Goal: Task Accomplishment & Management: Complete application form

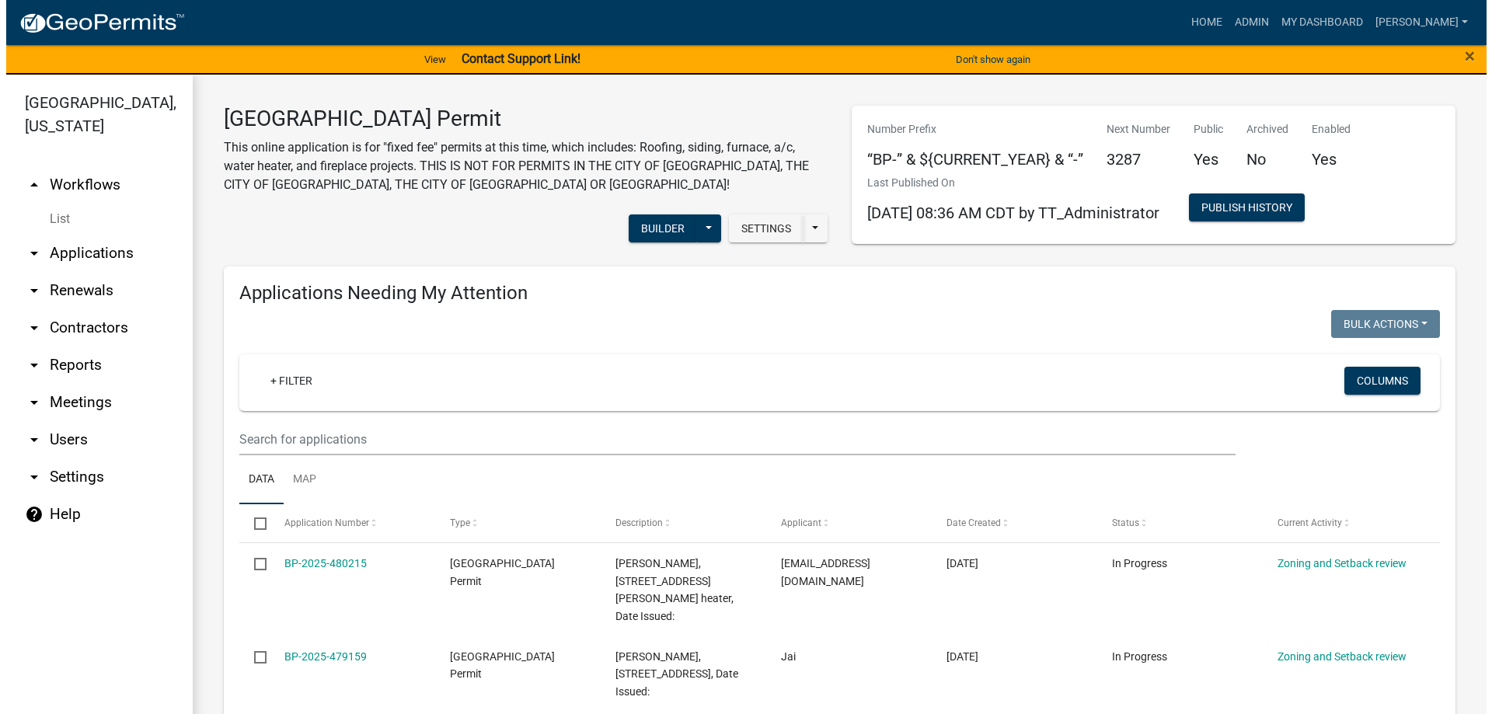
scroll to position [1196, 0]
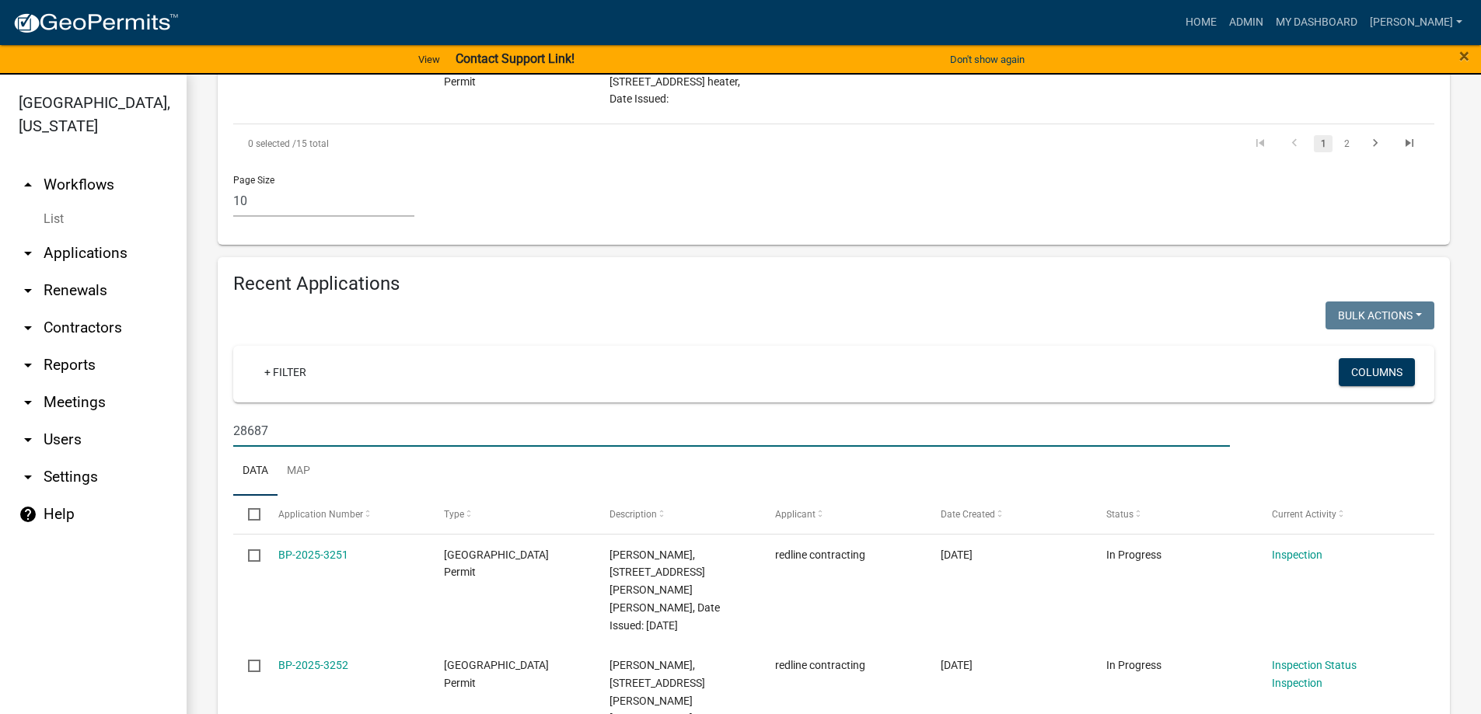
drag, startPoint x: 284, startPoint y: 396, endPoint x: 134, endPoint y: 382, distance: 150.7
click at [134, 382] on div "[GEOGRAPHIC_DATA], [US_STATE] arrow_drop_up Workflows List arrow_drop_down Appl…" at bounding box center [740, 404] width 1481 height 658
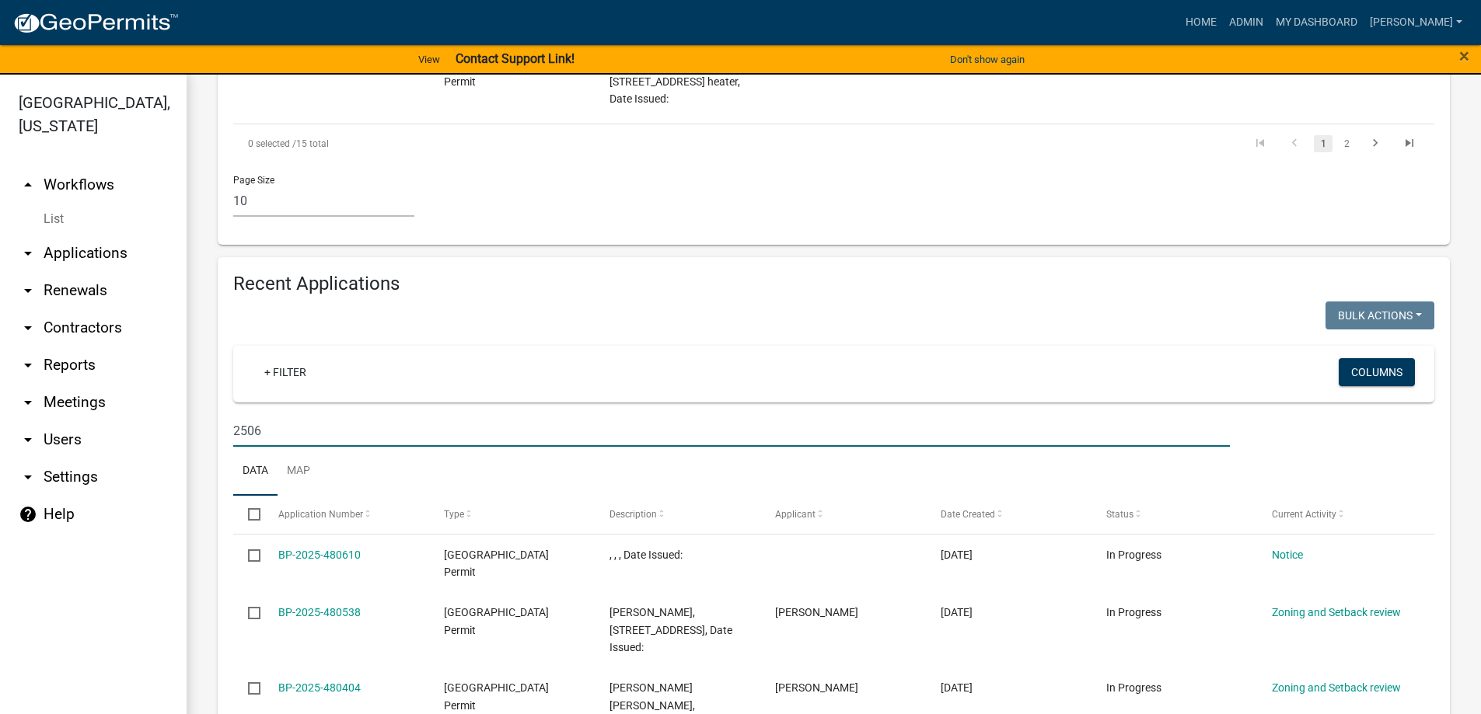
type input "2506"
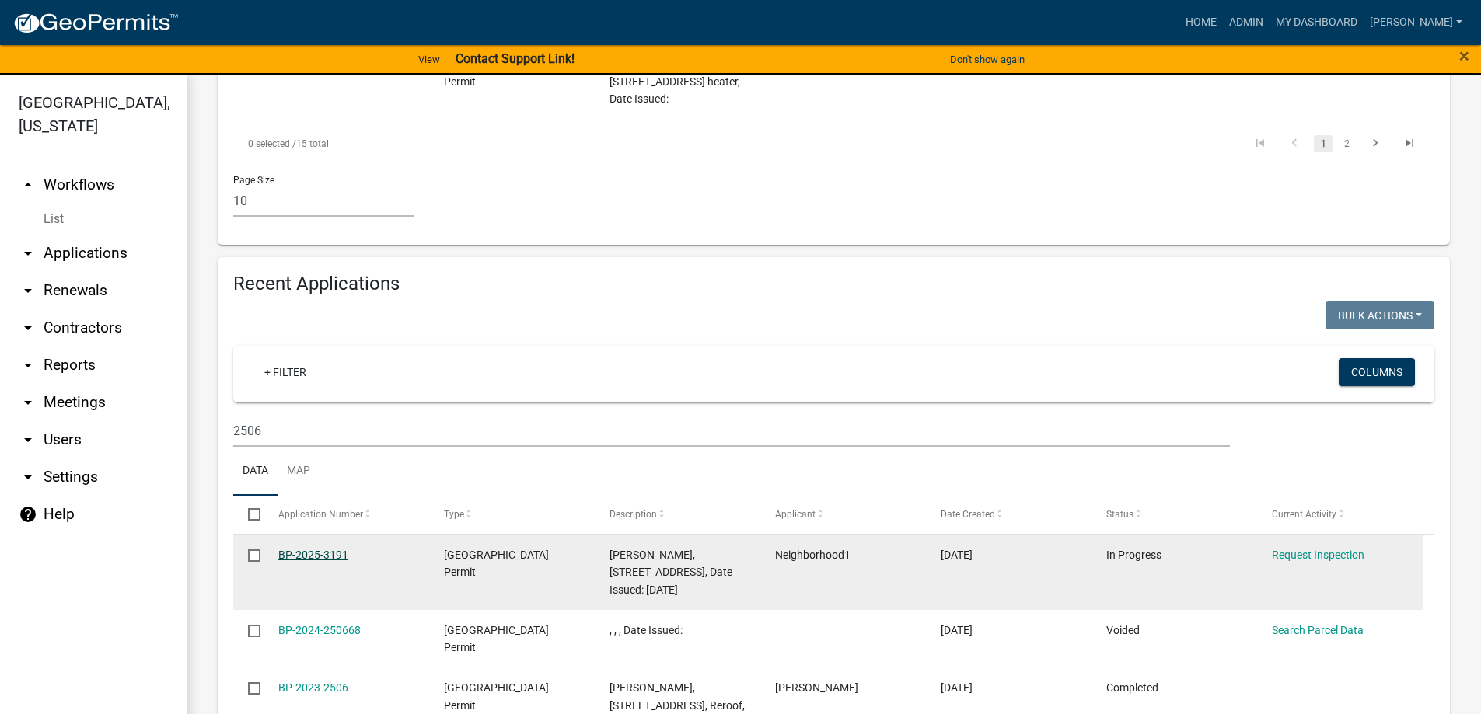
click at [342, 549] on link "BP-2025-3191" at bounding box center [313, 555] width 70 height 12
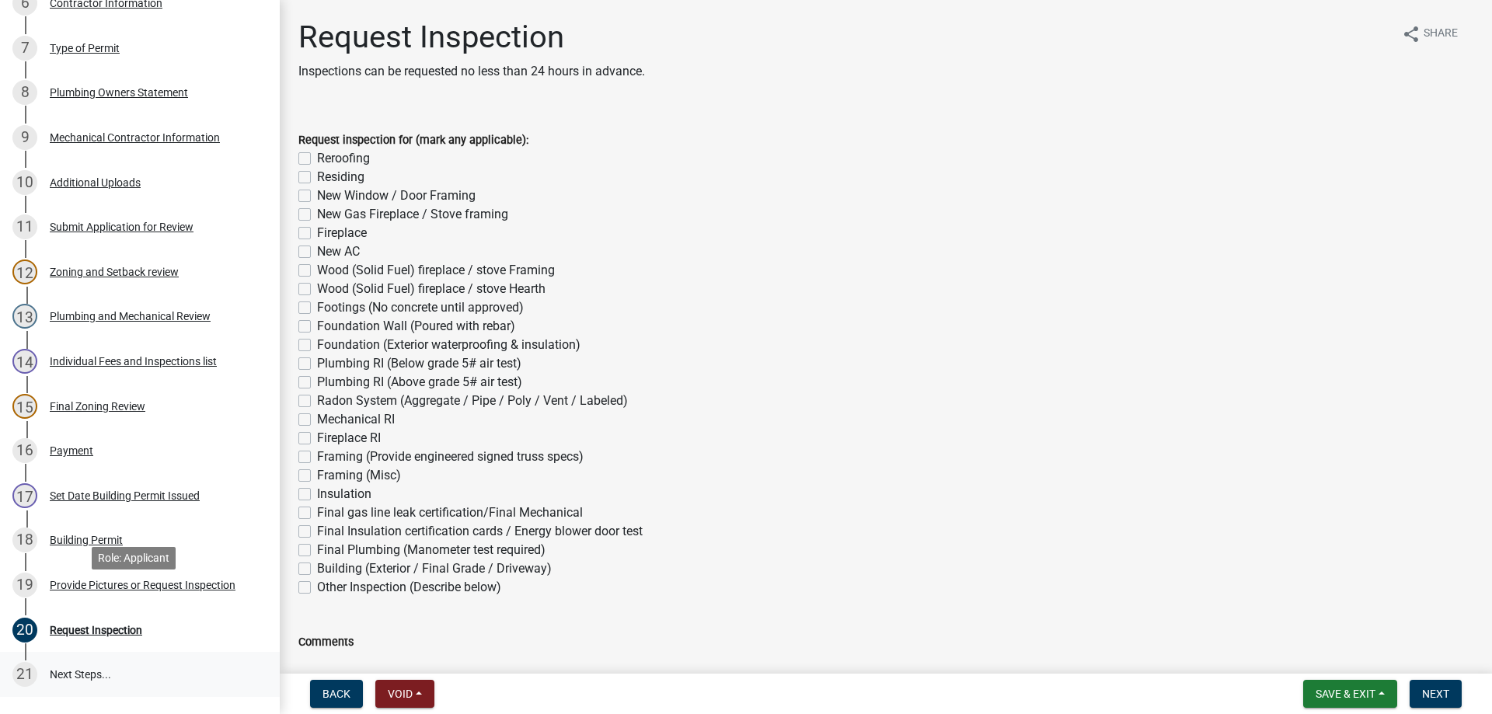
scroll to position [622, 0]
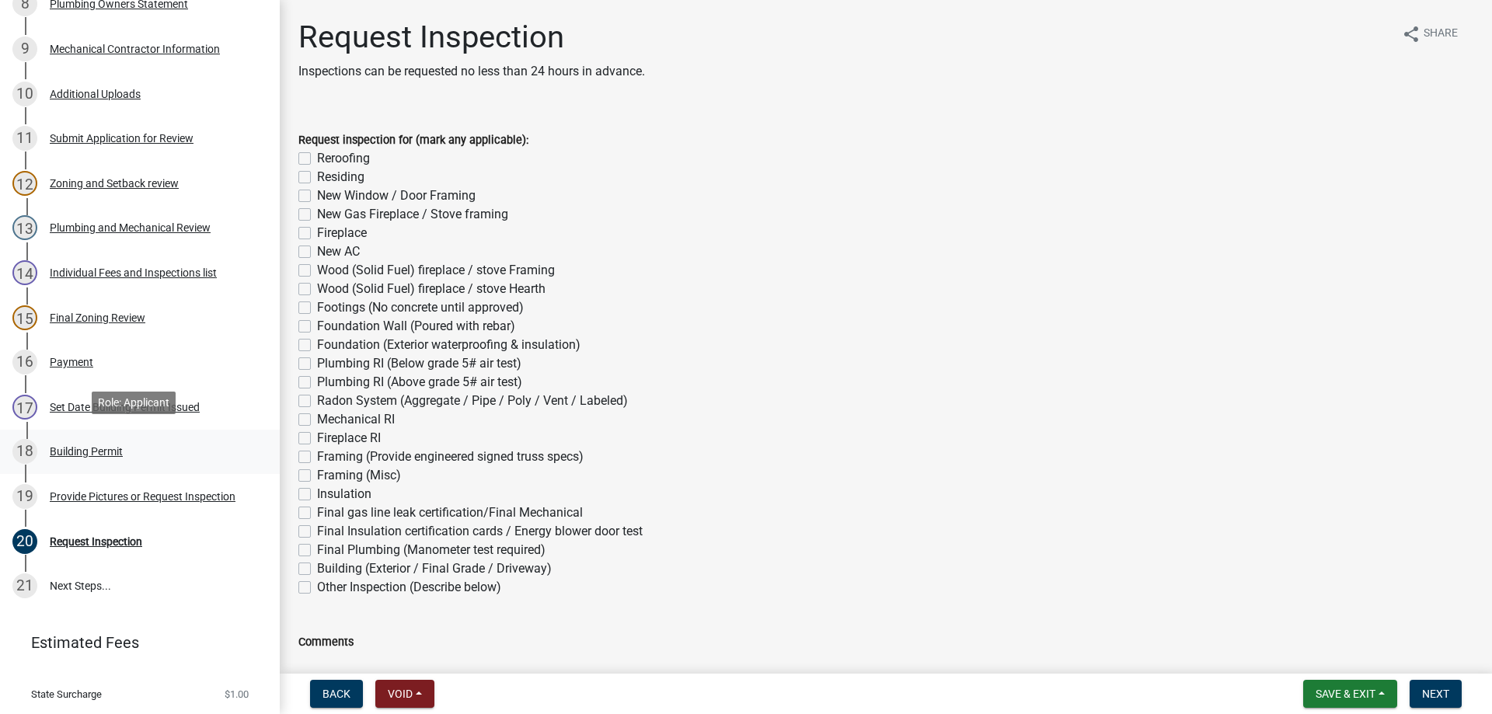
click at [72, 451] on div "Building Permit" at bounding box center [86, 451] width 73 height 11
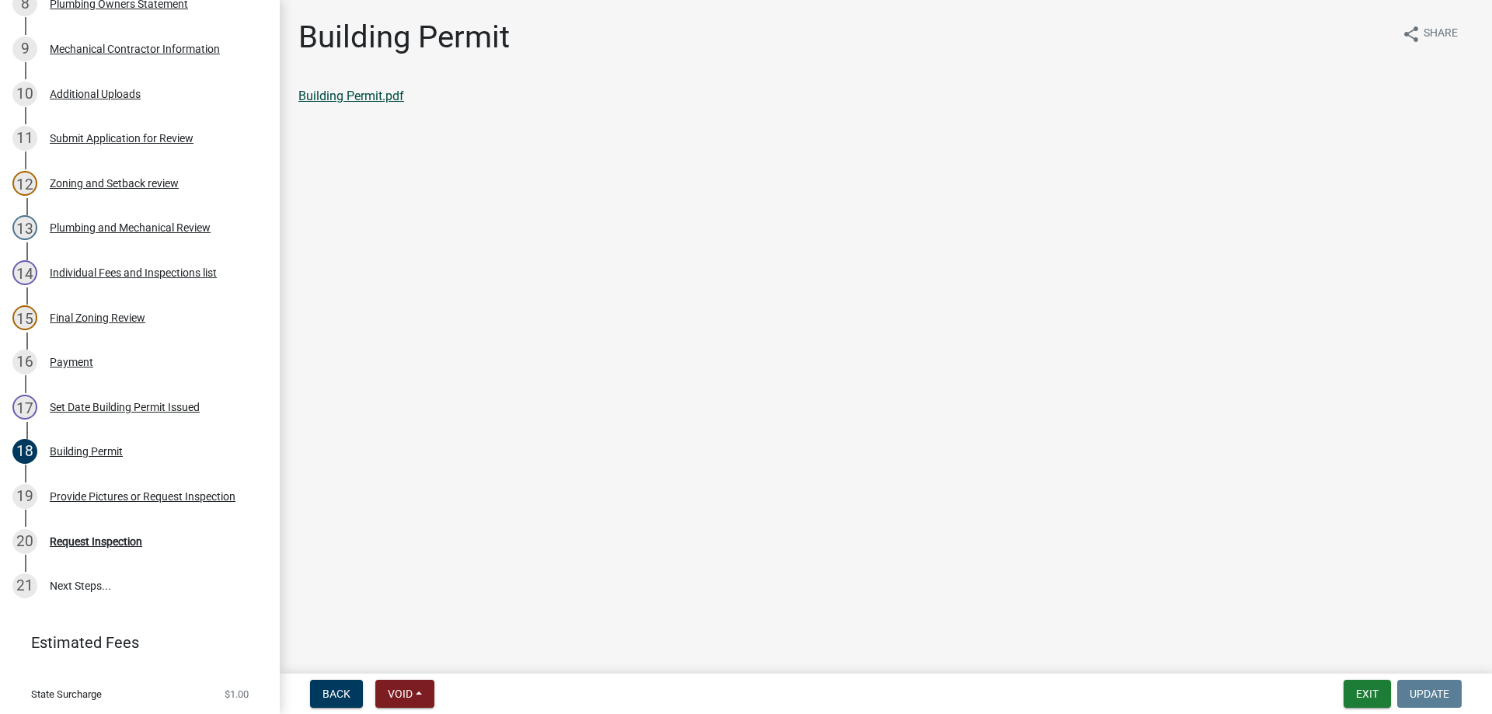
click at [354, 93] on link "Building Permit.pdf" at bounding box center [351, 96] width 106 height 15
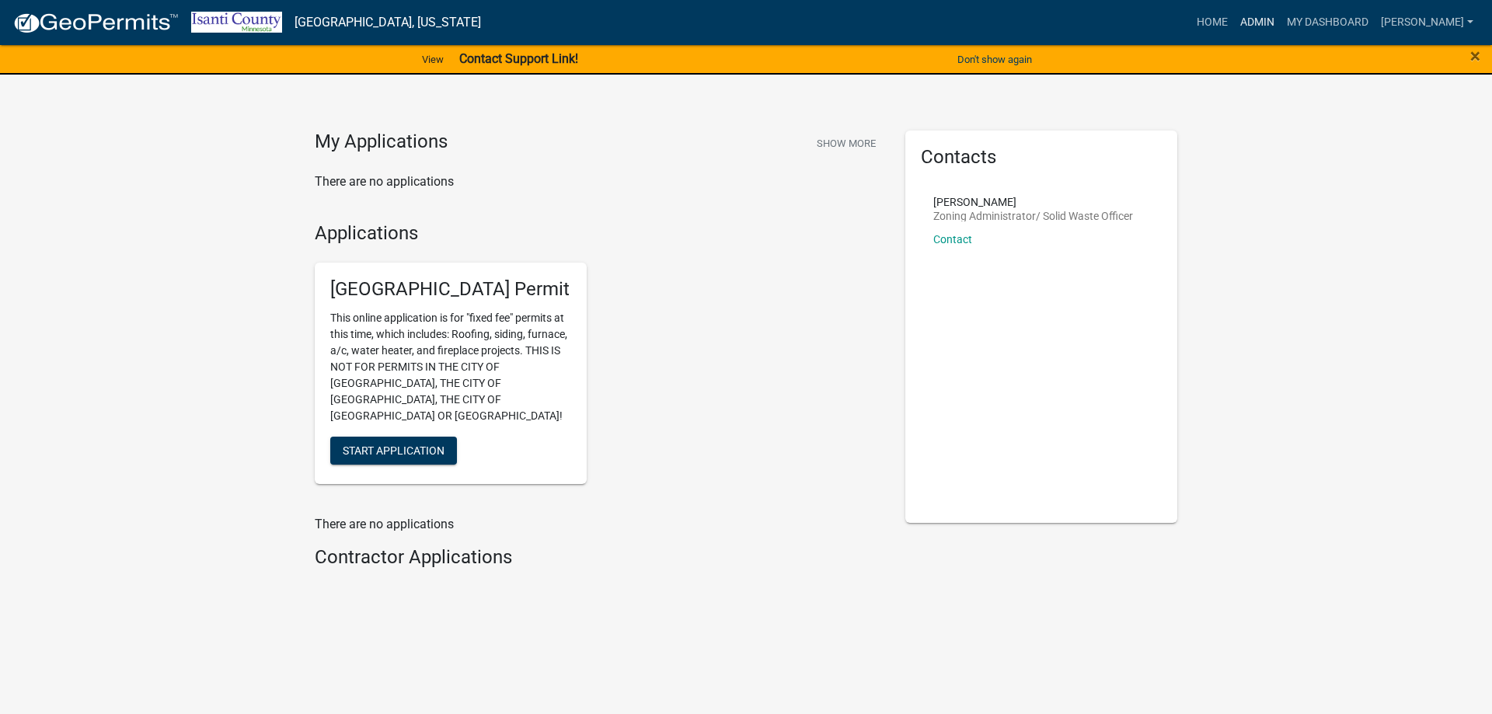
click at [1275, 30] on link "Admin" at bounding box center [1257, 23] width 47 height 30
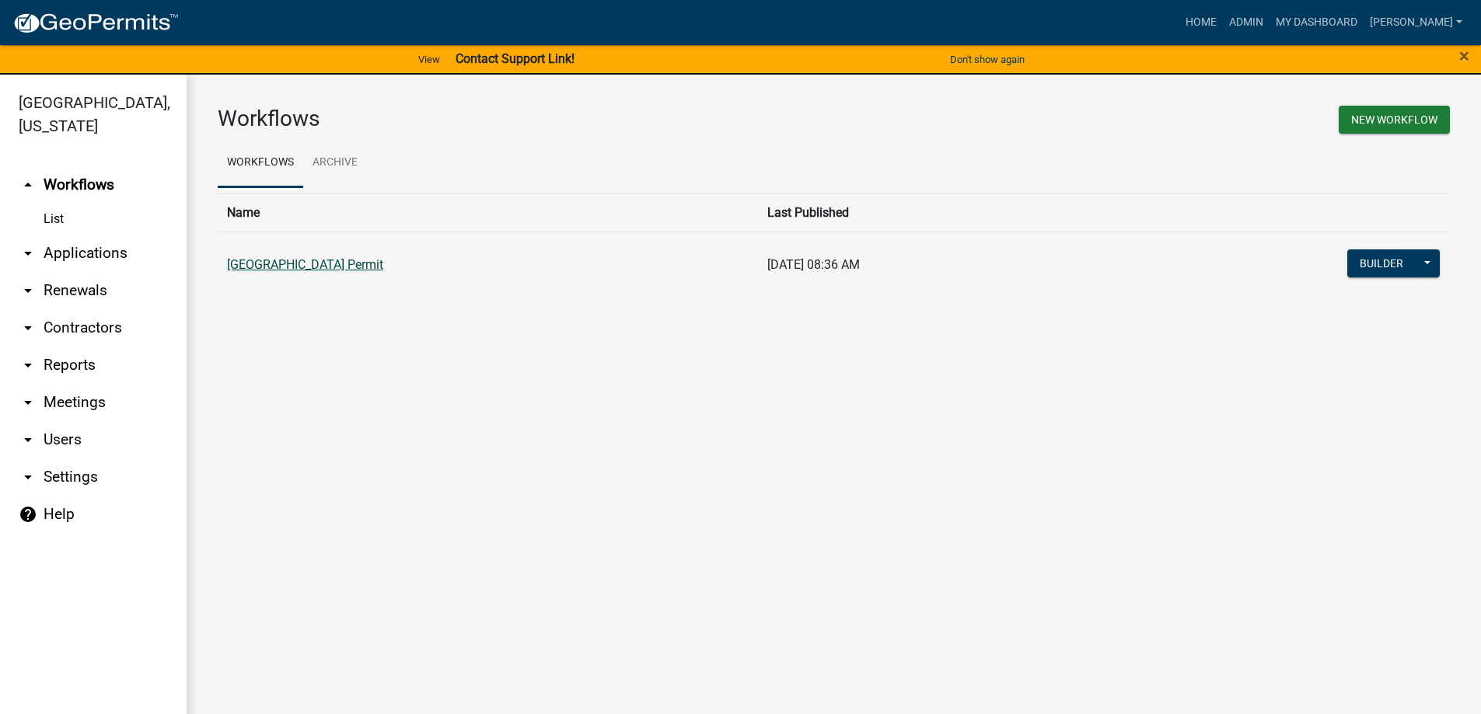
click at [265, 263] on link "[GEOGRAPHIC_DATA] Permit" at bounding box center [305, 264] width 156 height 15
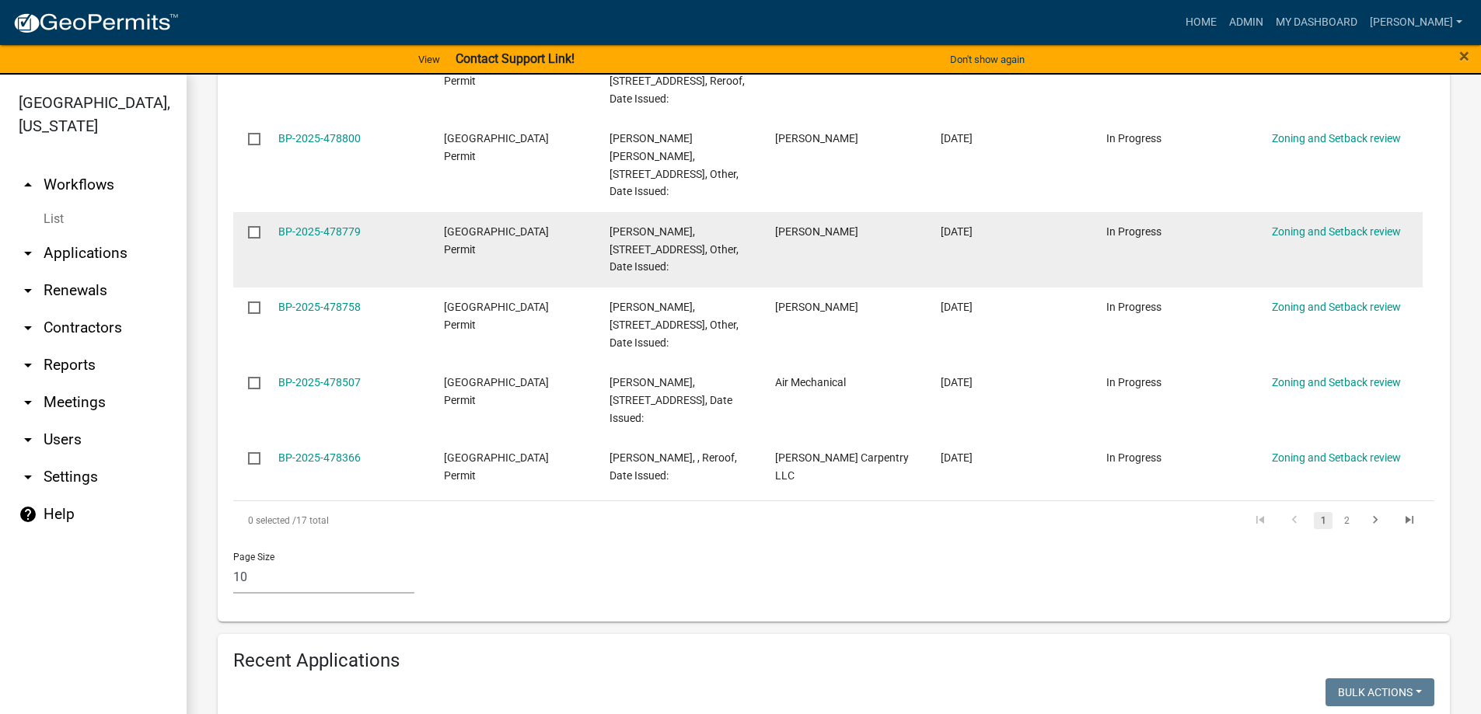
scroll to position [1244, 0]
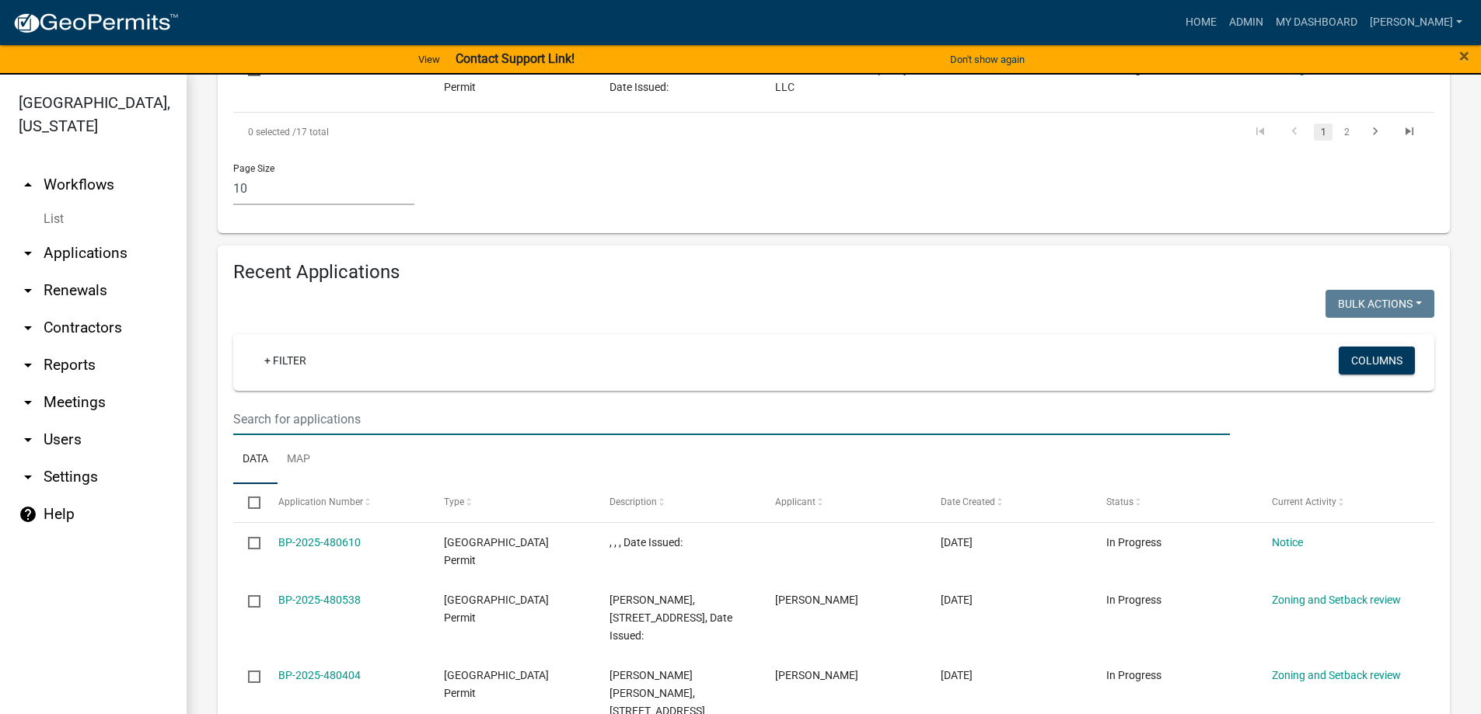
click at [281, 403] on input "text" at bounding box center [731, 419] width 996 height 32
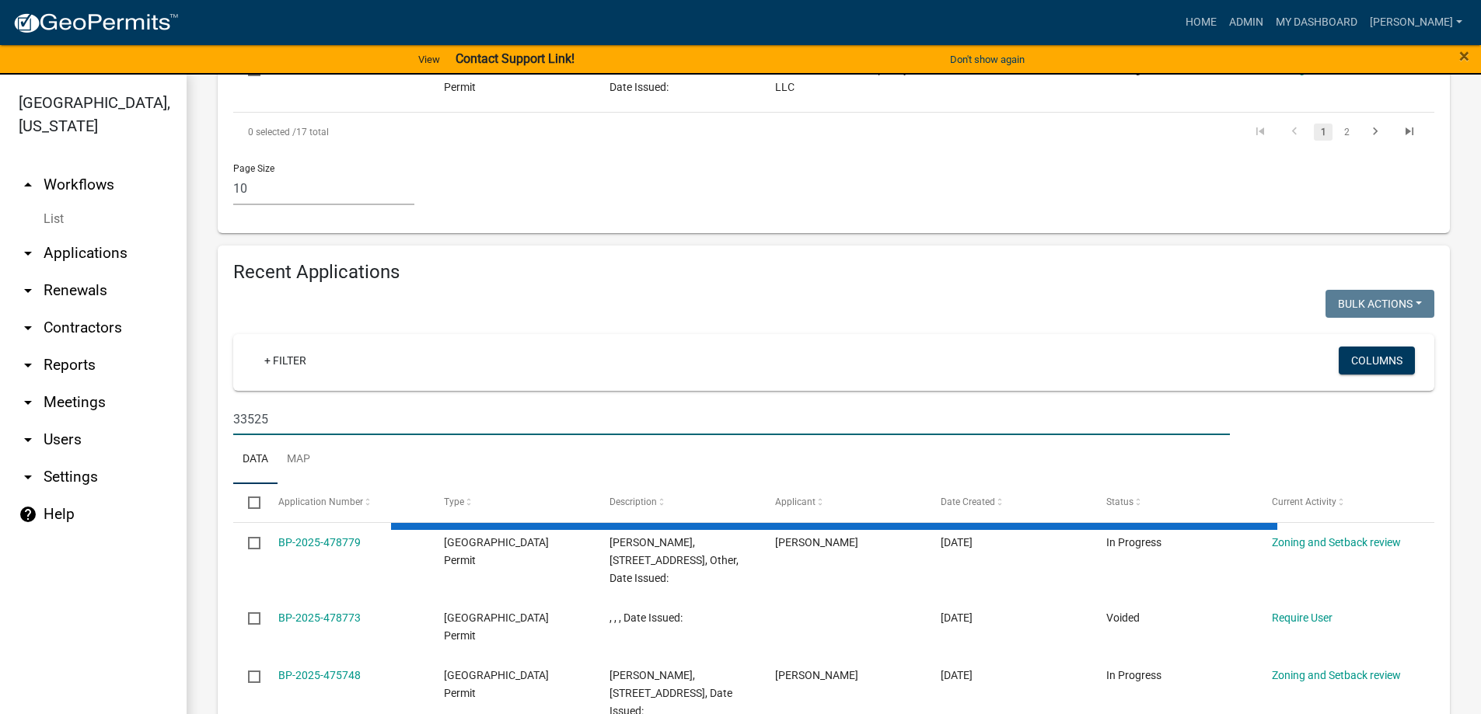
scroll to position [1223, 0]
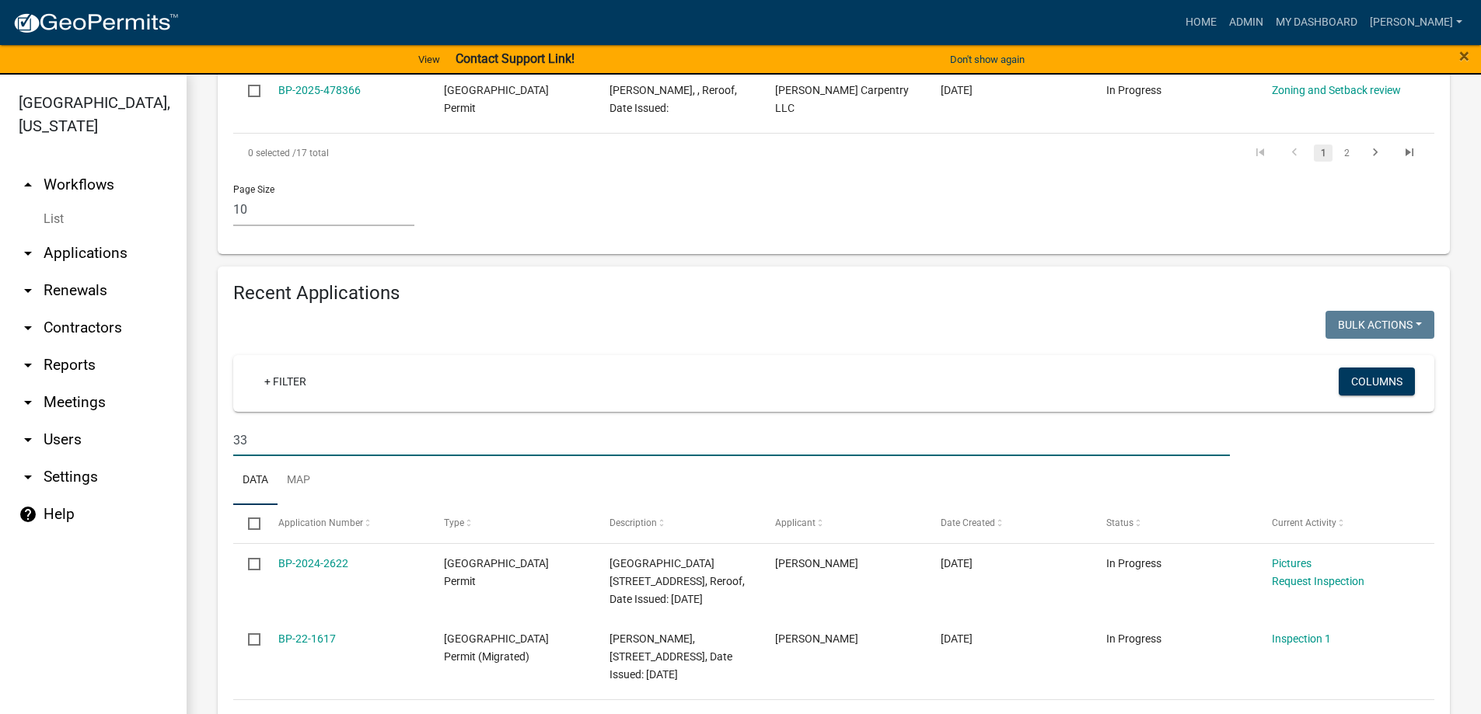
type input "3"
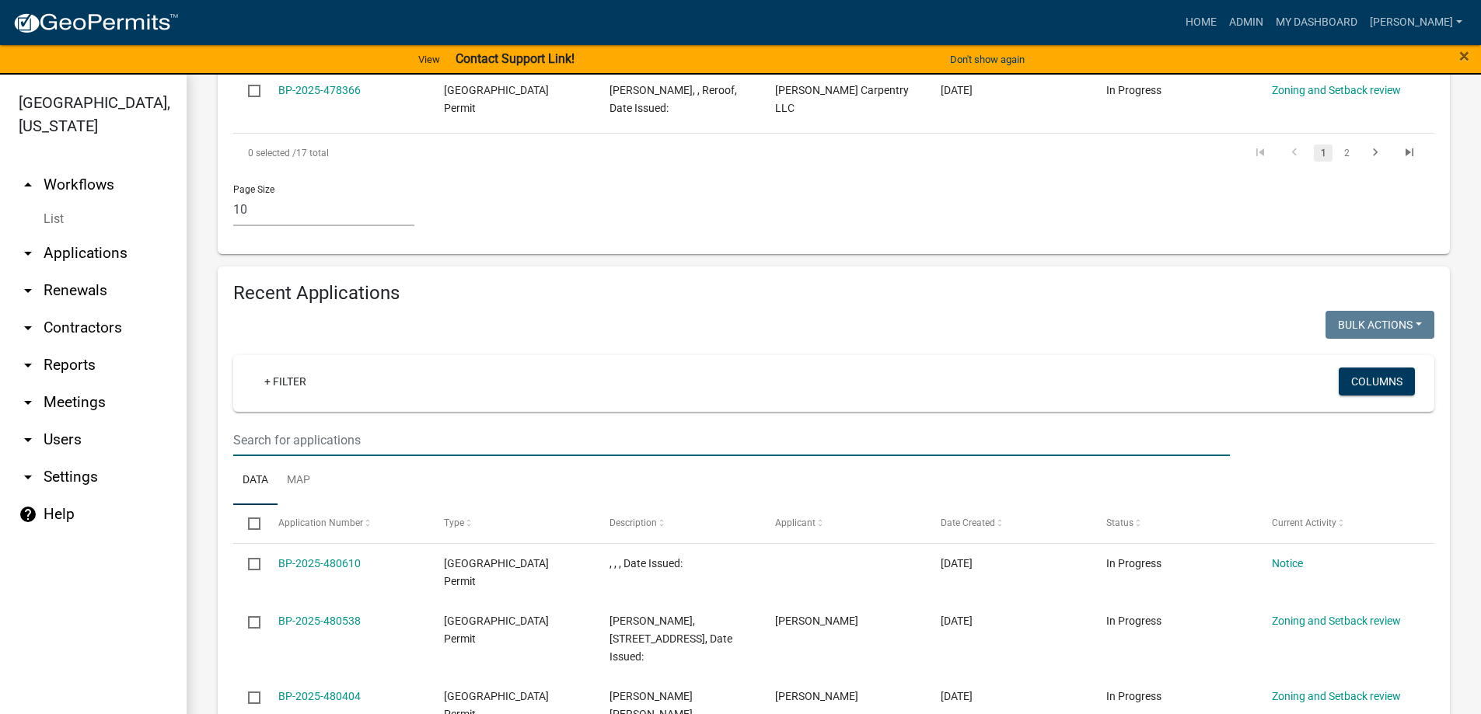
scroll to position [1244, 0]
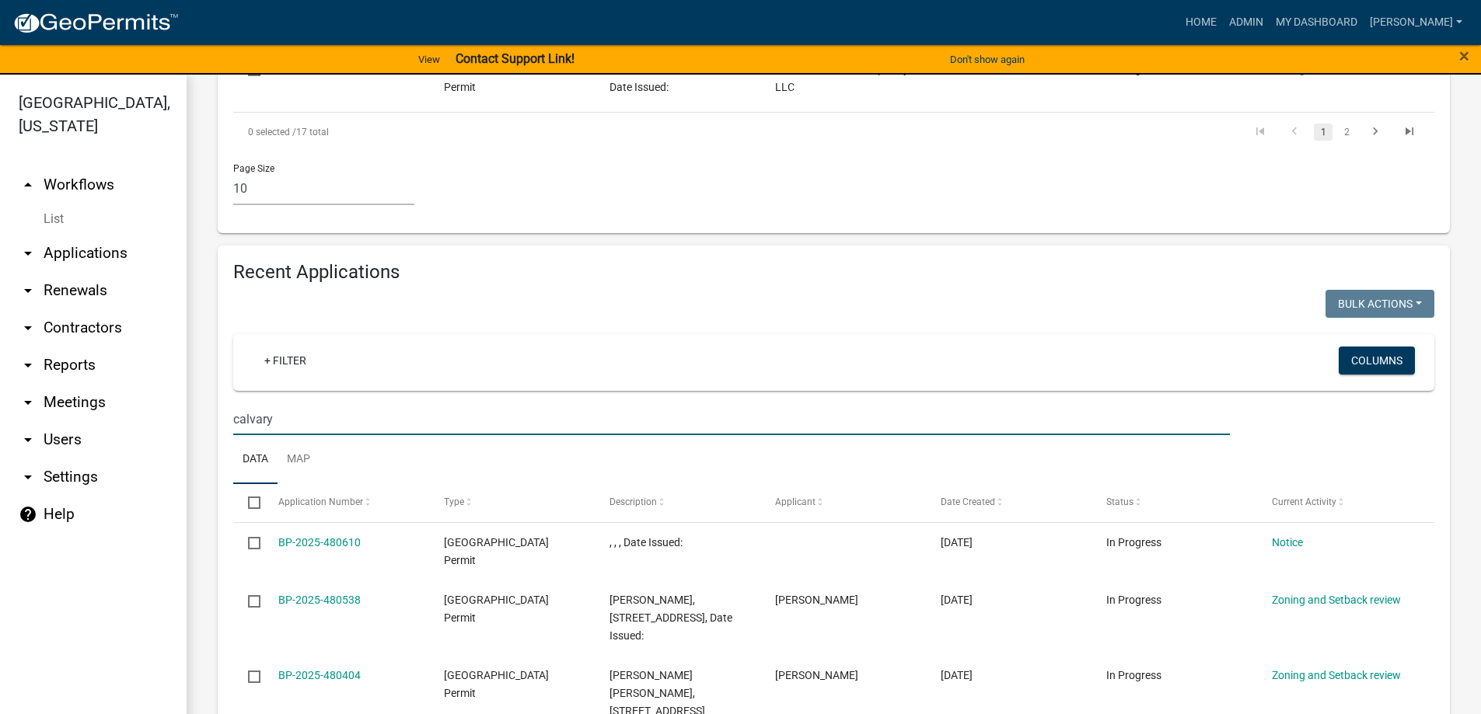
type input "calvary"
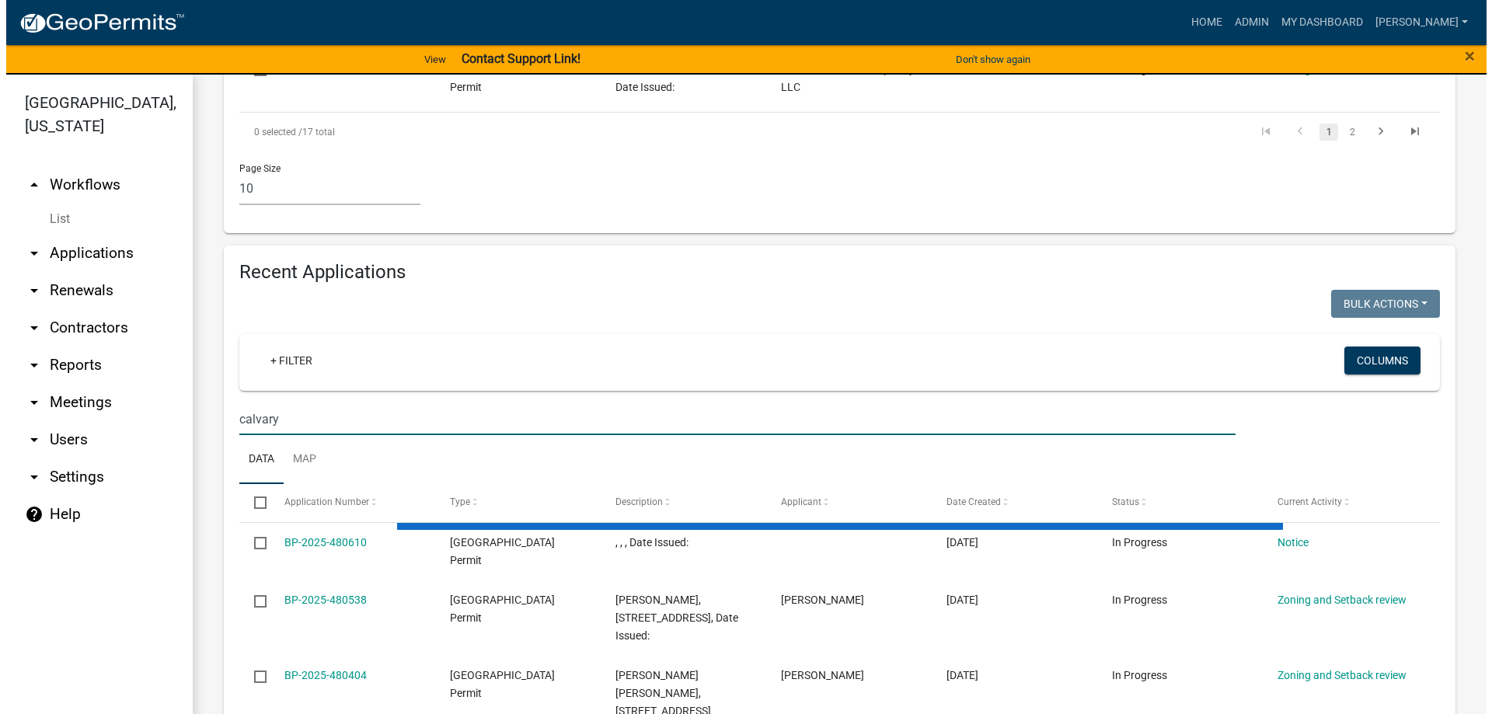
scroll to position [1164, 0]
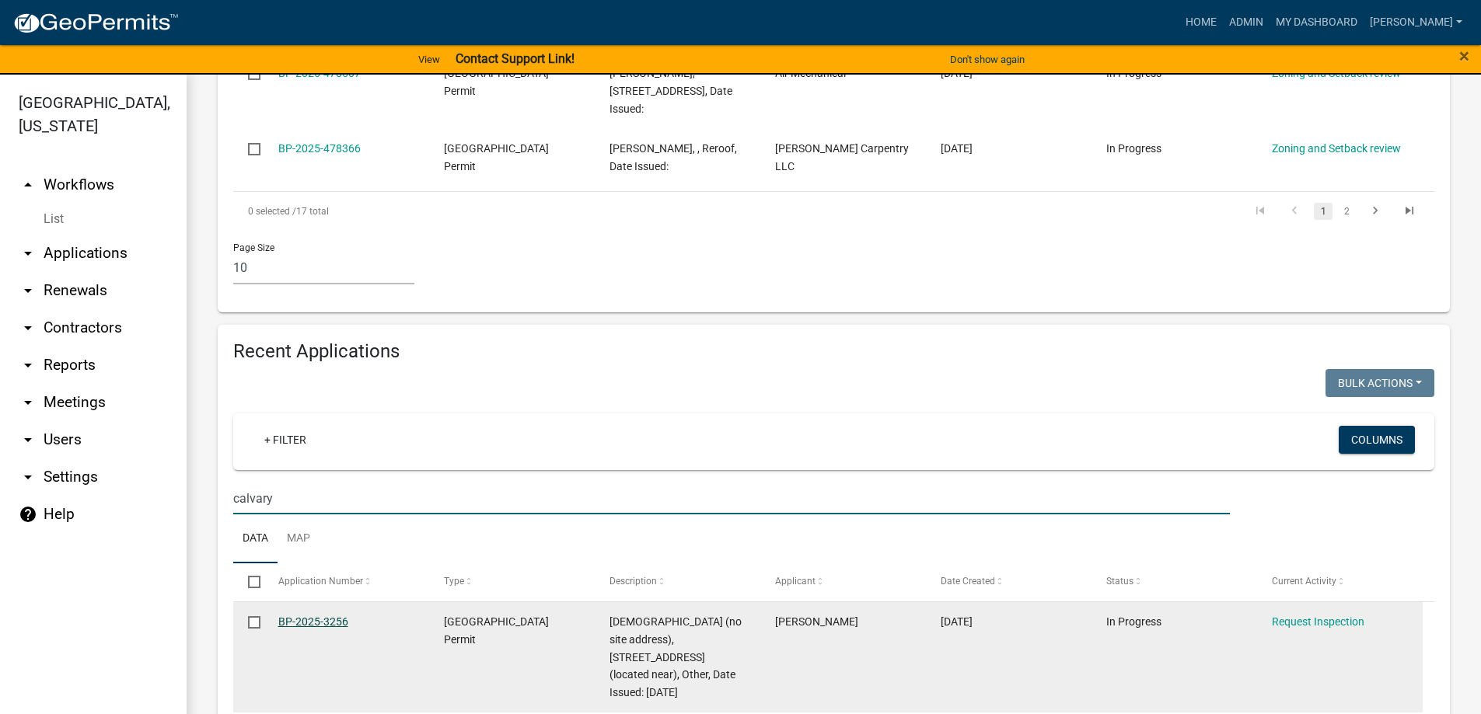
click at [303, 616] on link "BP-2025-3256" at bounding box center [313, 622] width 70 height 12
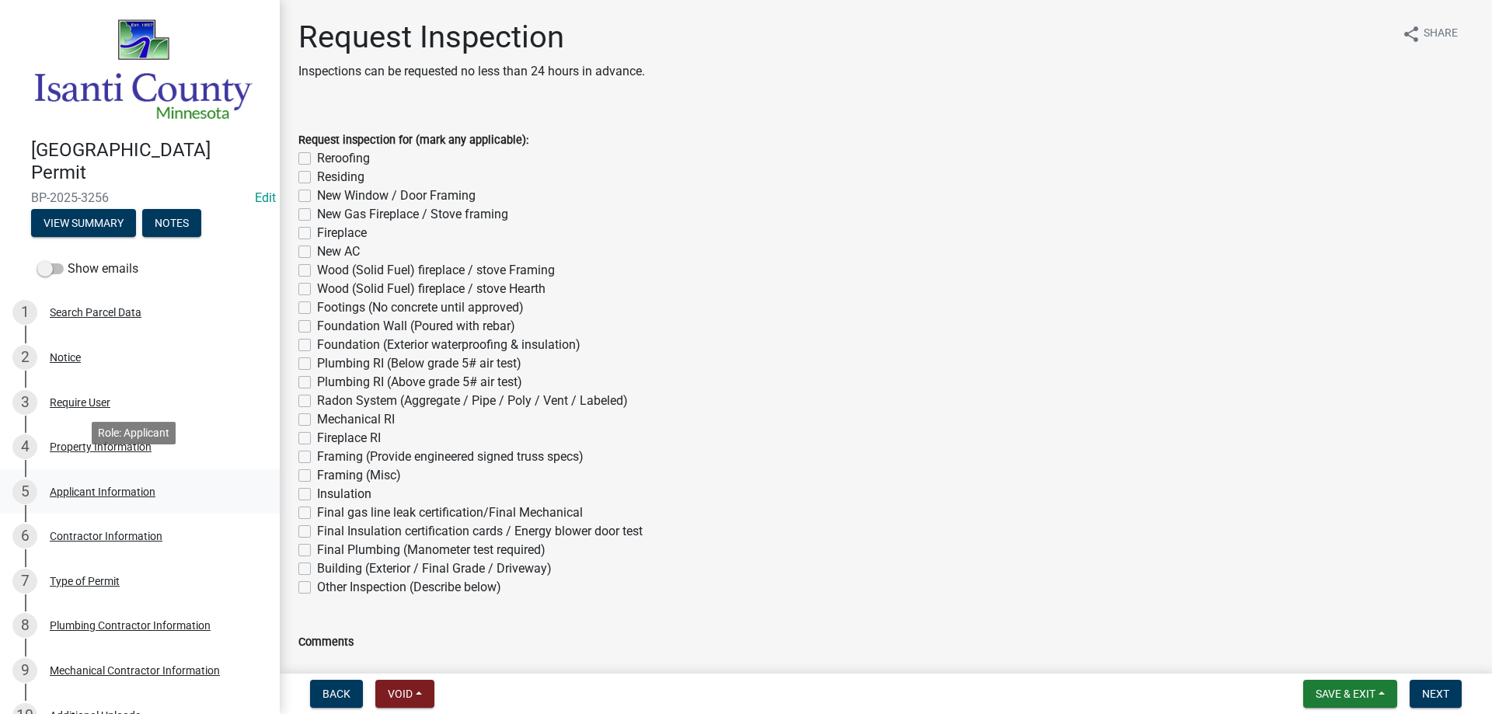
scroll to position [622, 0]
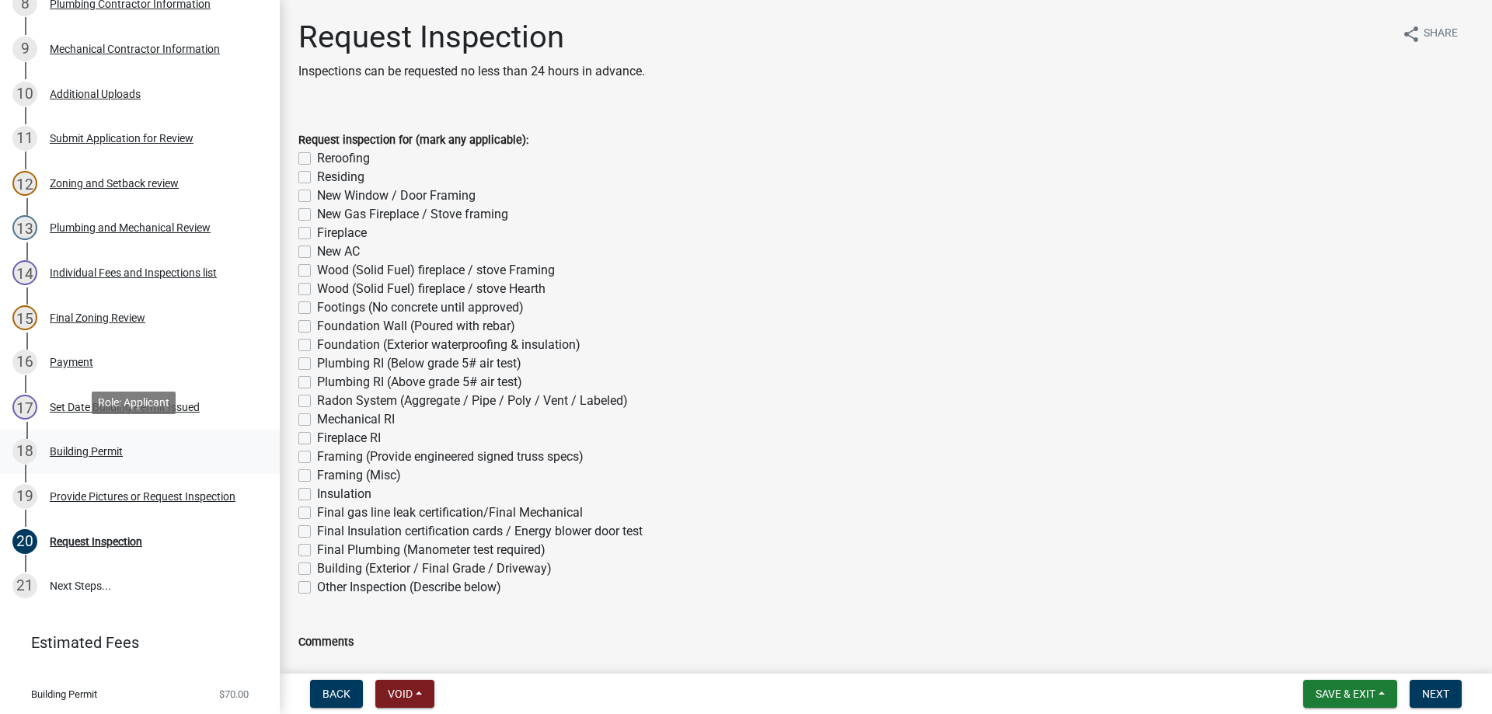
click at [80, 446] on div "Building Permit" at bounding box center [86, 451] width 73 height 11
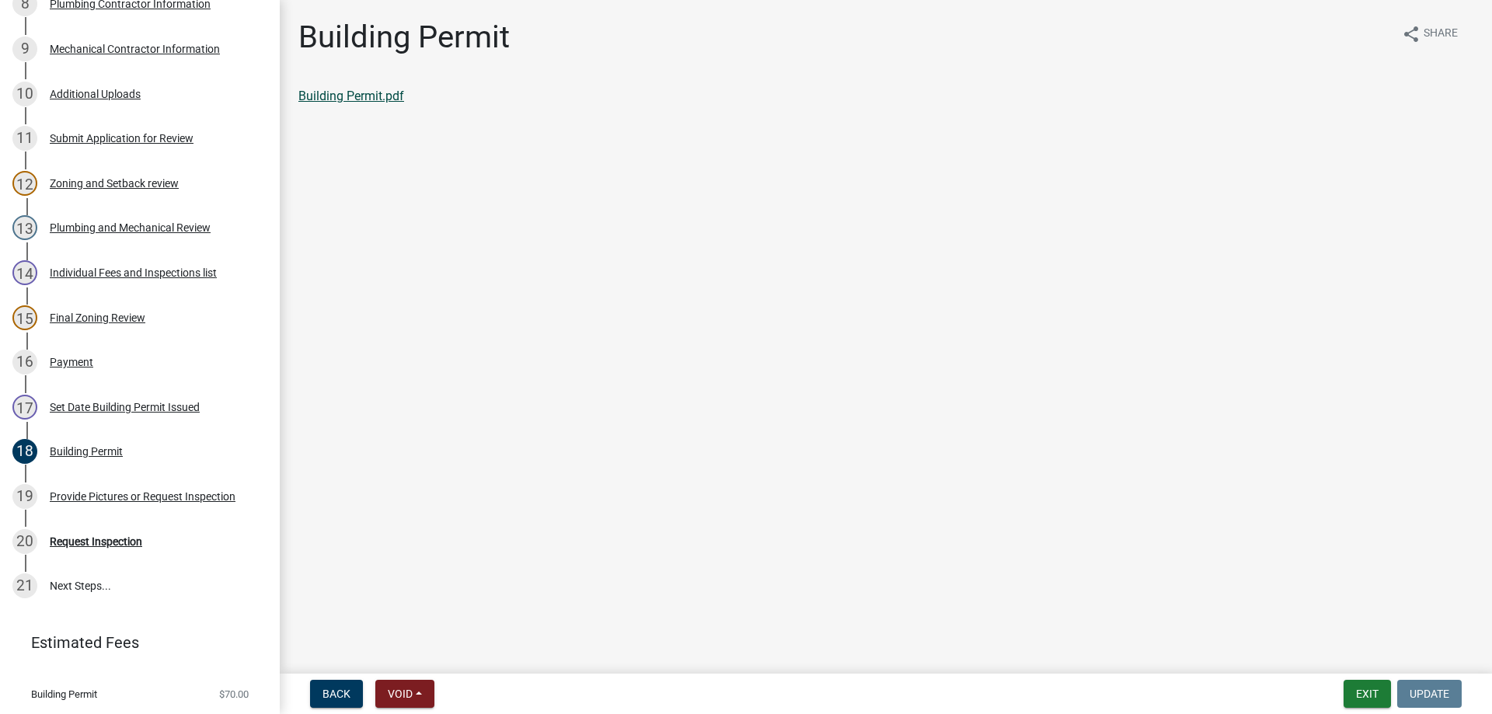
click at [340, 99] on link "Building Permit.pdf" at bounding box center [351, 96] width 106 height 15
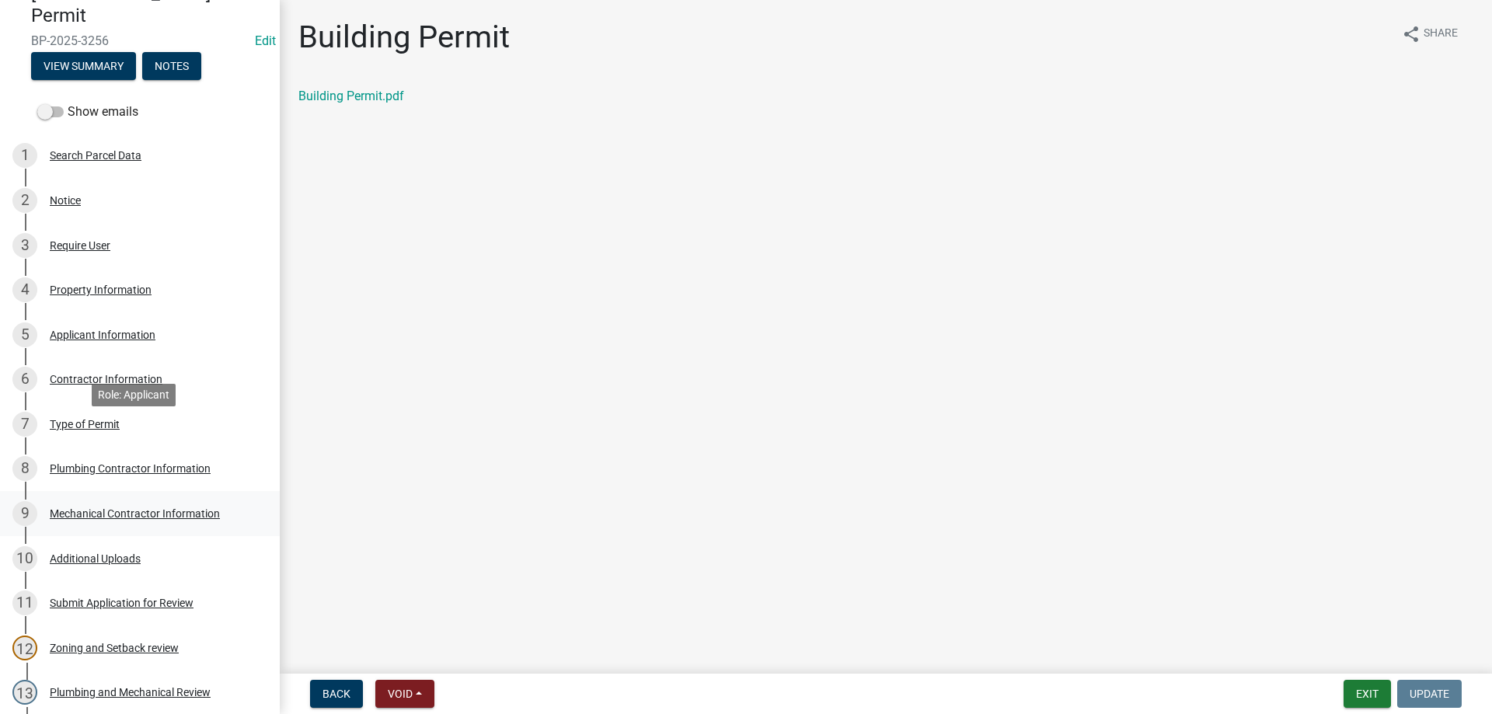
scroll to position [0, 0]
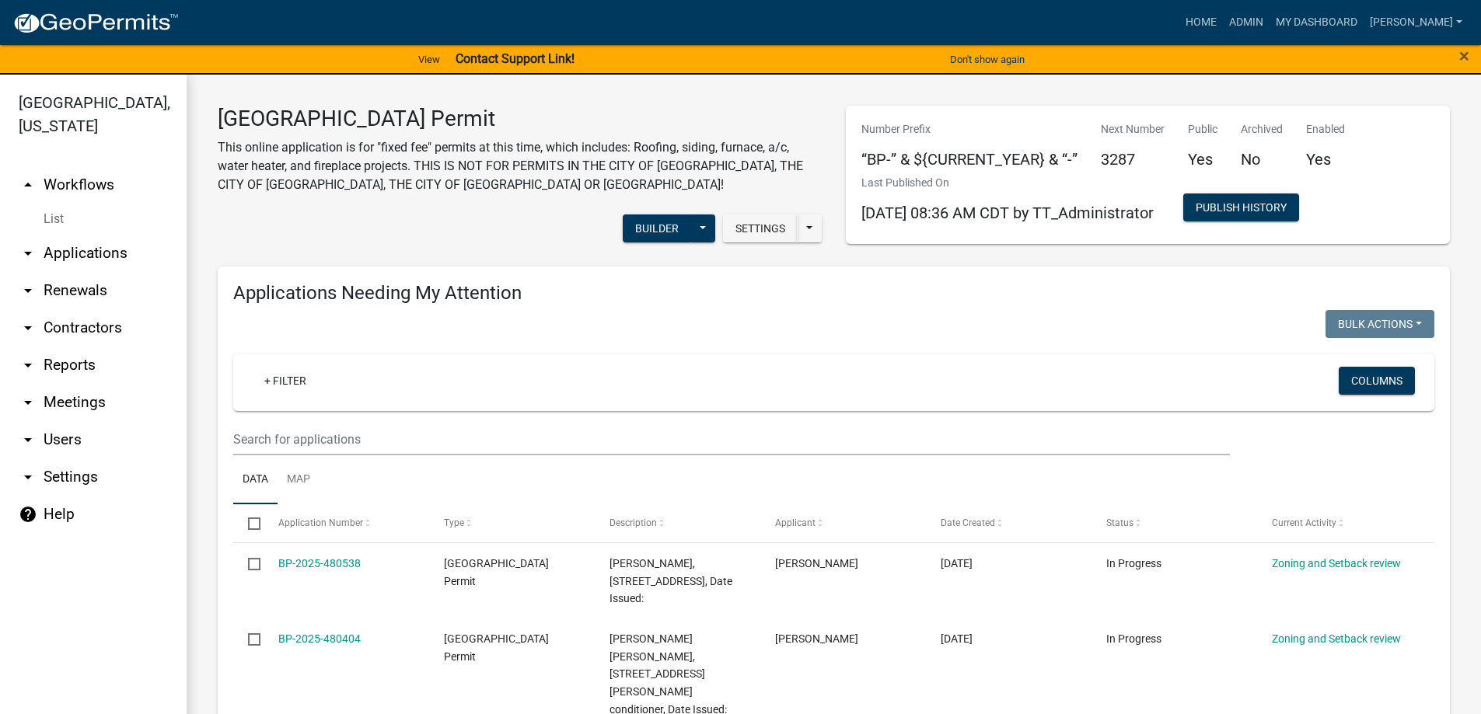
drag, startPoint x: 342, startPoint y: 563, endPoint x: 5, endPoint y: 503, distance: 342.7
click at [342, 563] on link "BP-2025-480538" at bounding box center [319, 563] width 82 height 12
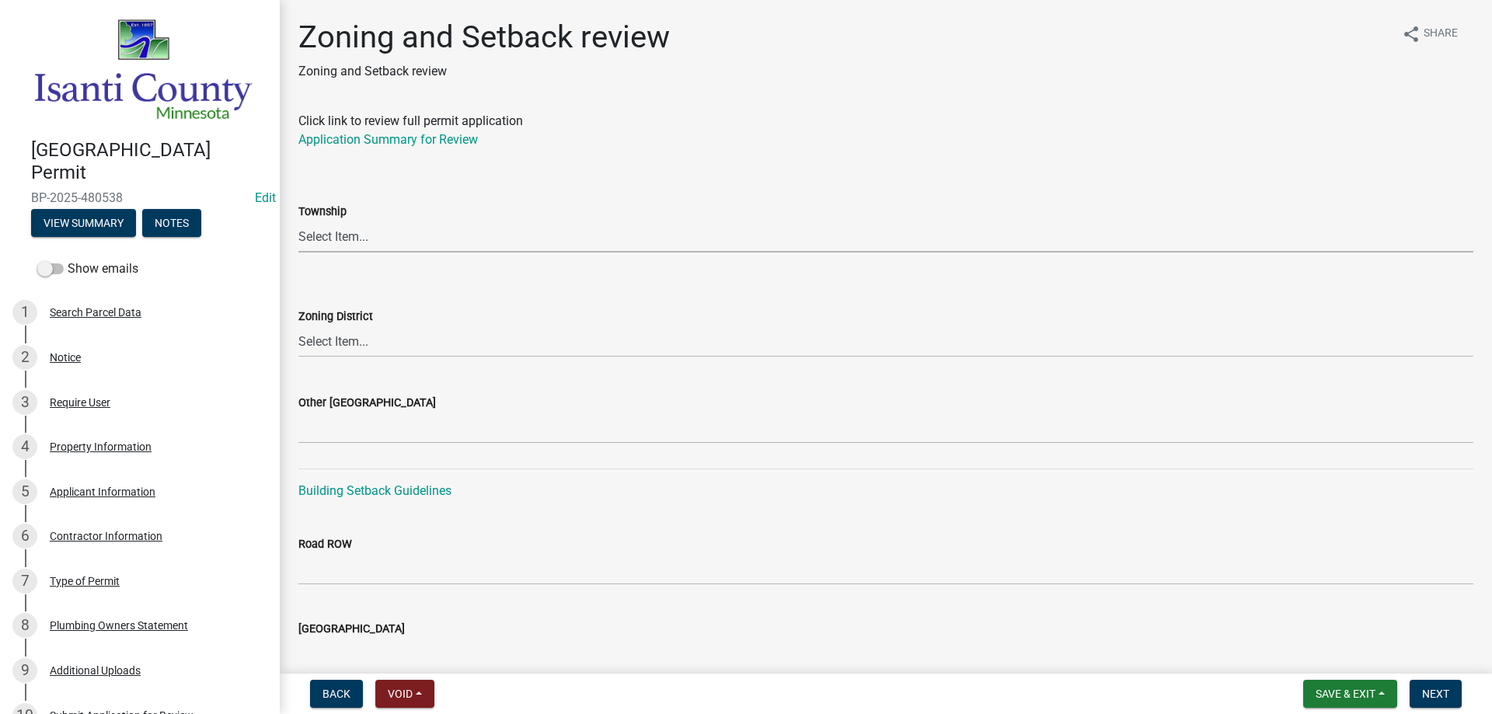
click at [319, 231] on select "Select Item... Bradford Cambridge Dalbo Isanti Maple Ridge North Branch Oxford …" at bounding box center [885, 237] width 1175 height 32
click at [315, 239] on select "Select Item... Bradford Cambridge Dalbo Isanti Maple Ridge North Branch Oxford …" at bounding box center [885, 237] width 1175 height 32
click at [298, 221] on select "Select Item... Bradford Cambridge Dalbo Isanti Maple Ridge North Branch Oxford …" at bounding box center [885, 237] width 1175 height 32
select select "37cfd35d-0087-4bb8-96f7-a1fad0a8aadf"
click at [326, 341] on select "Select Item... Agricultural/Residential (A/R) Tier 1 General Business (B) Indus…" at bounding box center [885, 342] width 1175 height 32
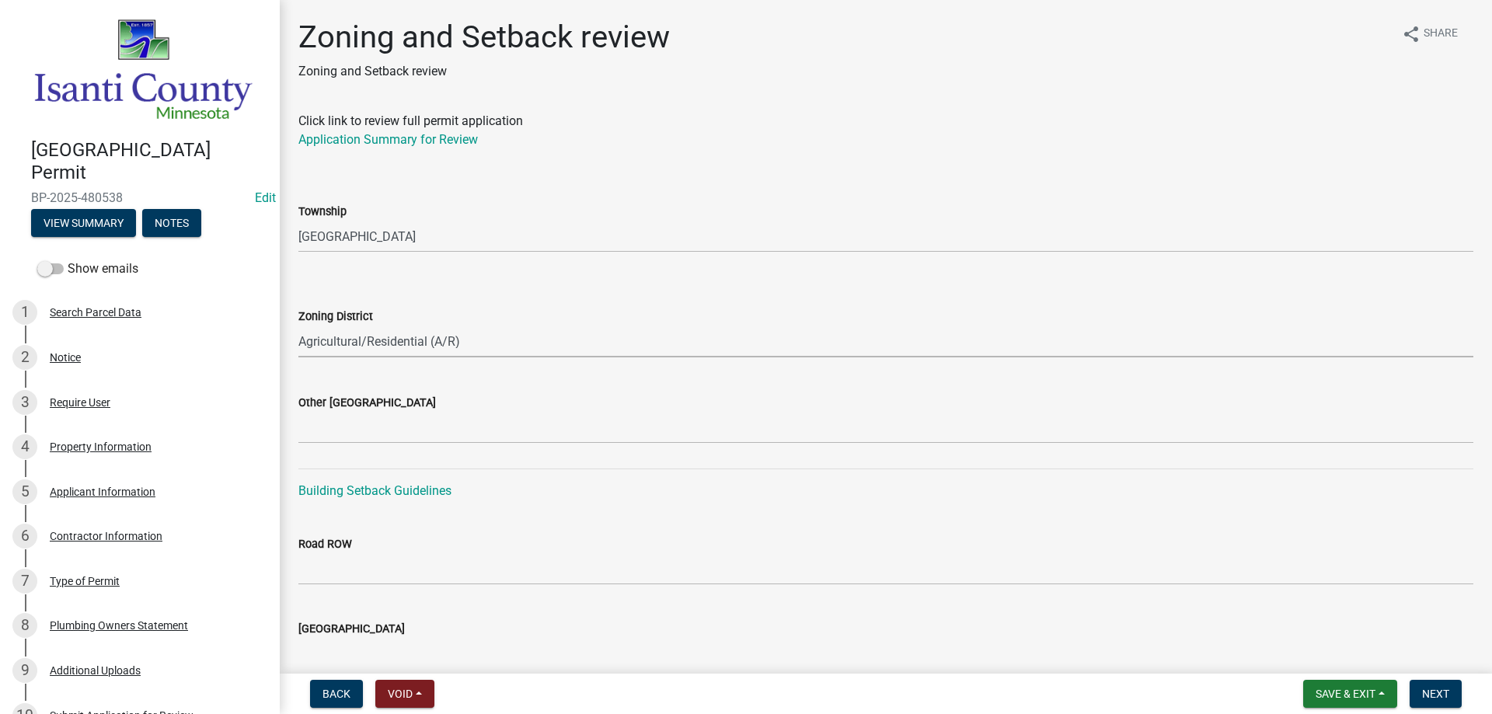
click at [298, 326] on select "Select Item... Agricultural/Residential (A/R) Tier 1 General Business (B) Indus…" at bounding box center [885, 342] width 1175 height 32
select select "55e8a5cf-285f-40b2-b696-56a64a6e31ef"
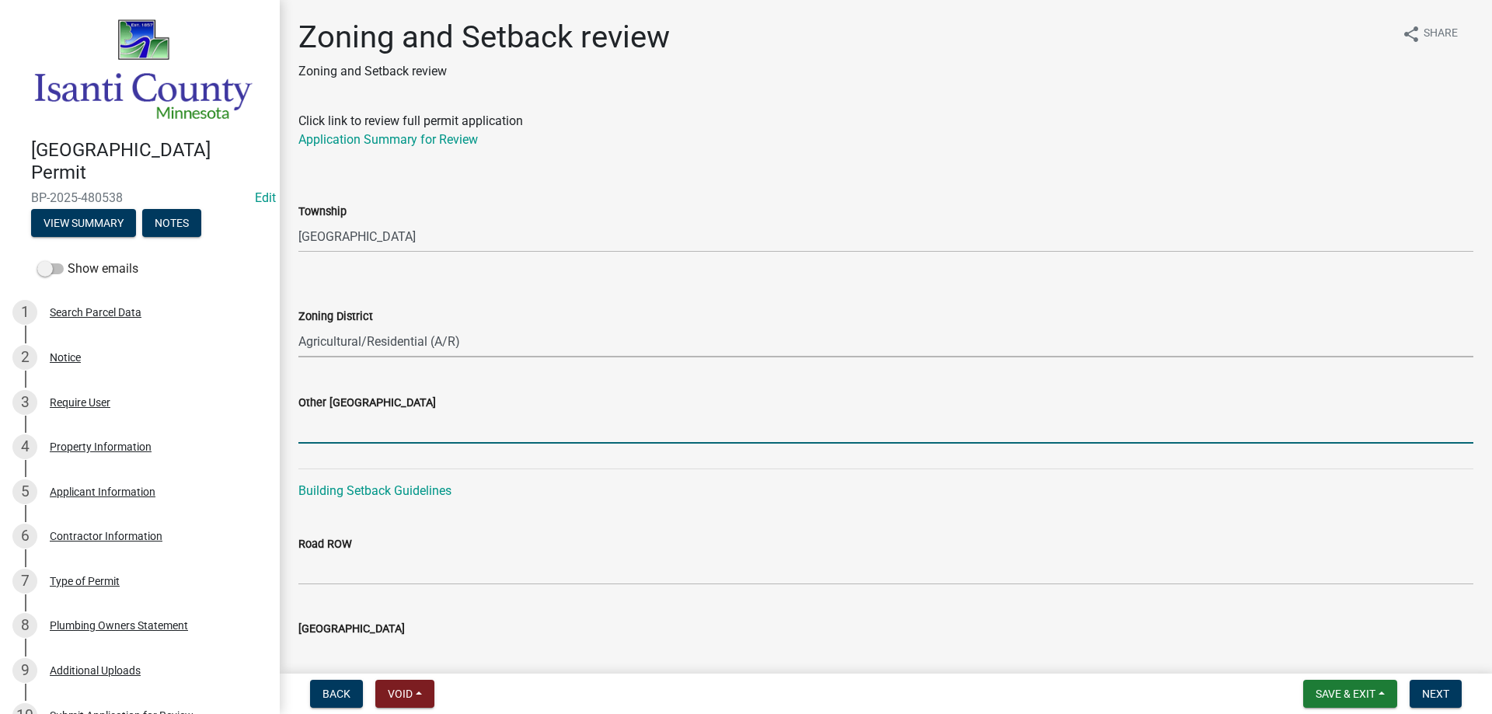
drag, startPoint x: 309, startPoint y: 436, endPoint x: 357, endPoint y: 451, distance: 49.7
click at [309, 436] on input "Other Zoning District" at bounding box center [885, 428] width 1175 height 32
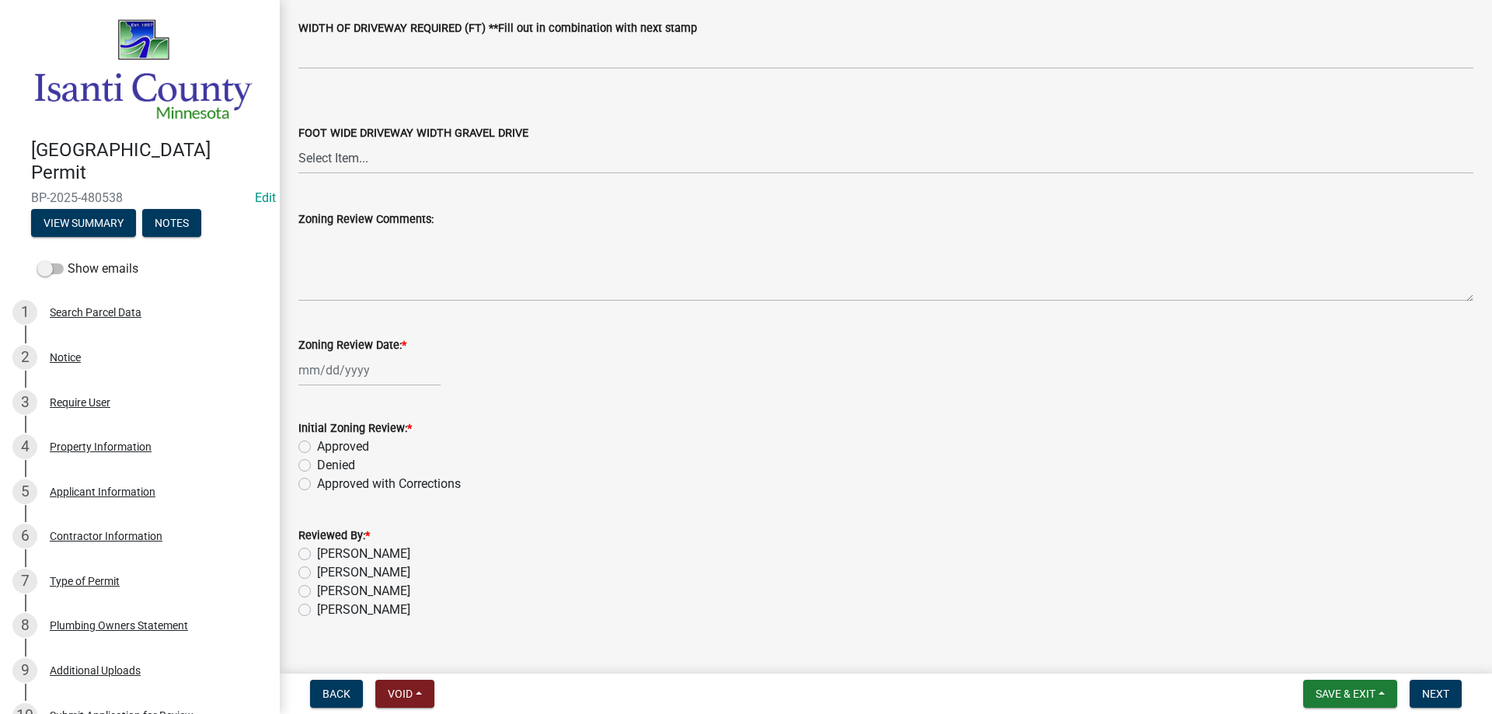
scroll to position [2638, 0]
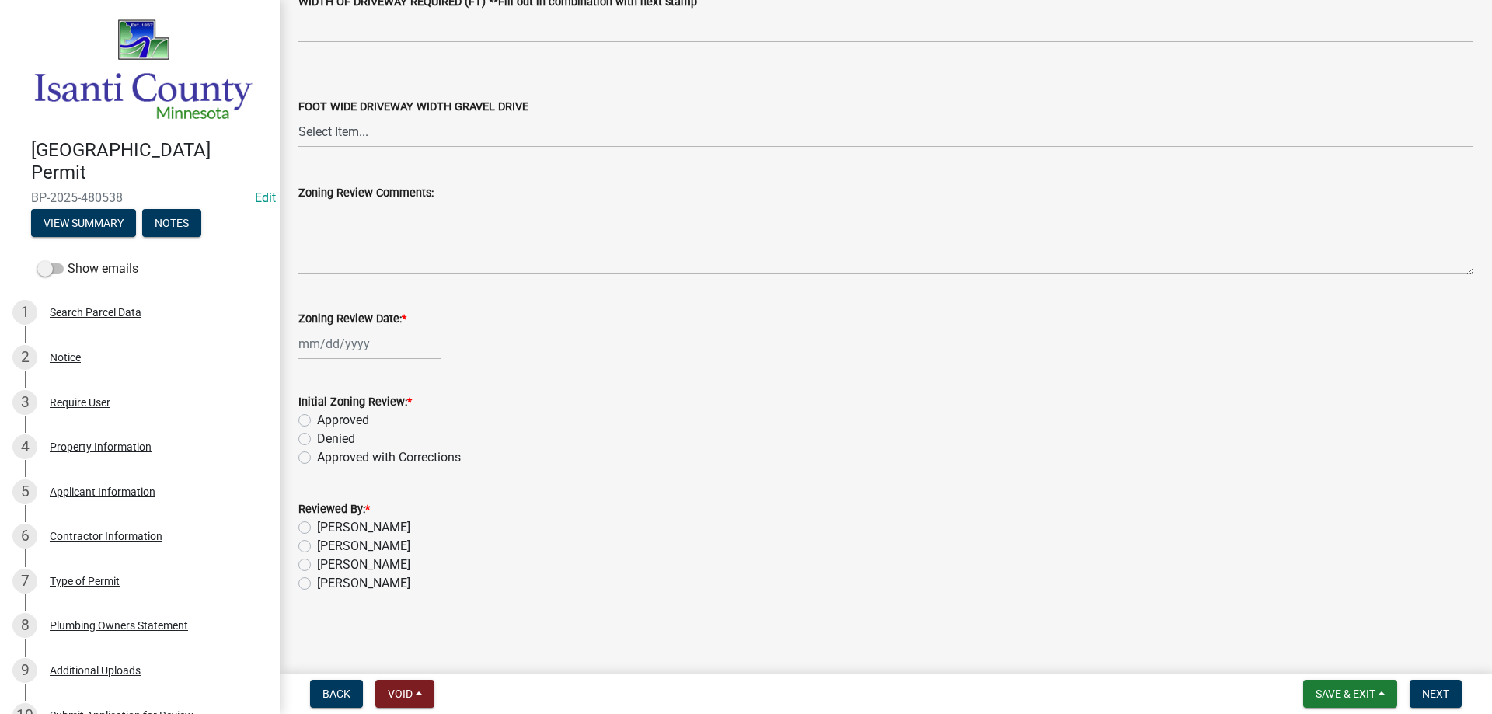
type input "16/34/24"
click at [337, 347] on div at bounding box center [369, 344] width 142 height 32
select select "9"
select select "2025"
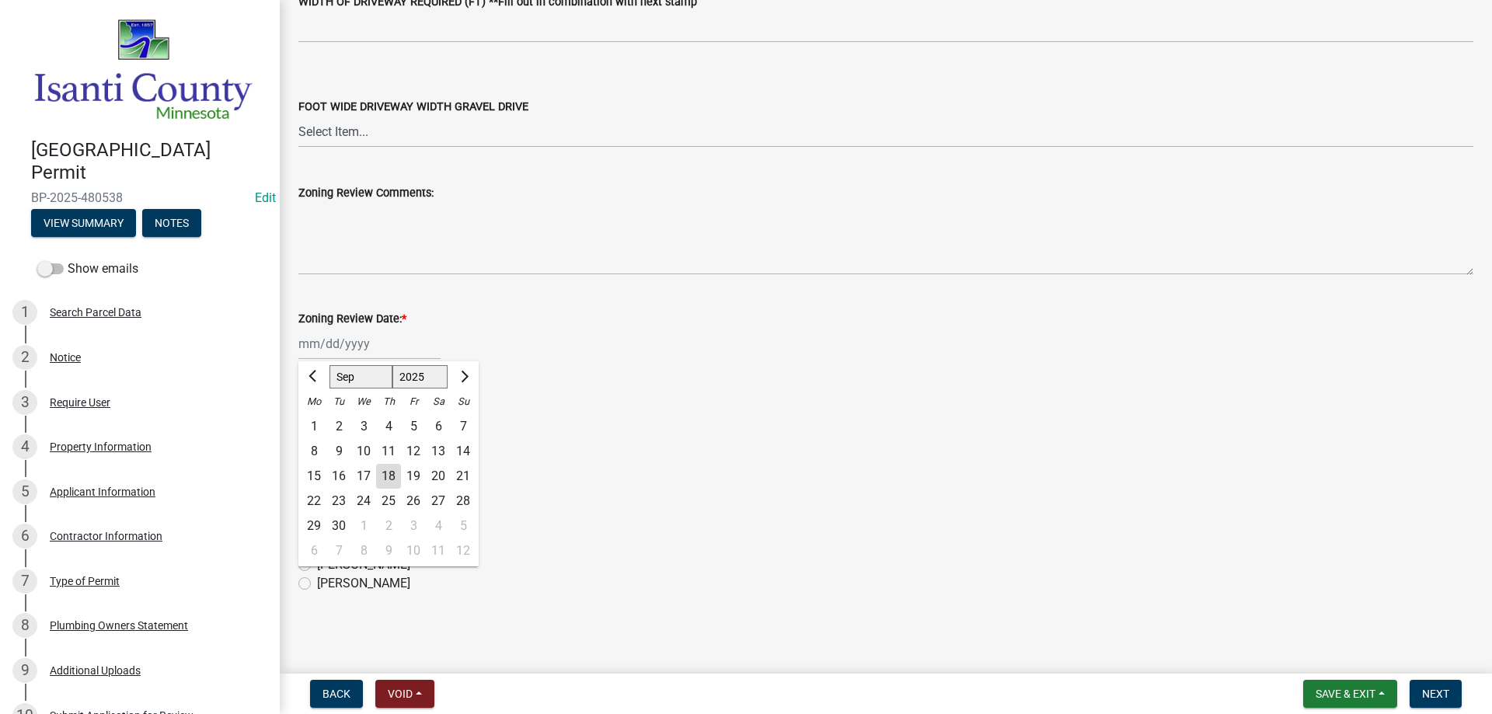
click at [387, 483] on div "18" at bounding box center [388, 476] width 25 height 25
type input "[DATE]"
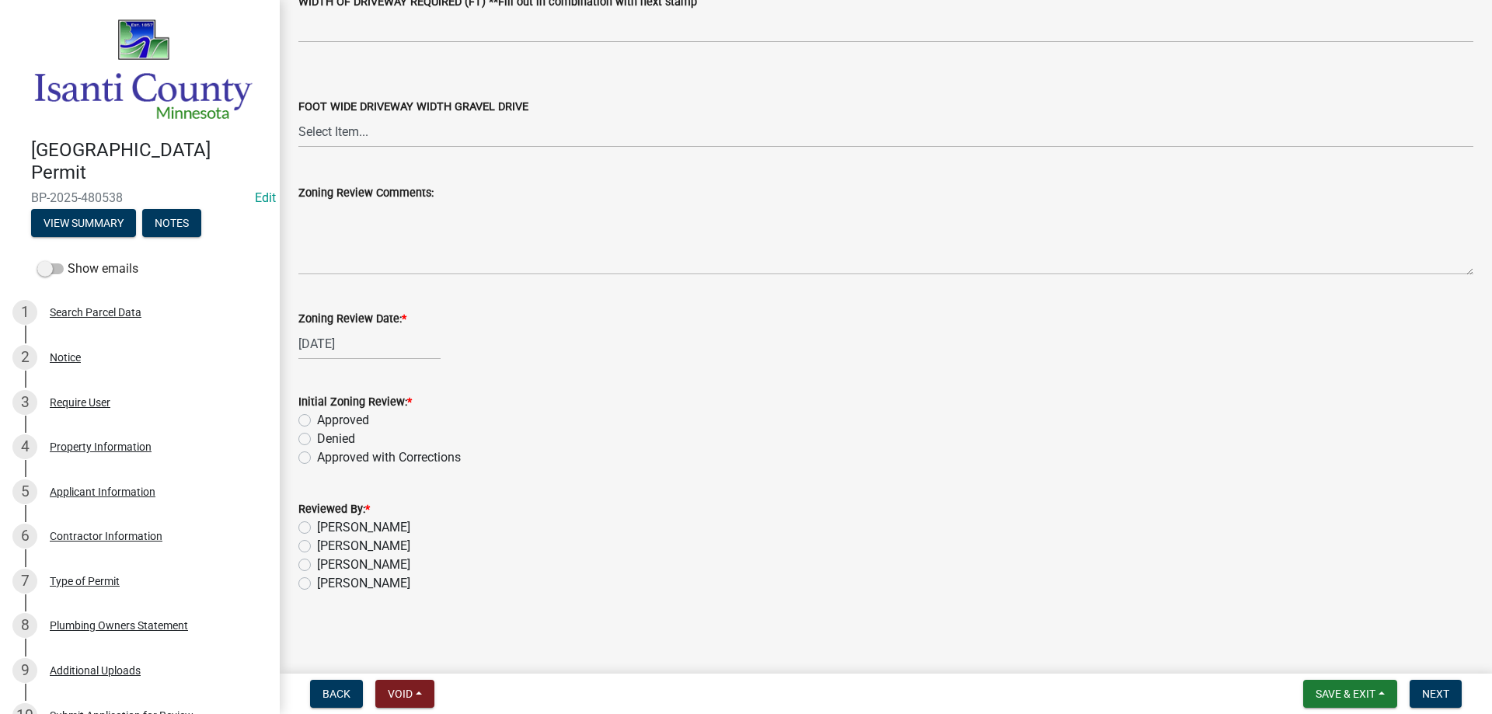
drag, startPoint x: 300, startPoint y: 416, endPoint x: 316, endPoint y: 460, distance: 47.2
click at [317, 417] on label "Approved" at bounding box center [343, 420] width 52 height 19
click at [317, 417] on input "Approved" at bounding box center [322, 416] width 10 height 10
radio input "true"
click at [317, 585] on label "[PERSON_NAME]" at bounding box center [363, 583] width 93 height 19
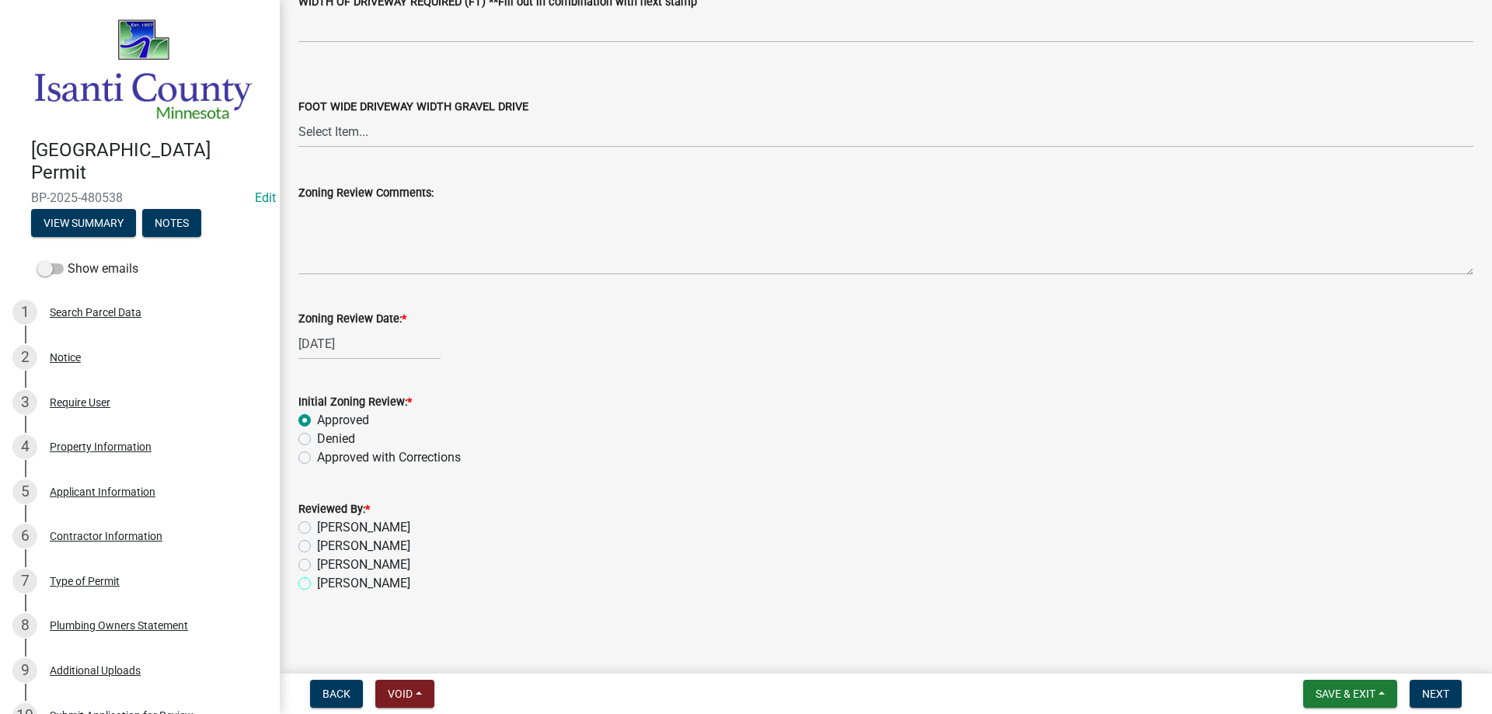
click at [317, 584] on input "[PERSON_NAME]" at bounding box center [322, 579] width 10 height 10
radio input "true"
click at [1435, 699] on span "Next" at bounding box center [1435, 694] width 27 height 12
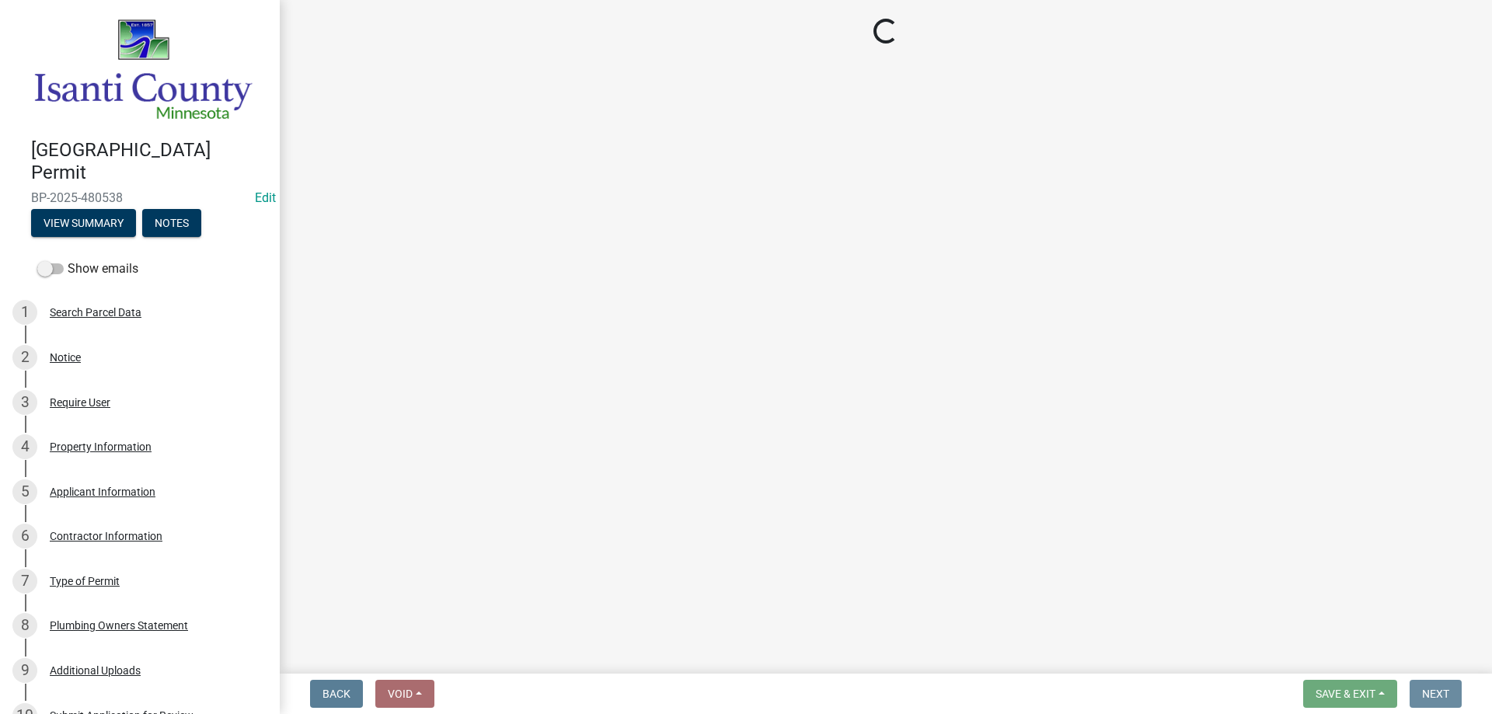
scroll to position [0, 0]
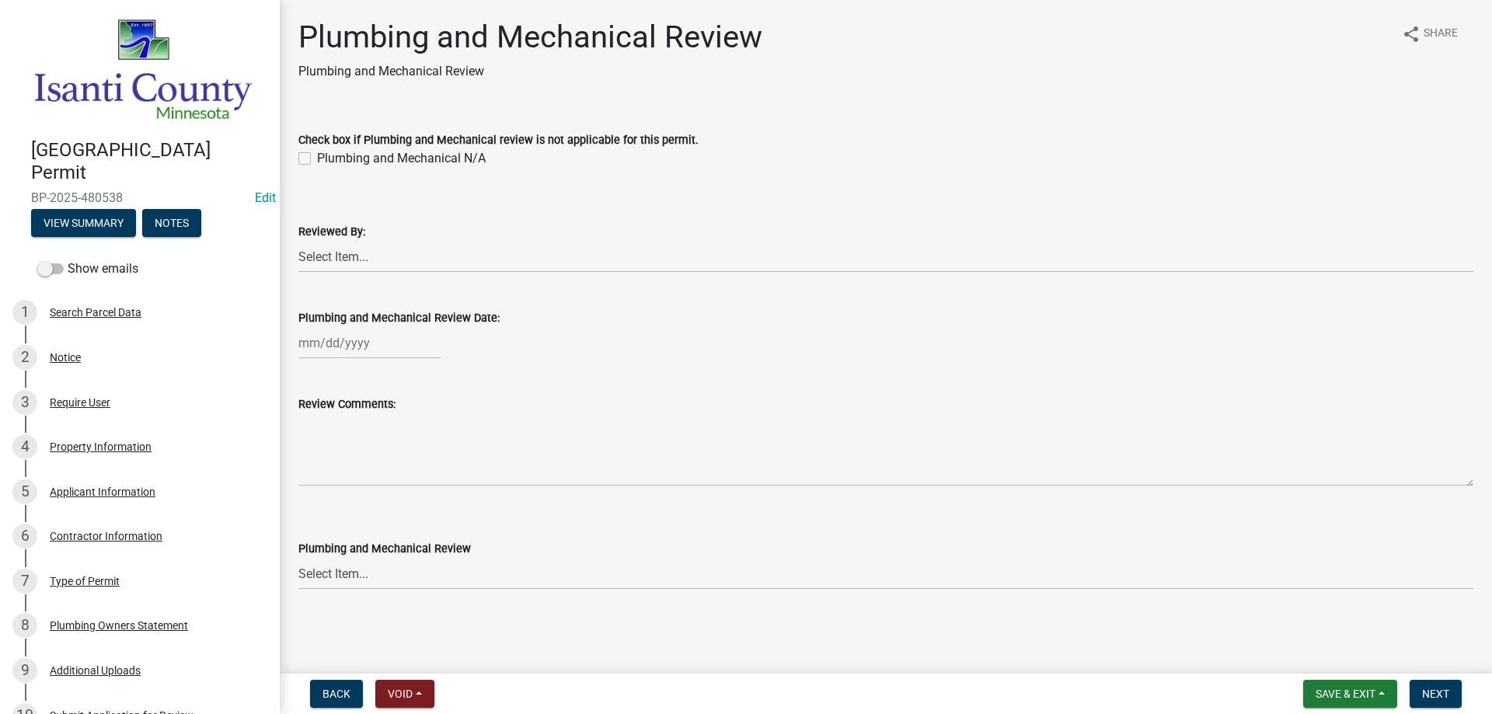
click at [317, 161] on label "Plumbing and Mechanical N/A" at bounding box center [401, 158] width 169 height 19
click at [317, 159] on input "Plumbing and Mechanical N/A" at bounding box center [322, 154] width 10 height 10
checkbox input "true"
click at [302, 260] on select "Select Item... Terry Lakin Dennis Ginter Trina Bergloff Holly Nelson Erica Wils…" at bounding box center [885, 257] width 1175 height 32
click at [298, 241] on select "Select Item... Terry Lakin Dennis Ginter Trina Bergloff Holly Nelson Erica Wils…" at bounding box center [885, 257] width 1175 height 32
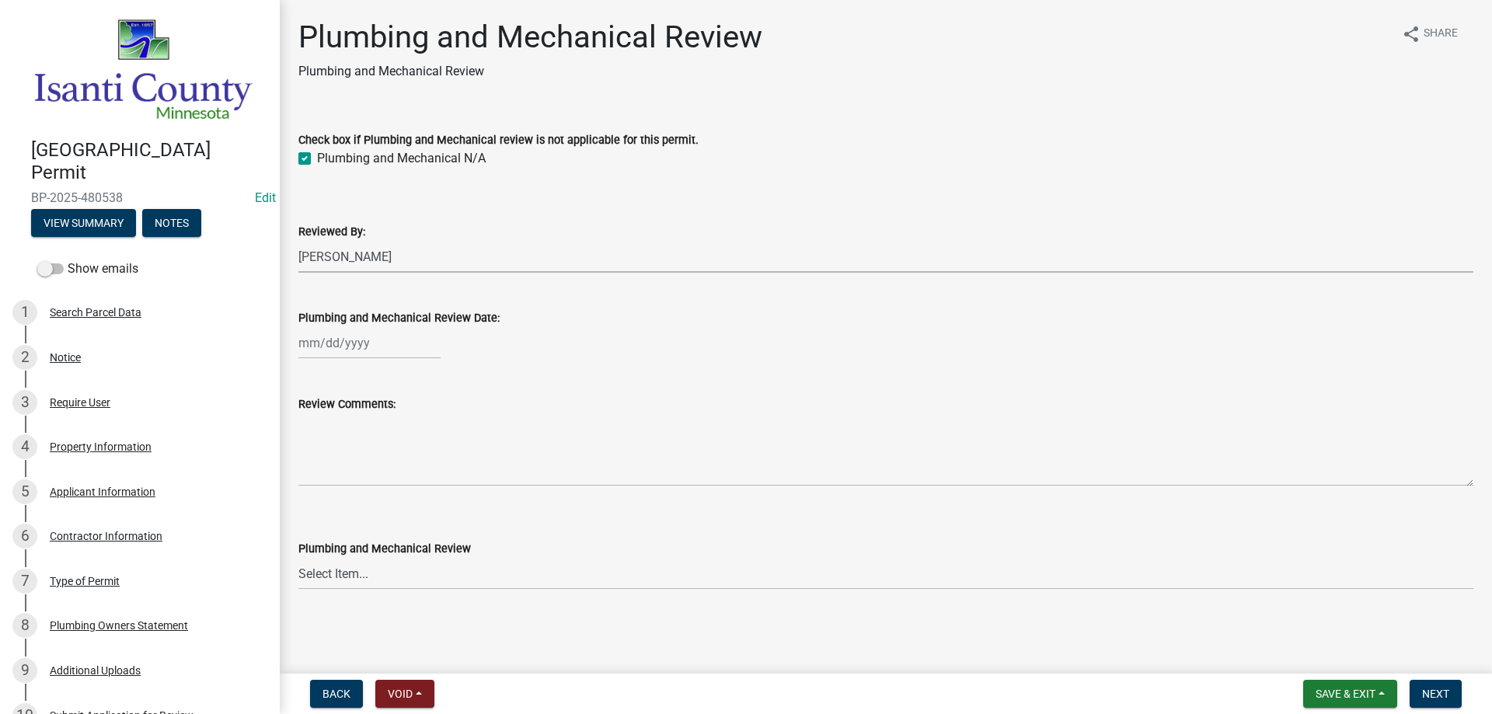
select select "81bc52f6-788d-4852-bfd8-0afa9d74c98d"
click at [340, 344] on div at bounding box center [369, 343] width 142 height 32
select select "9"
select select "2025"
click at [394, 480] on div "18" at bounding box center [388, 475] width 25 height 25
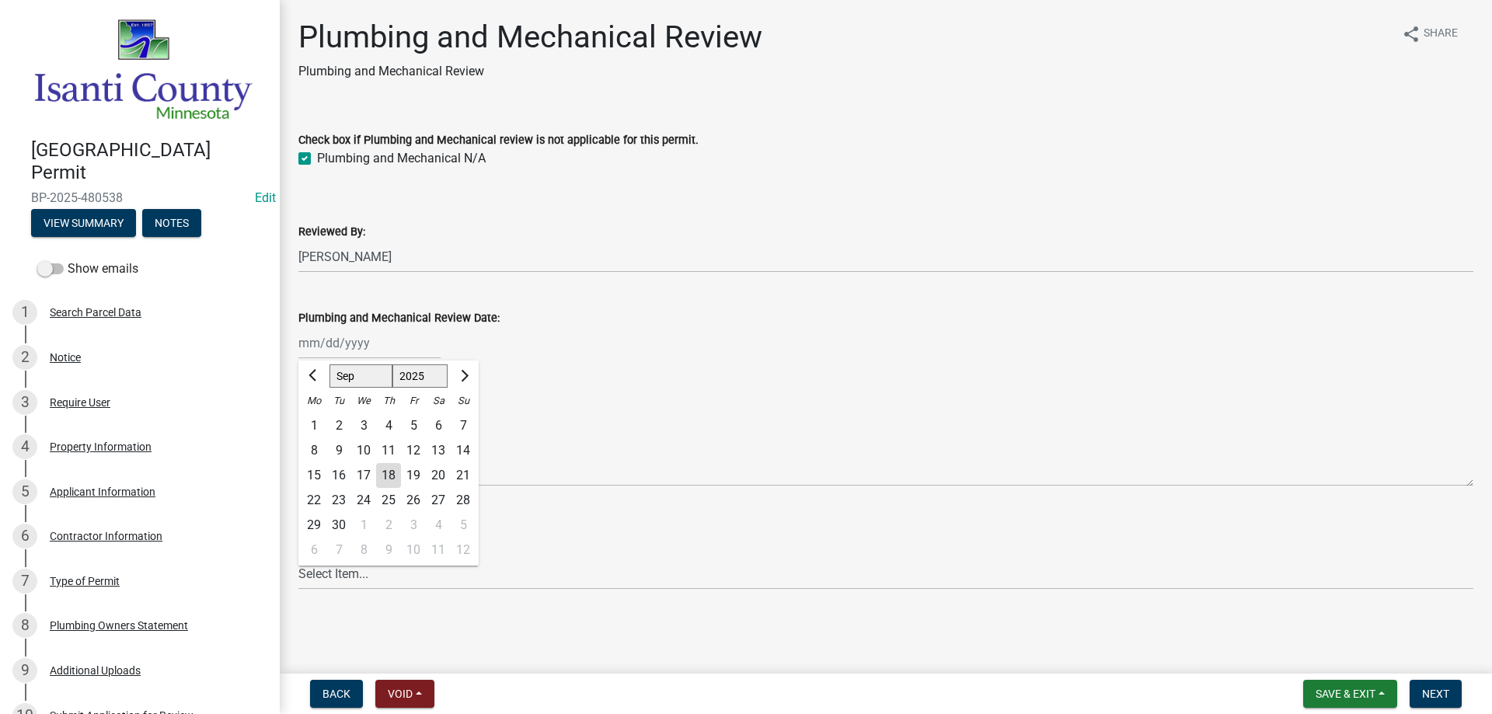
type input "[DATE]"
click at [318, 577] on select "Select Item... Approved Denied Approved with Corrections" at bounding box center [885, 574] width 1175 height 32
click at [298, 558] on select "Select Item... Approved Denied Approved with Corrections" at bounding box center [885, 574] width 1175 height 32
select select "060b00b2-ca65-431e-8b4a-bae5a2e790db"
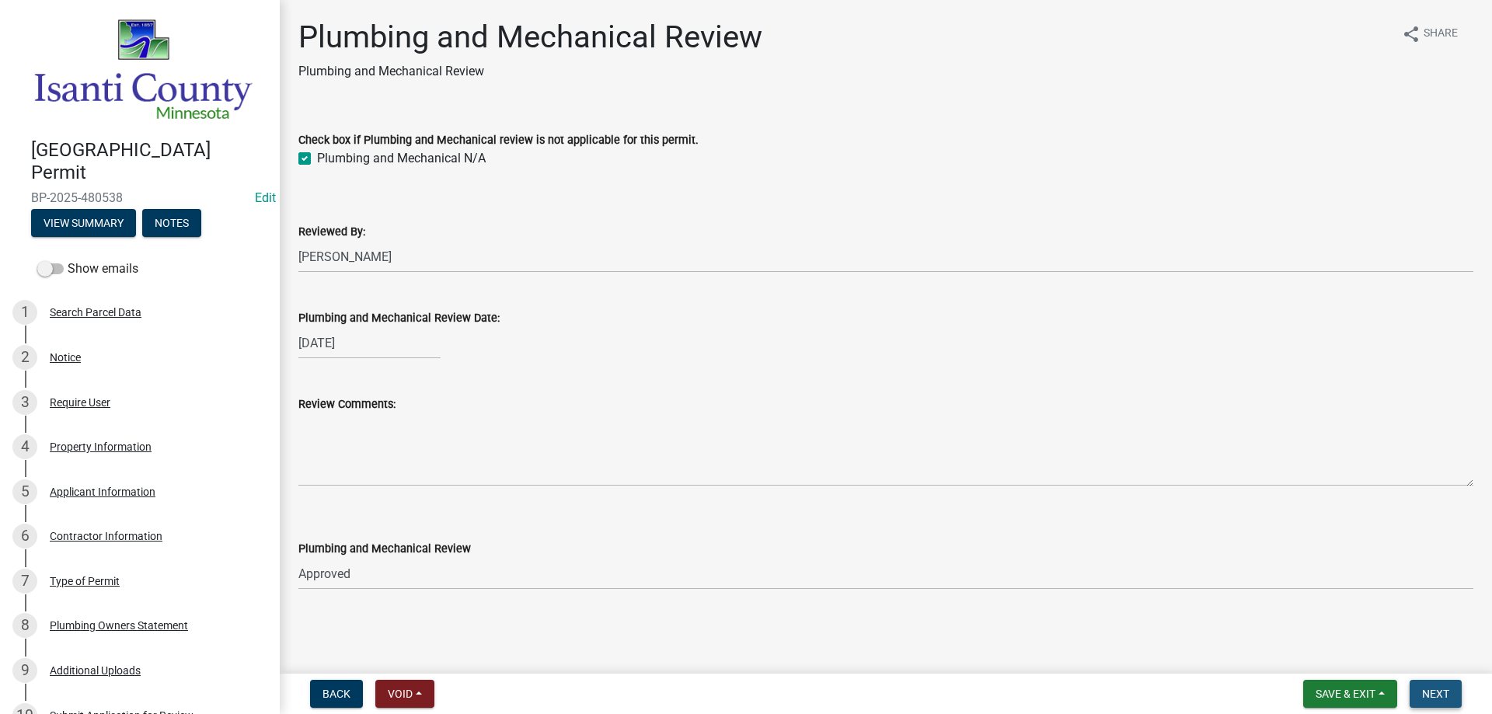
click at [1446, 697] on span "Next" at bounding box center [1435, 694] width 27 height 12
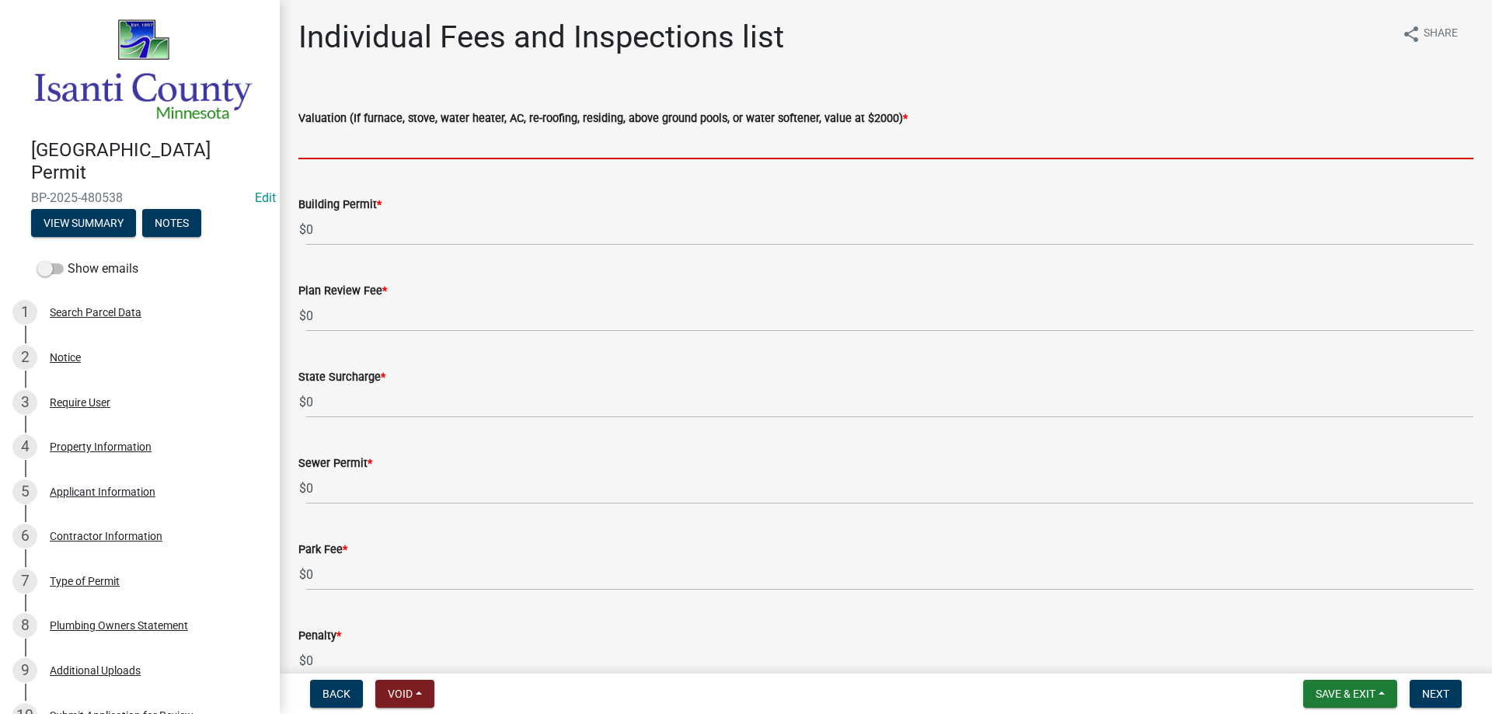
drag, startPoint x: 323, startPoint y: 147, endPoint x: 330, endPoint y: 156, distance: 11.2
click at [323, 147] on input "text" at bounding box center [885, 143] width 1175 height 32
type input "2000"
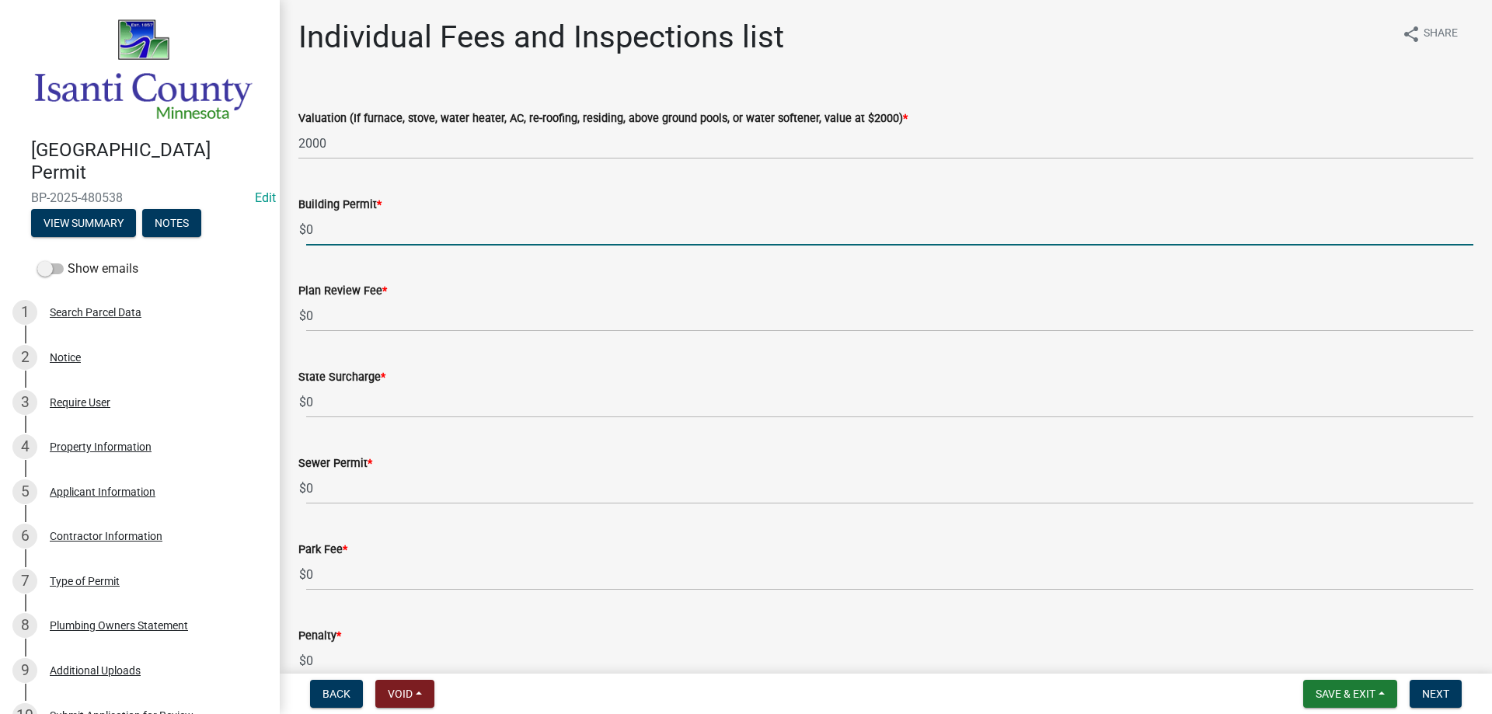
drag, startPoint x: 338, startPoint y: 236, endPoint x: 232, endPoint y: 255, distance: 108.2
click at [232, 255] on div "Isanti County Building Permit BP-2025-480538 Edit View Summary Notes Show email…" at bounding box center [746, 357] width 1492 height 714
type input "70"
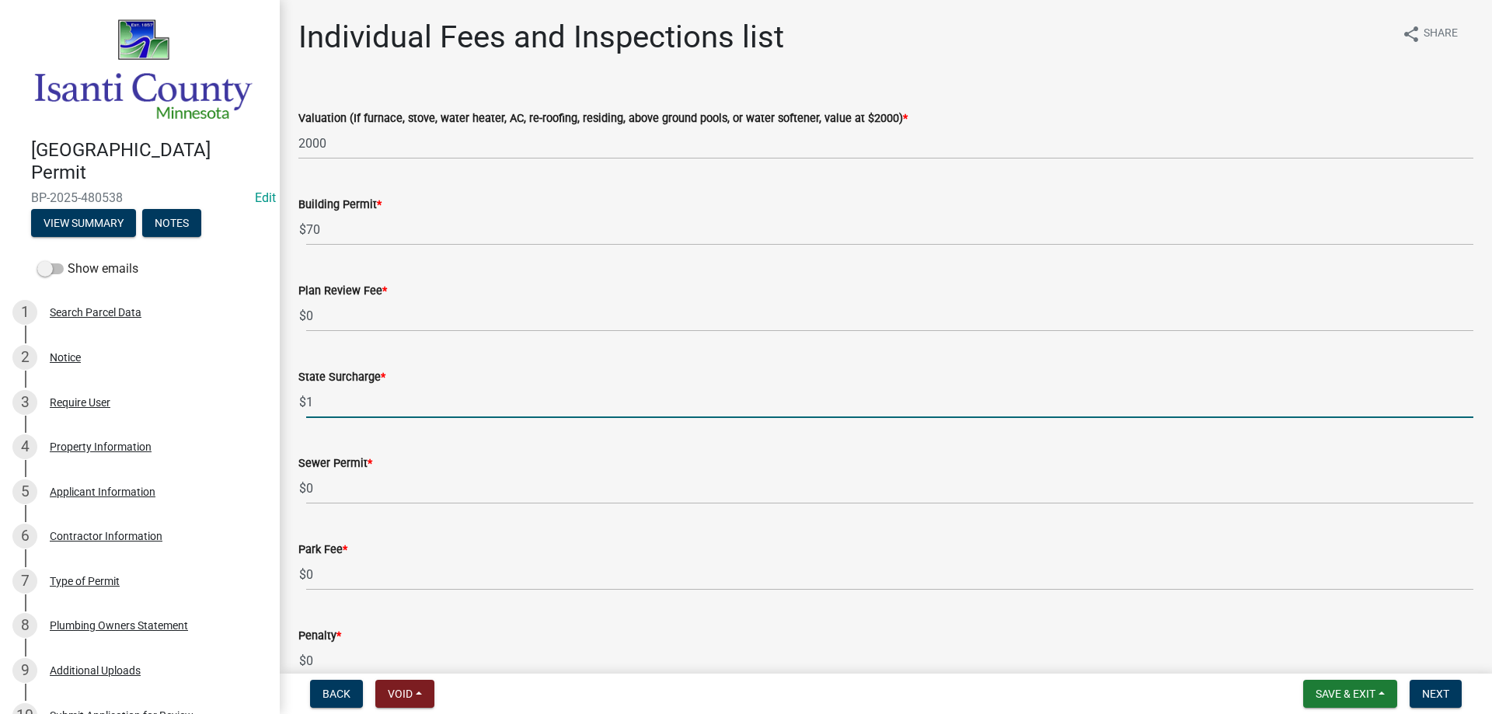
type input "1"
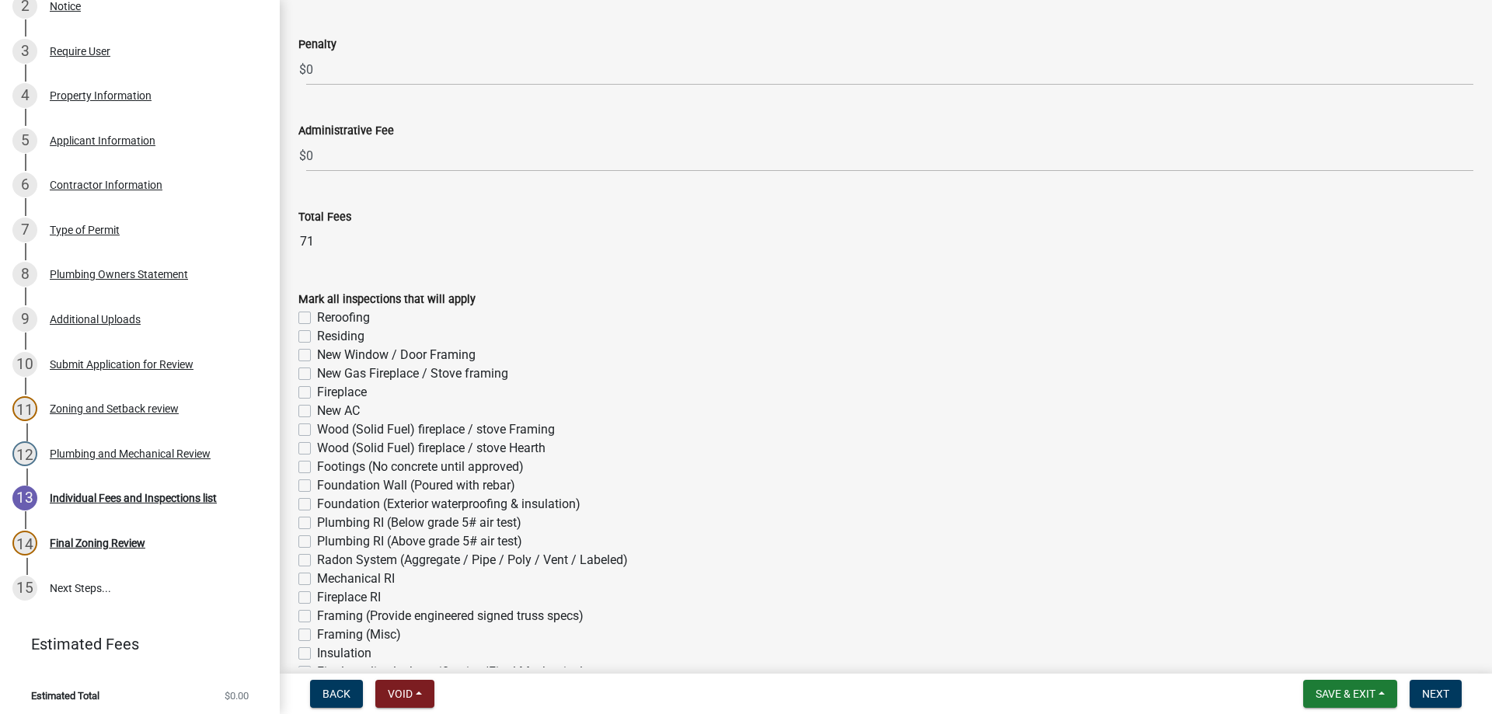
scroll to position [700, 0]
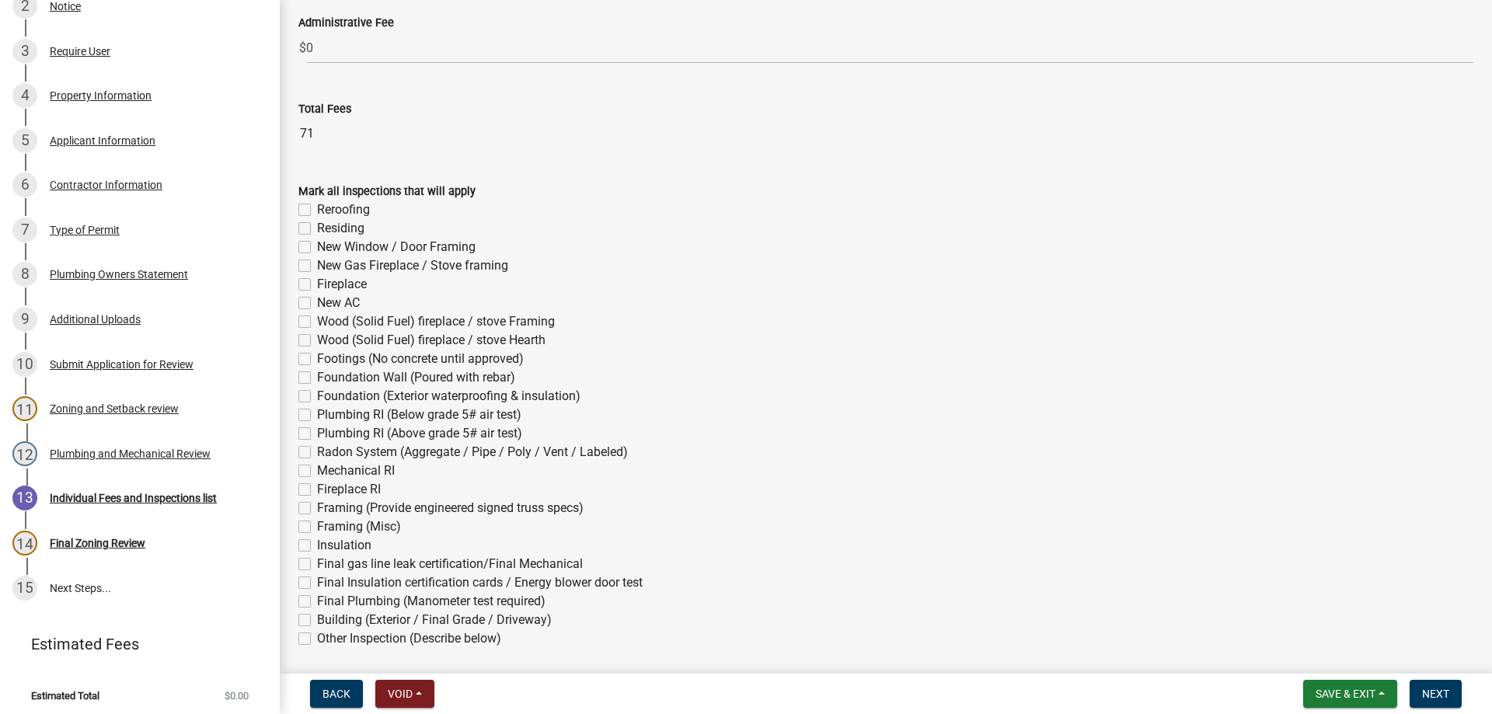
click at [317, 208] on label "Reroofing" at bounding box center [343, 210] width 53 height 19
click at [317, 208] on input "Reroofing" at bounding box center [322, 206] width 10 height 10
checkbox input "true"
checkbox input "false"
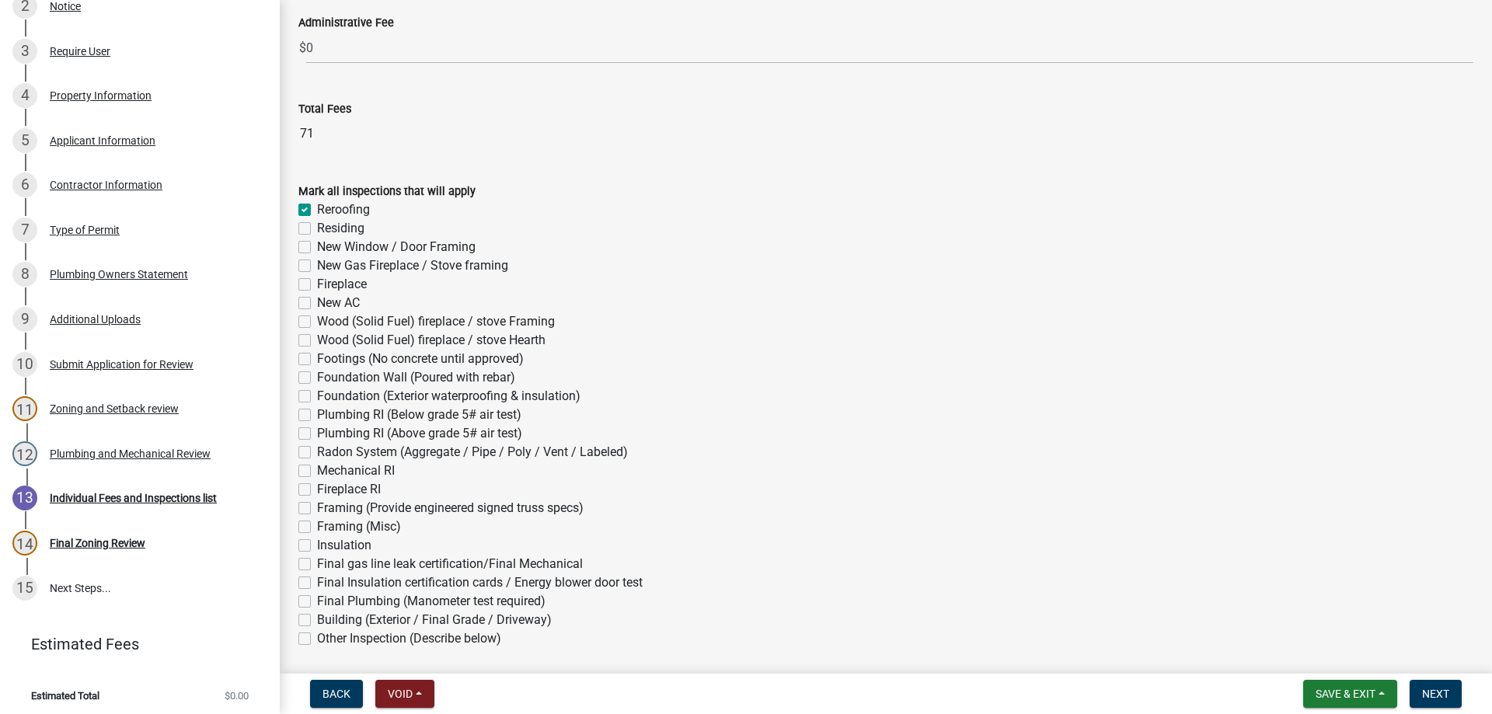
checkbox input "false"
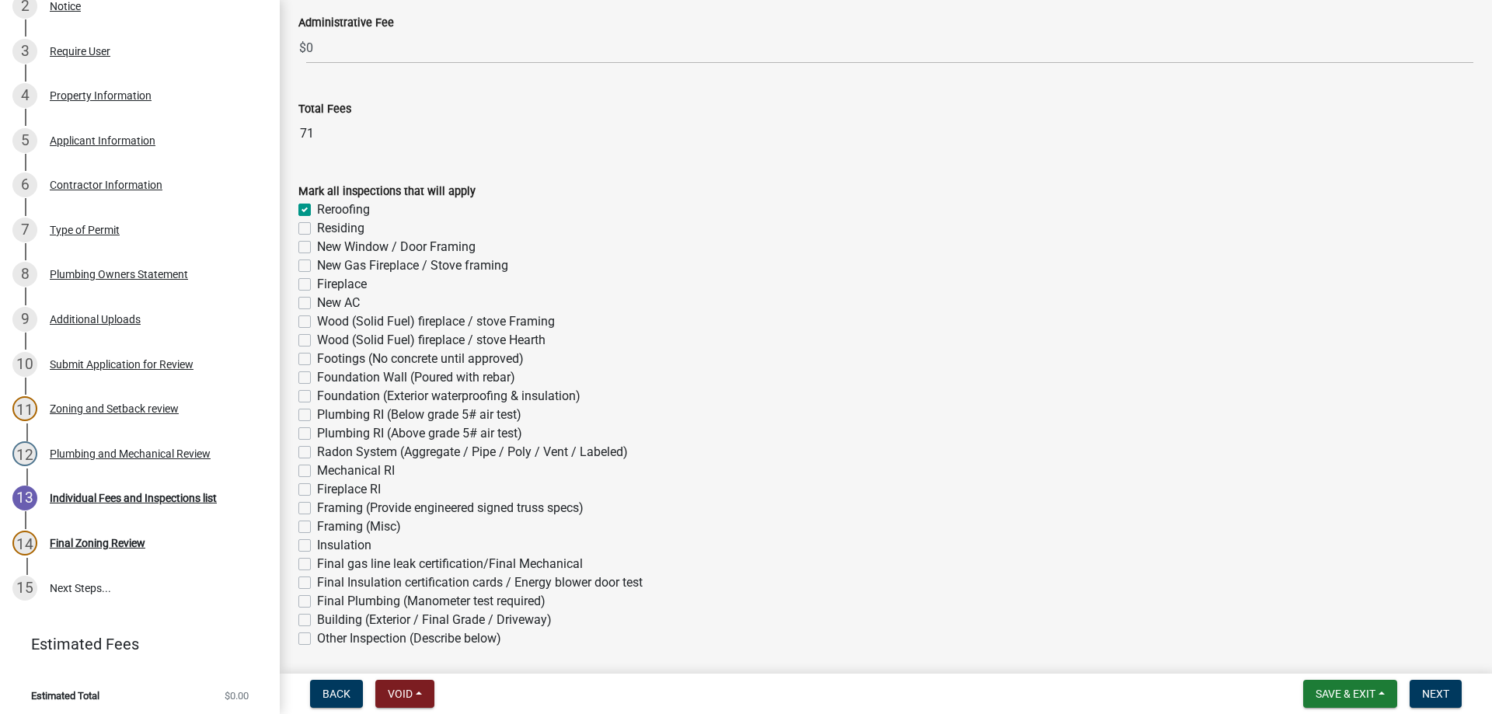
checkbox input "false"
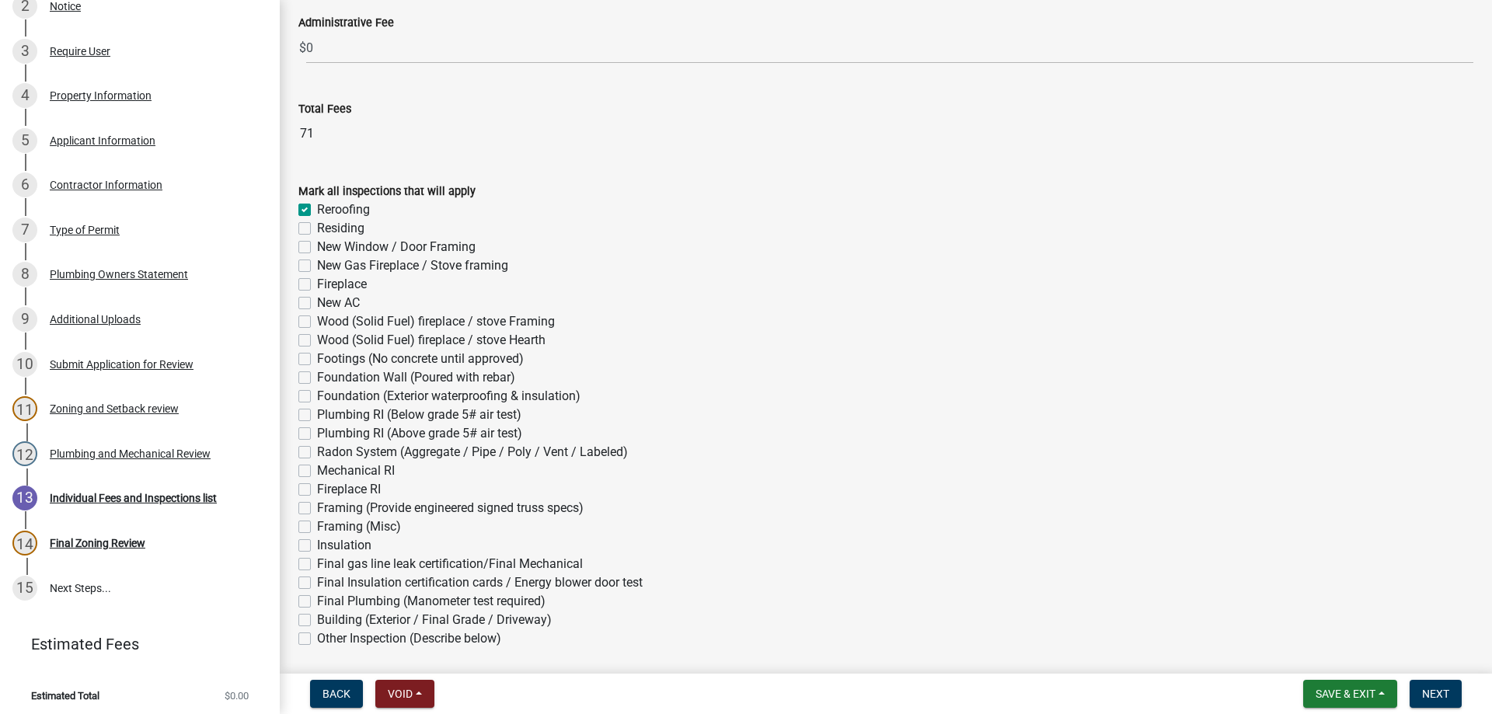
checkbox input "false"
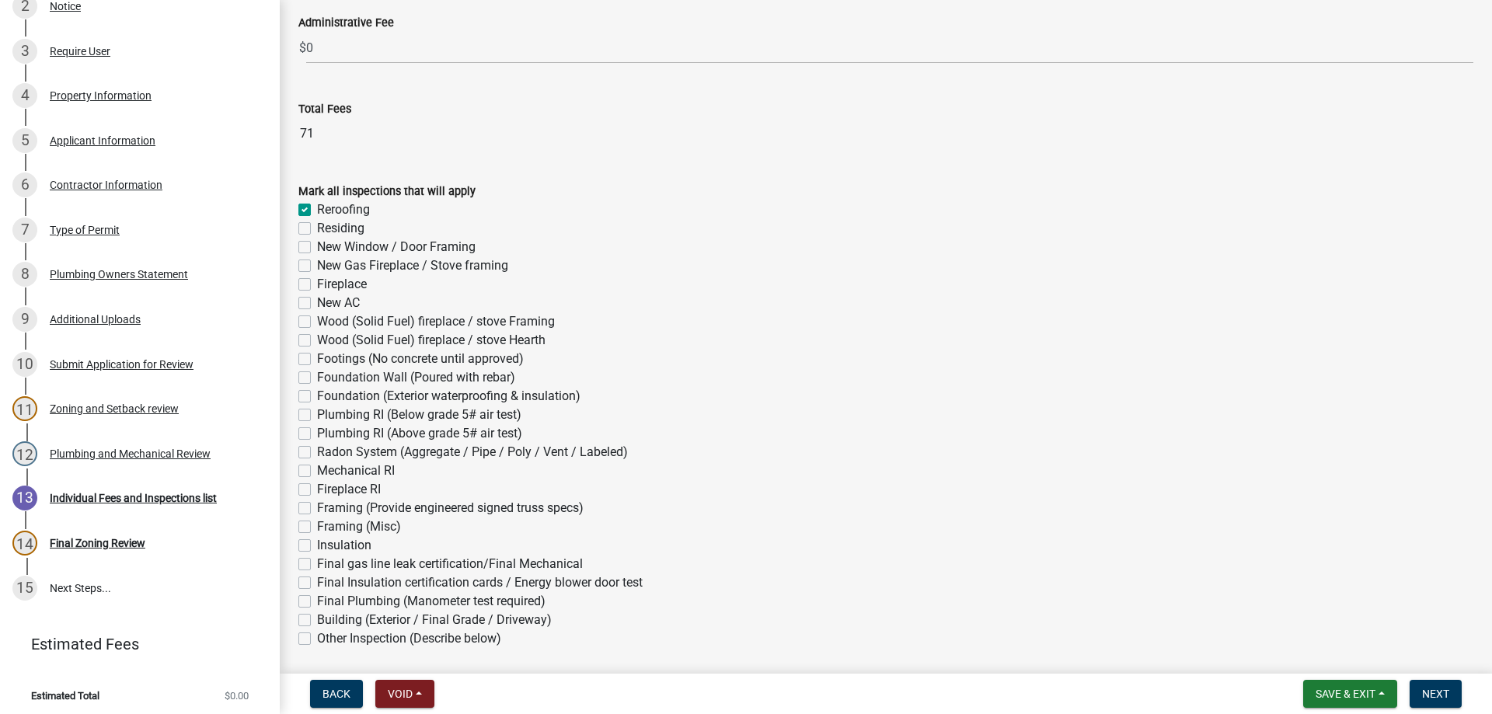
checkbox input "false"
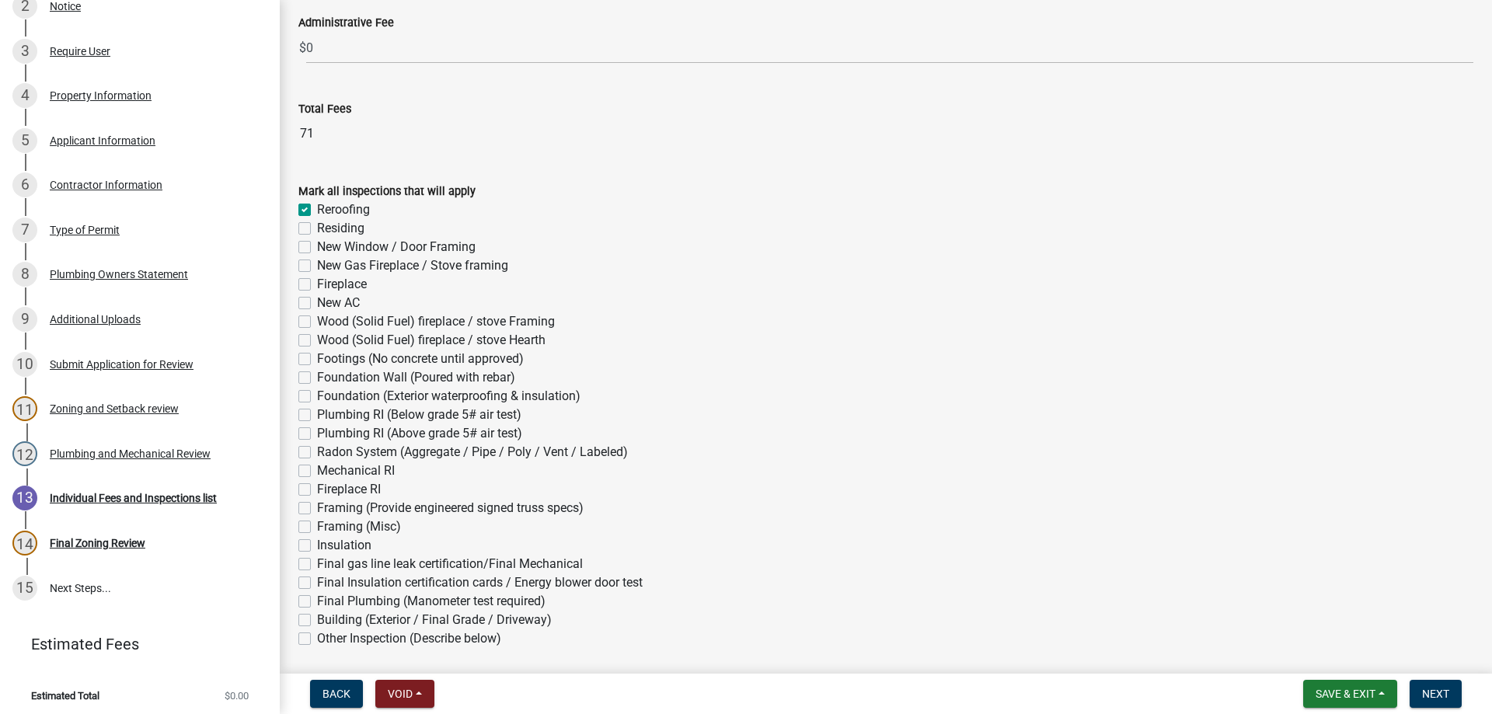
checkbox input "false"
click at [1423, 694] on span "Next" at bounding box center [1435, 694] width 27 height 12
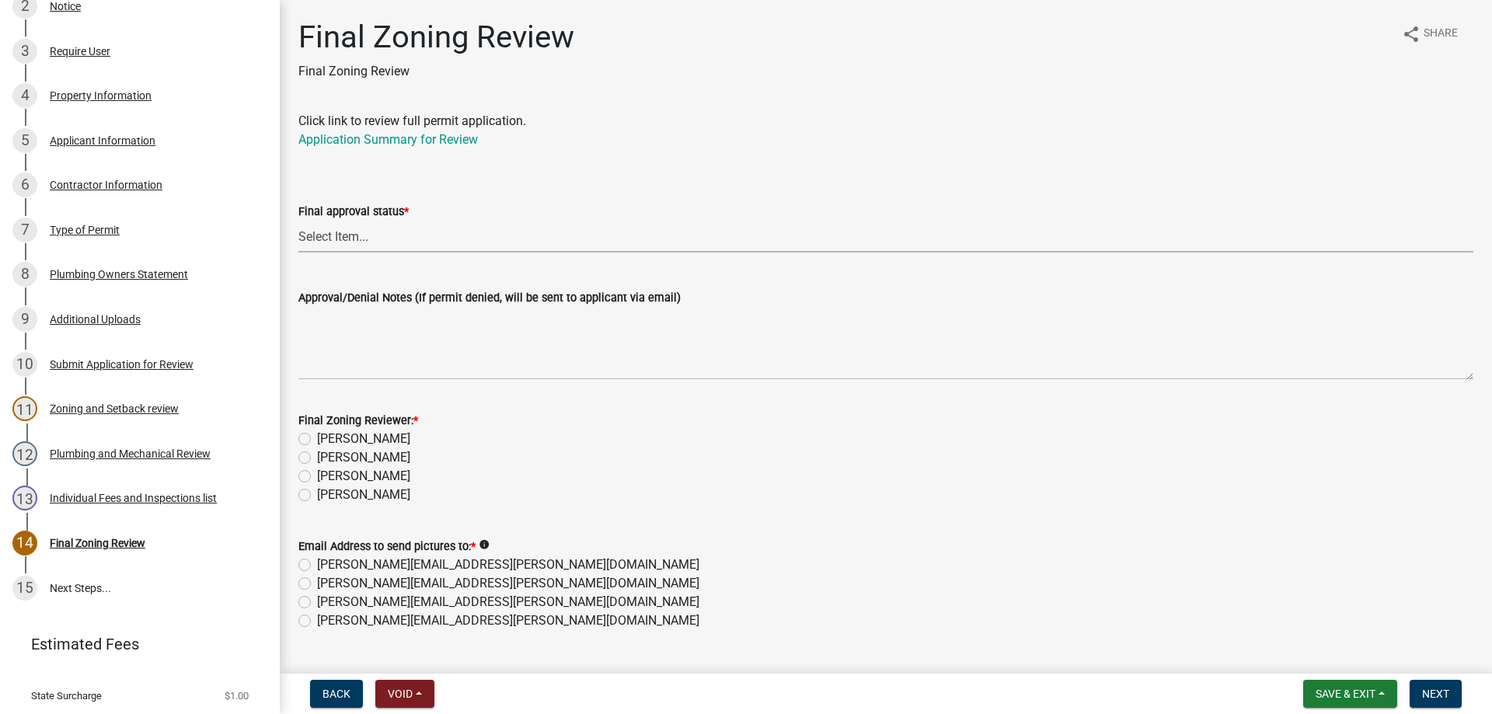
click at [350, 232] on select "Select Item... Approved Denied" at bounding box center [885, 237] width 1175 height 32
click at [298, 221] on select "Select Item... Approved Denied" at bounding box center [885, 237] width 1175 height 32
select select "ea18257a-8a04-42cc-b171-77fc38c97f37"
click at [317, 492] on label "[PERSON_NAME]" at bounding box center [363, 495] width 93 height 19
click at [317, 492] on input "[PERSON_NAME]" at bounding box center [322, 491] width 10 height 10
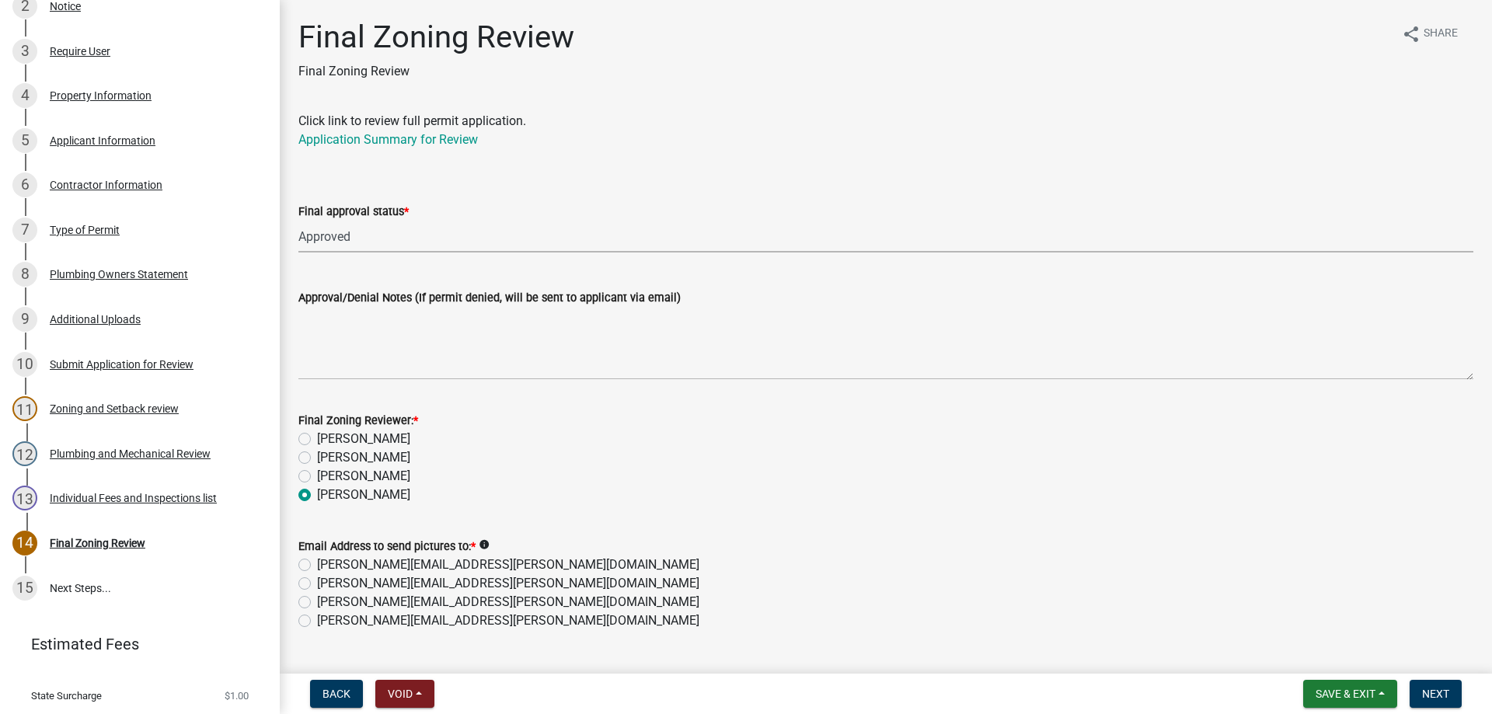
radio input "true"
click at [317, 619] on label "kerry.birch@co.isanti.mn.us" at bounding box center [508, 621] width 382 height 19
click at [317, 619] on input "kerry.birch@co.isanti.mn.us" at bounding box center [322, 617] width 10 height 10
radio input "true"
click at [1428, 692] on span "Next" at bounding box center [1435, 694] width 27 height 12
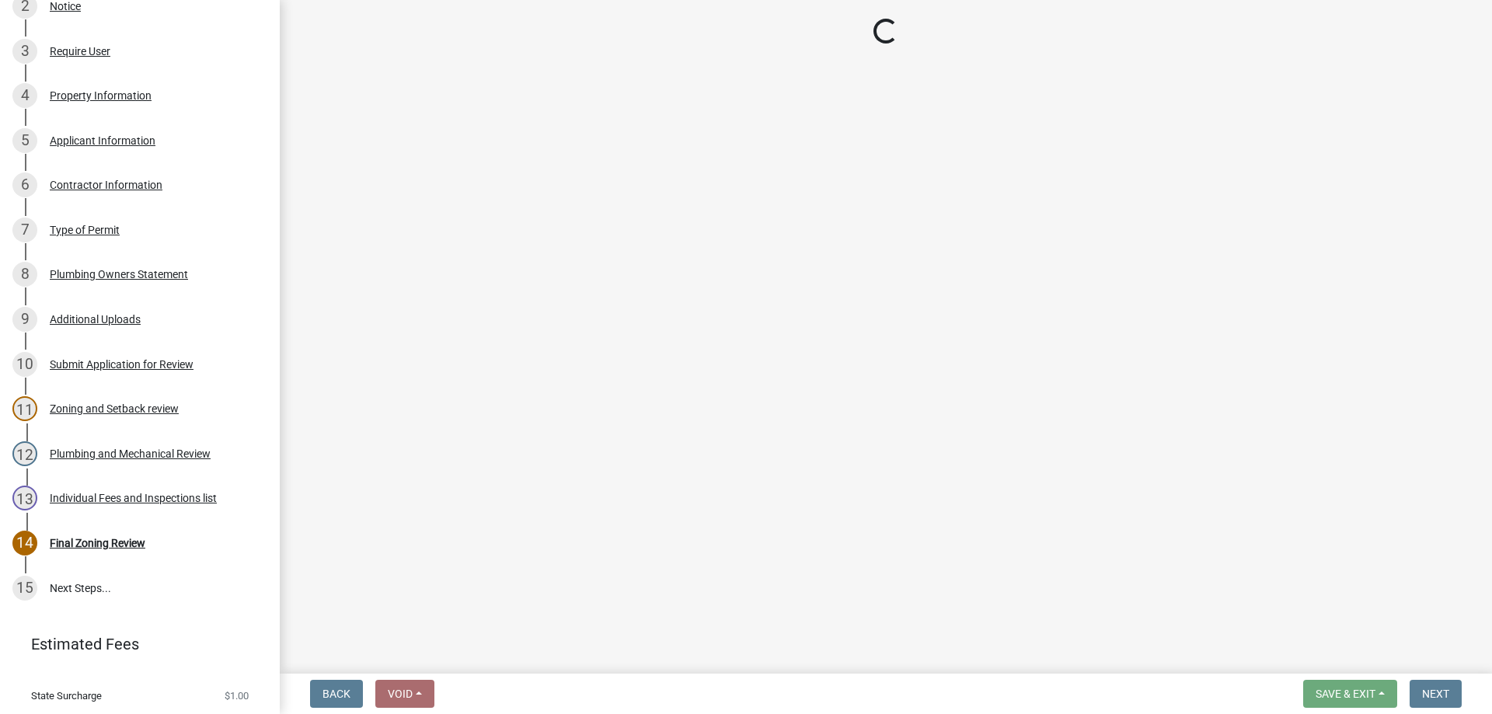
scroll to position [530, 0]
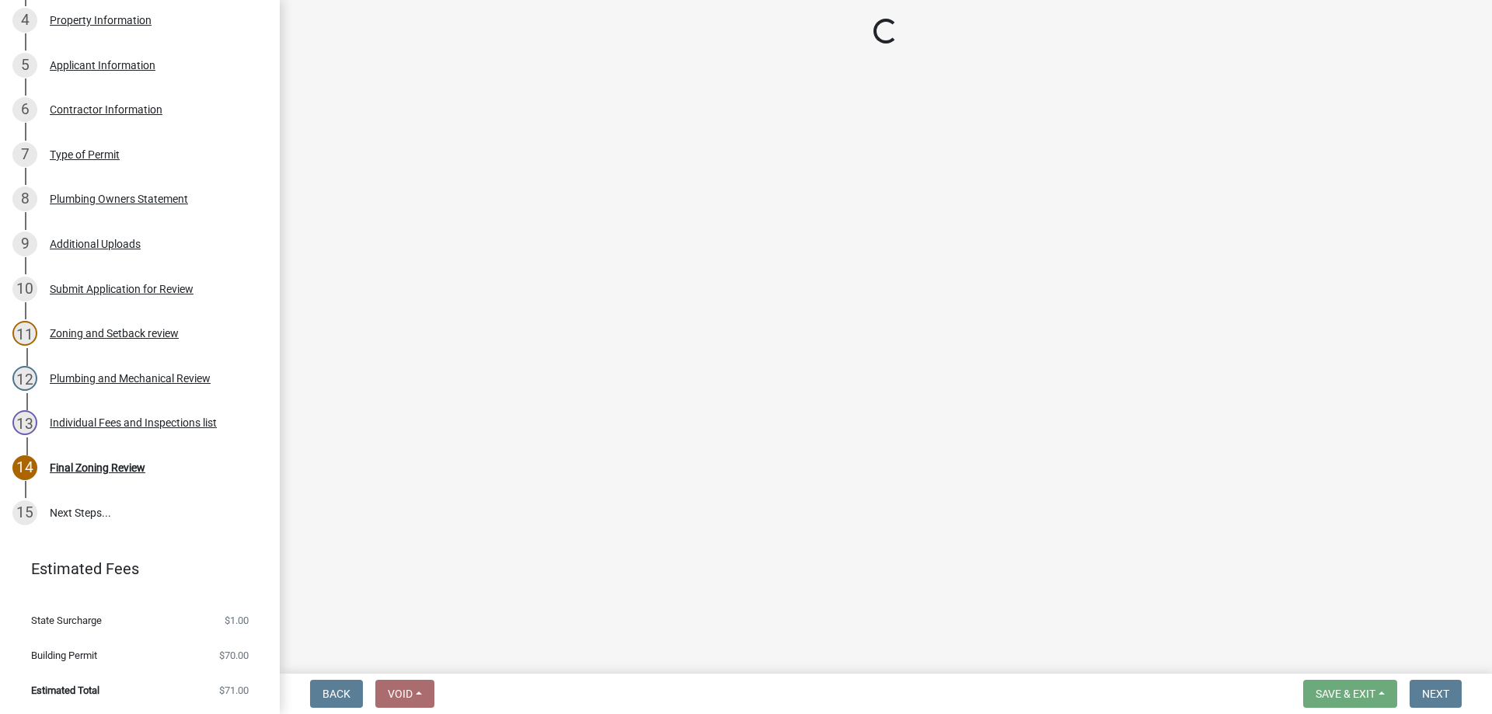
select select "3: 3"
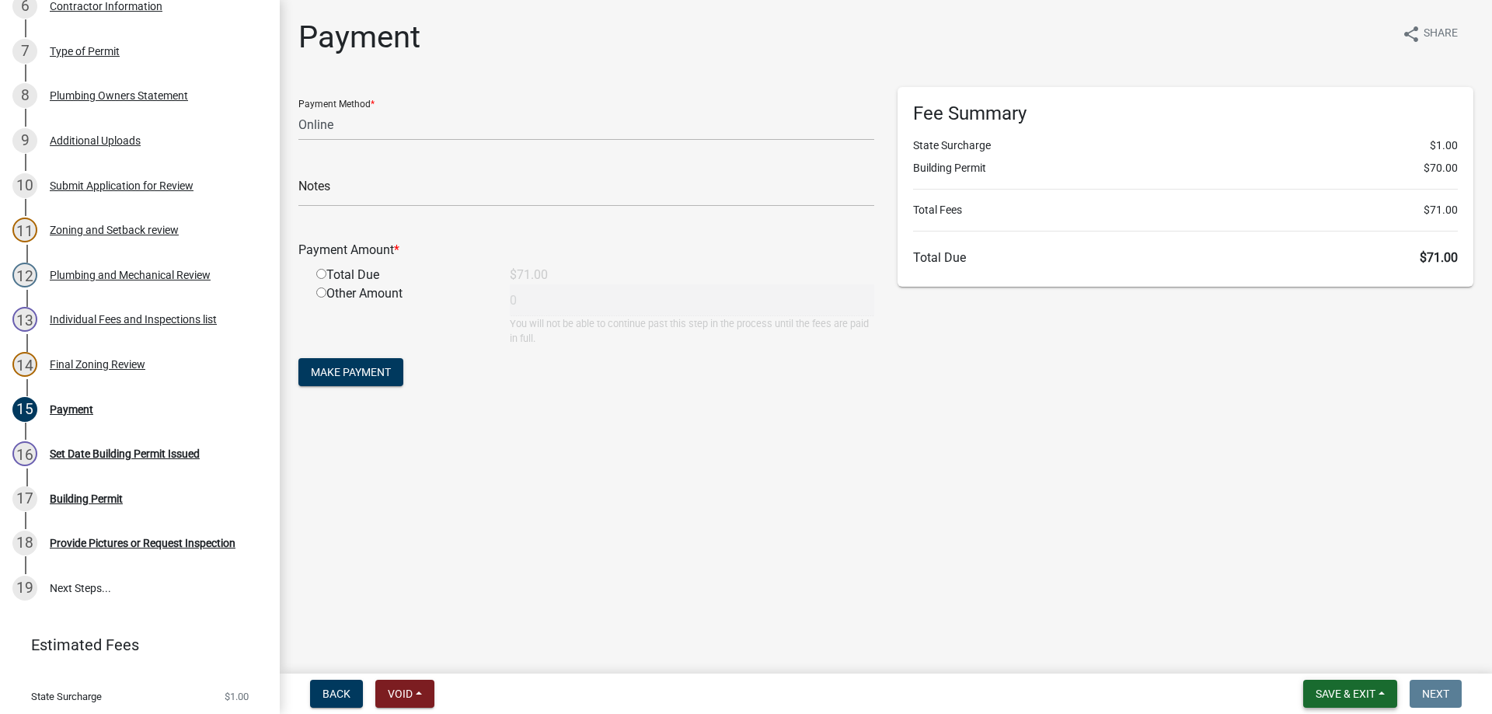
click at [1366, 703] on button "Save & Exit" at bounding box center [1350, 694] width 94 height 28
click at [1307, 644] on button "Save & Exit" at bounding box center [1335, 653] width 124 height 37
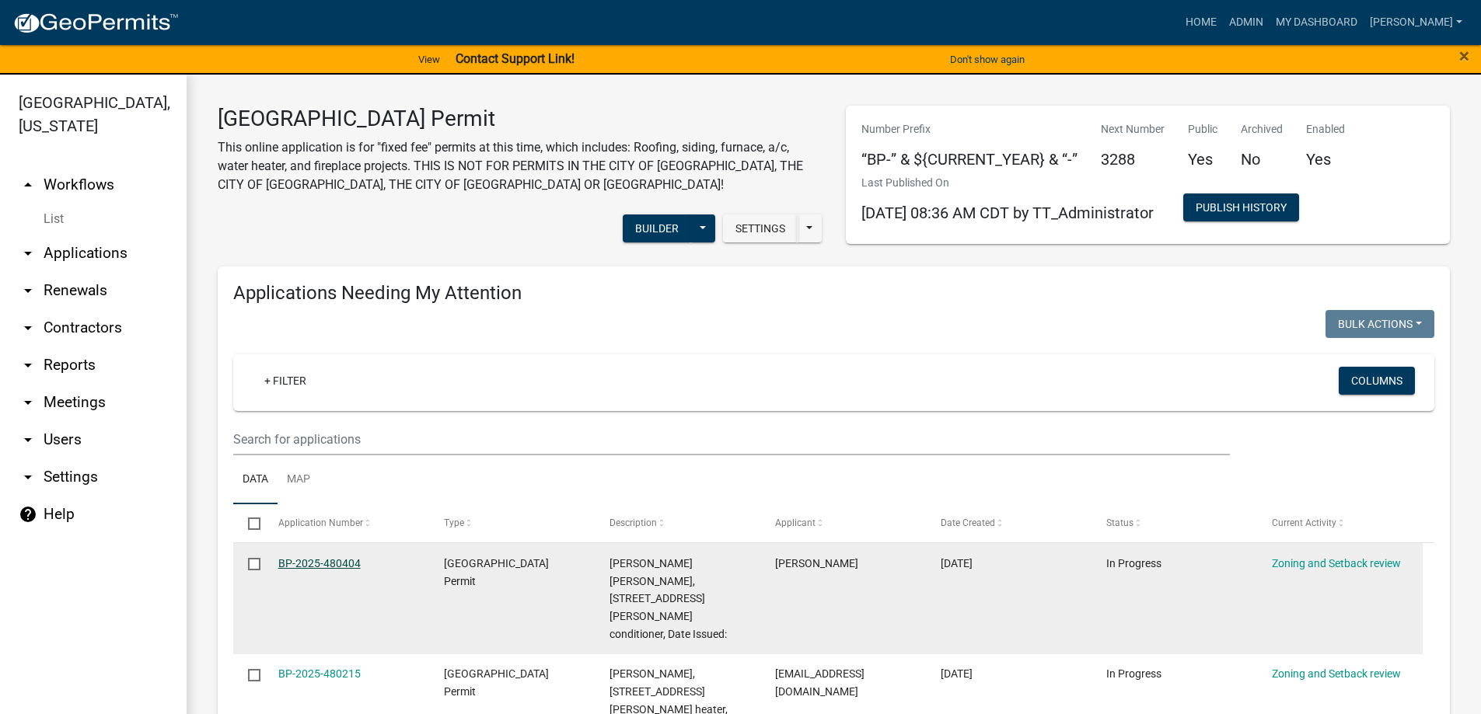
click at [319, 560] on link "BP-2025-480404" at bounding box center [319, 563] width 82 height 12
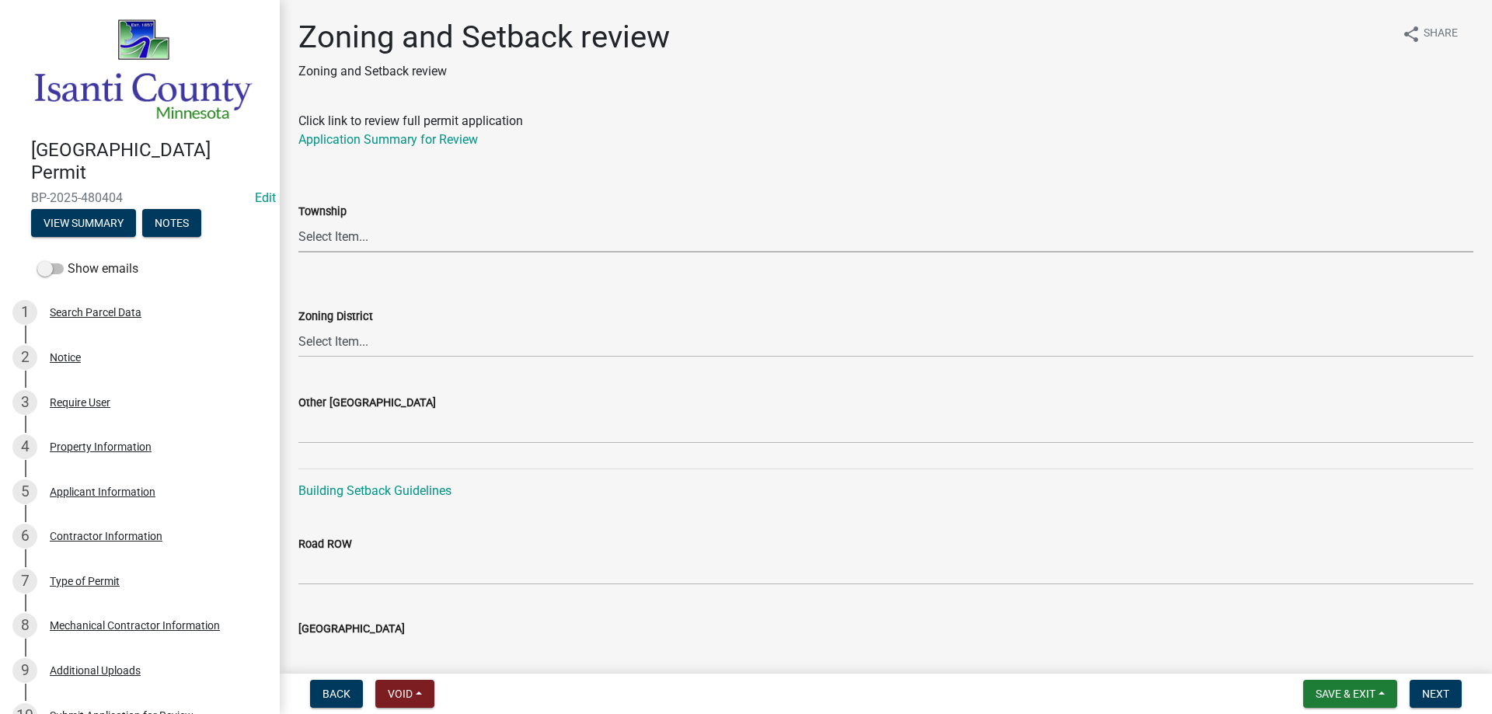
click at [358, 239] on select "Select Item... Bradford Cambridge Dalbo Isanti Maple Ridge North Branch Oxford …" at bounding box center [885, 237] width 1175 height 32
click at [298, 221] on select "Select Item... Bradford Cambridge Dalbo Isanti Maple Ridge North Branch Oxford …" at bounding box center [885, 237] width 1175 height 32
select select "b3f40229-9fd0-4dd5-b6b2-7268e7d7bfa1"
click at [346, 341] on select "Select Item... Agricultural/Residential (A/R) Tier 1 General Business (B) Indus…" at bounding box center [885, 342] width 1175 height 32
click at [298, 326] on select "Select Item... Agricultural/Residential (A/R) Tier 1 General Business (B) Indus…" at bounding box center [885, 342] width 1175 height 32
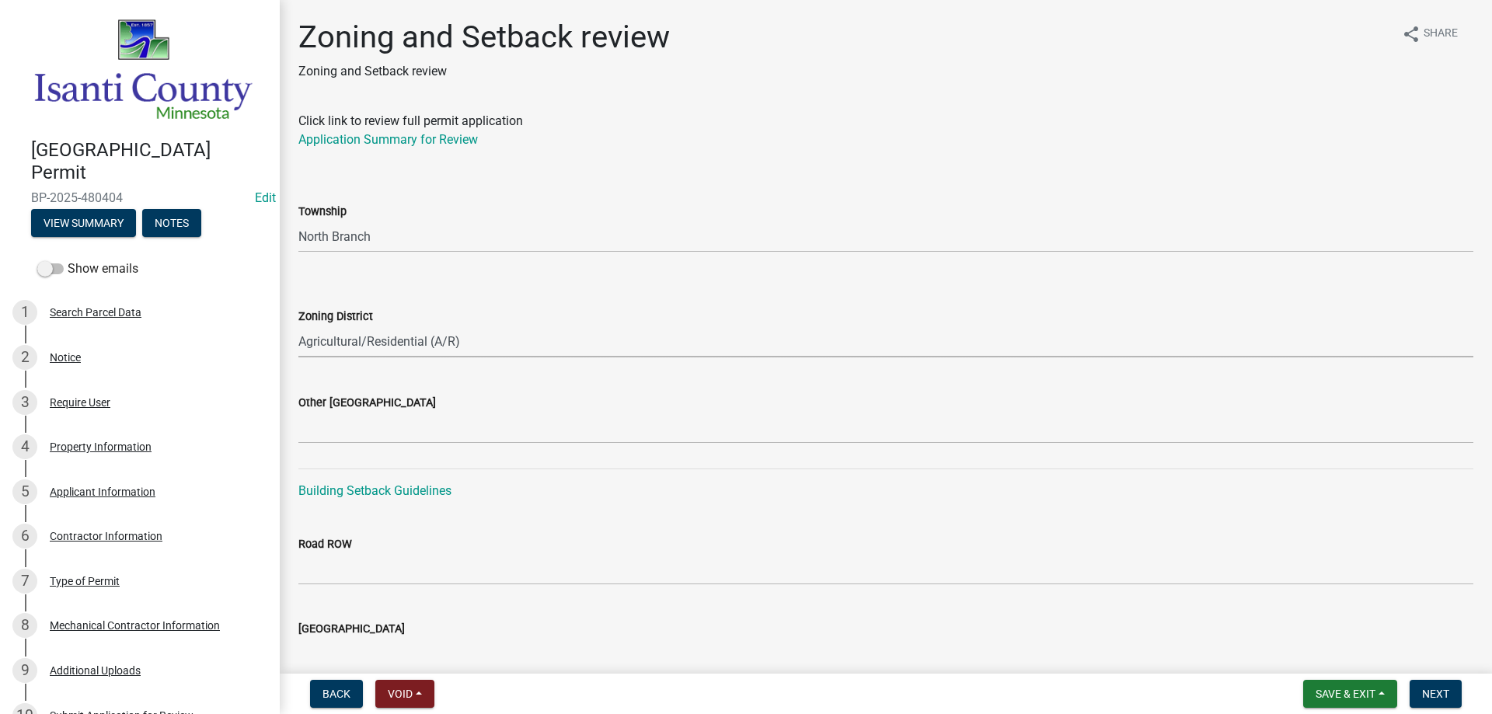
select select "55e8a5cf-285f-40b2-b696-56a64a6e31ef"
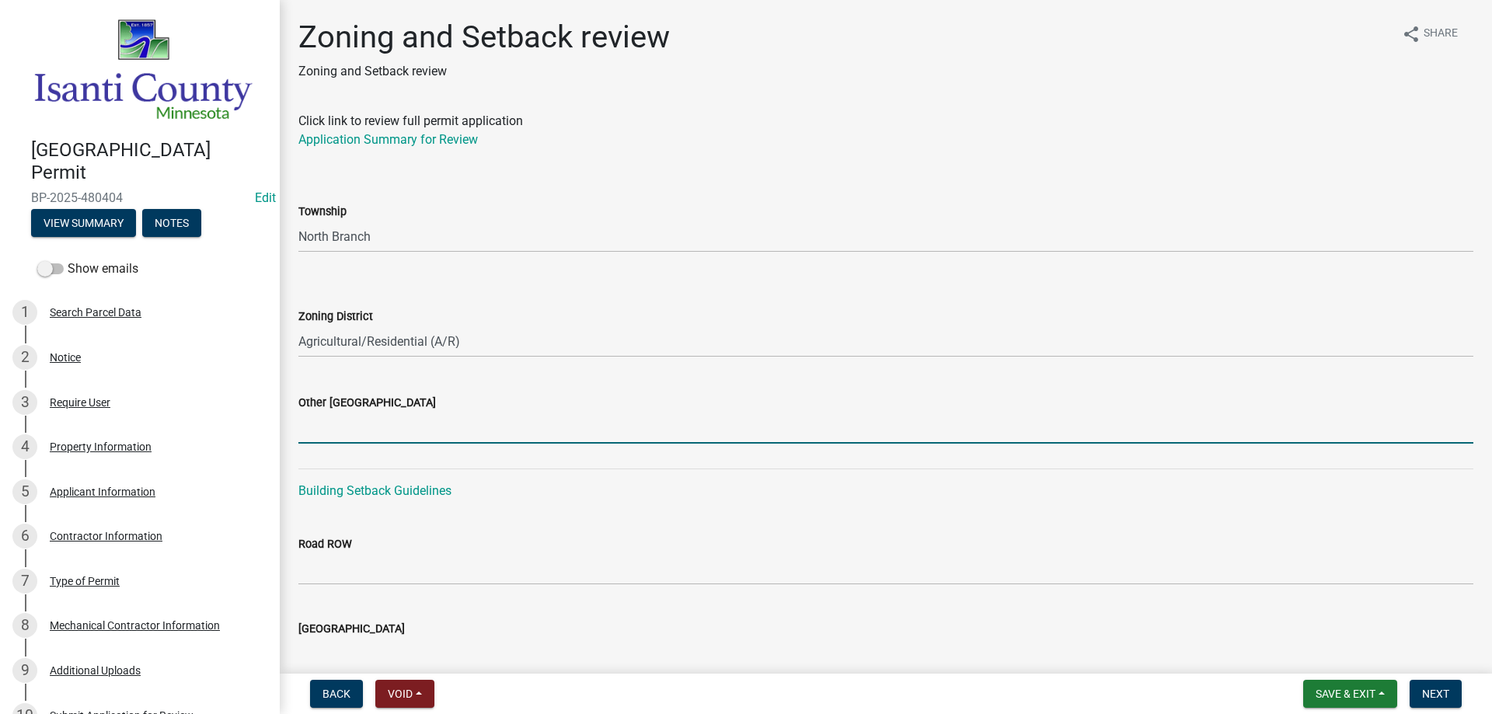
click at [340, 429] on input "Other Zoning District" at bounding box center [885, 428] width 1175 height 32
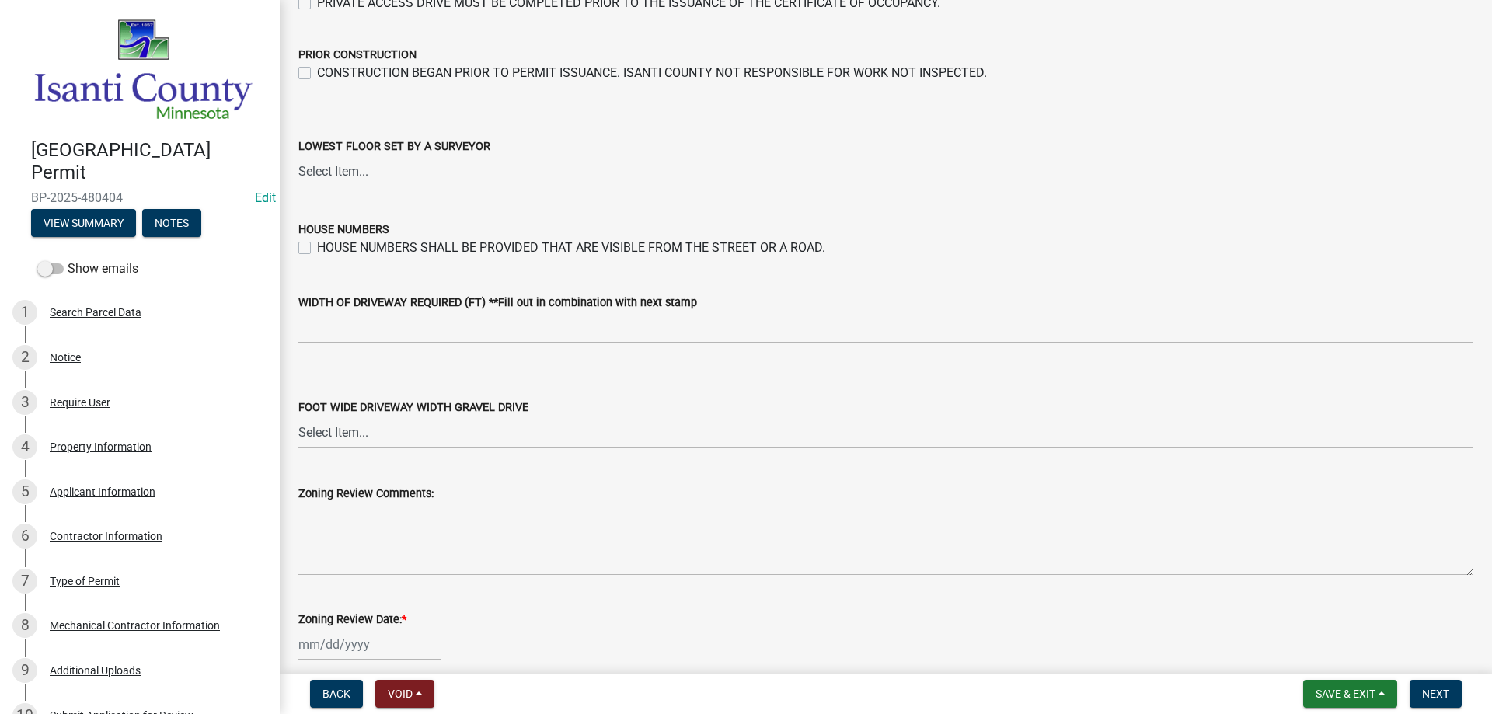
scroll to position [2487, 0]
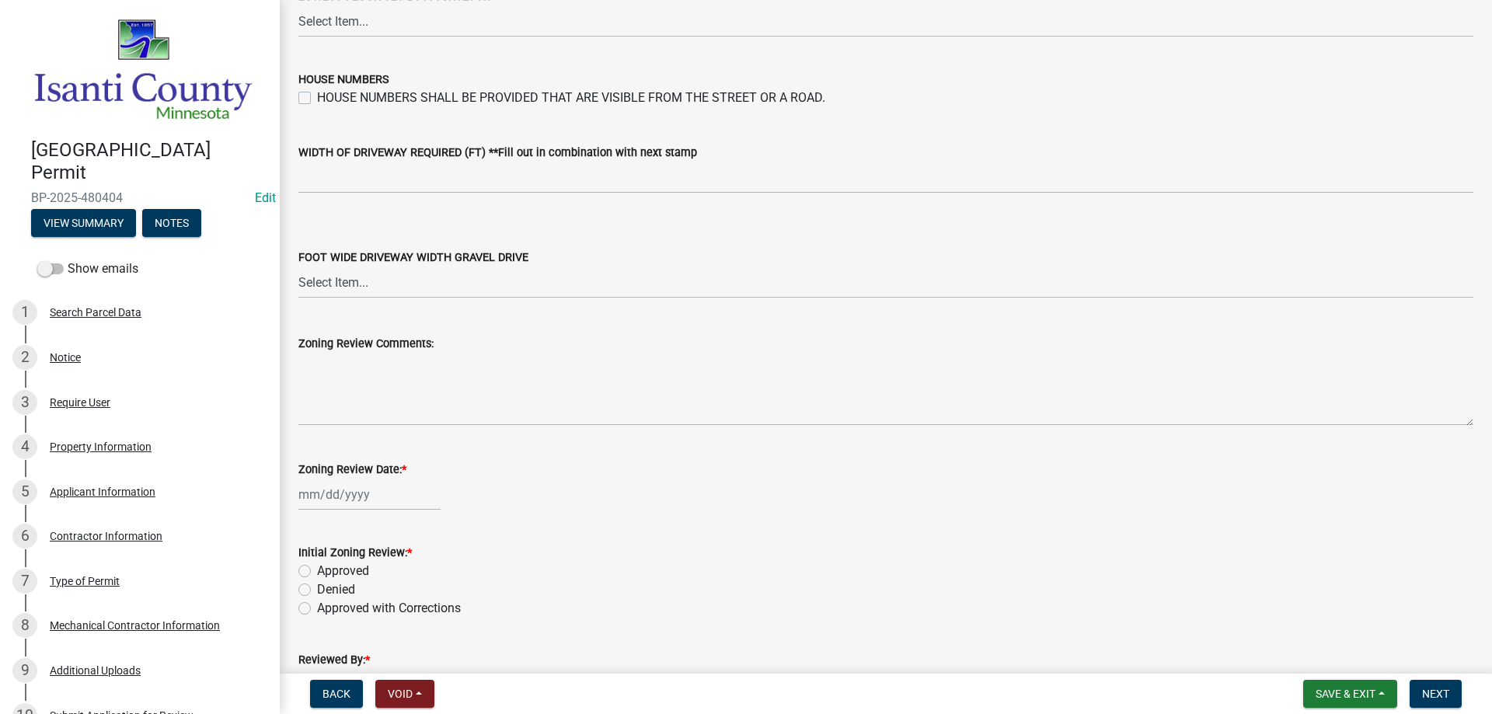
type input "25/35/22"
click at [310, 492] on div at bounding box center [369, 495] width 142 height 32
select select "9"
select select "2025"
click at [391, 387] on div "18" at bounding box center [388, 387] width 25 height 25
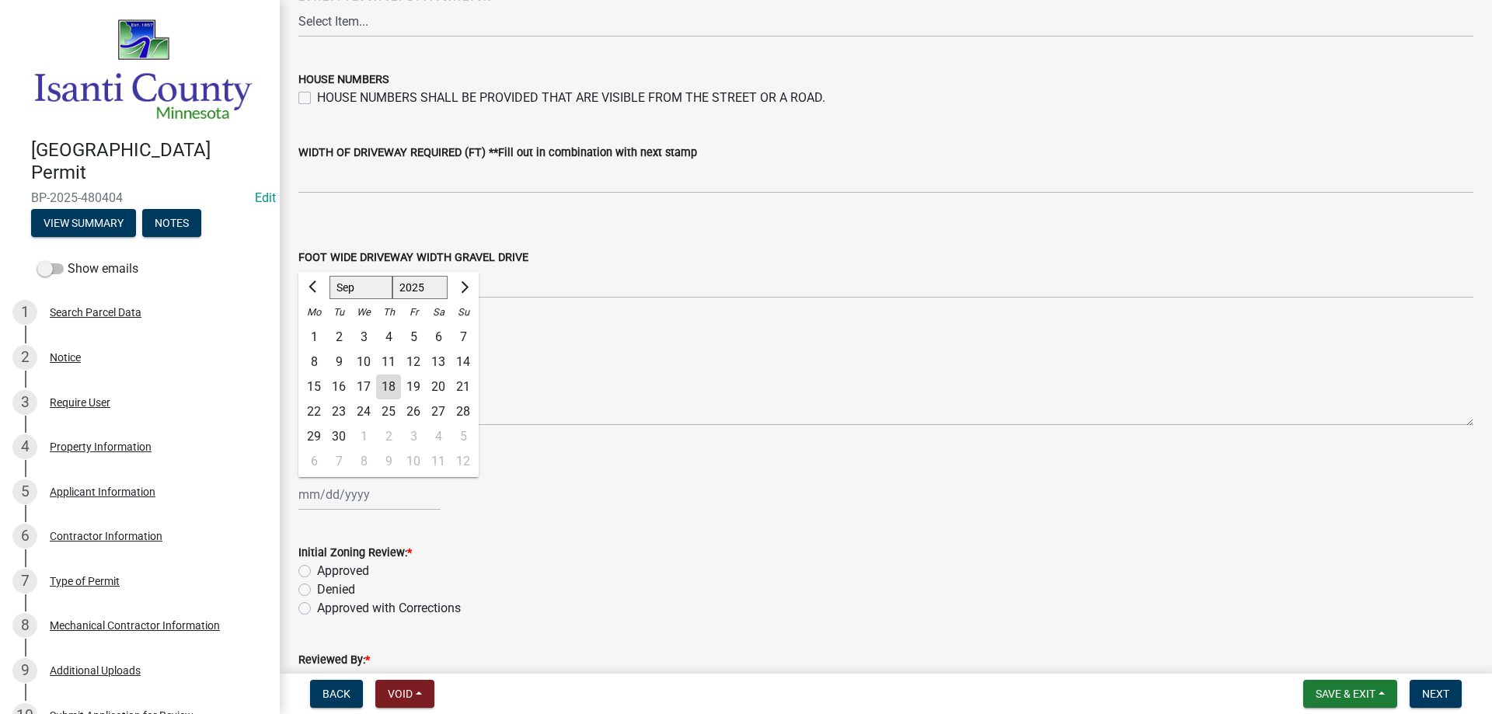
type input "[DATE]"
click at [317, 569] on label "Approved" at bounding box center [343, 571] width 52 height 19
click at [317, 569] on input "Approved" at bounding box center [322, 567] width 10 height 10
radio input "true"
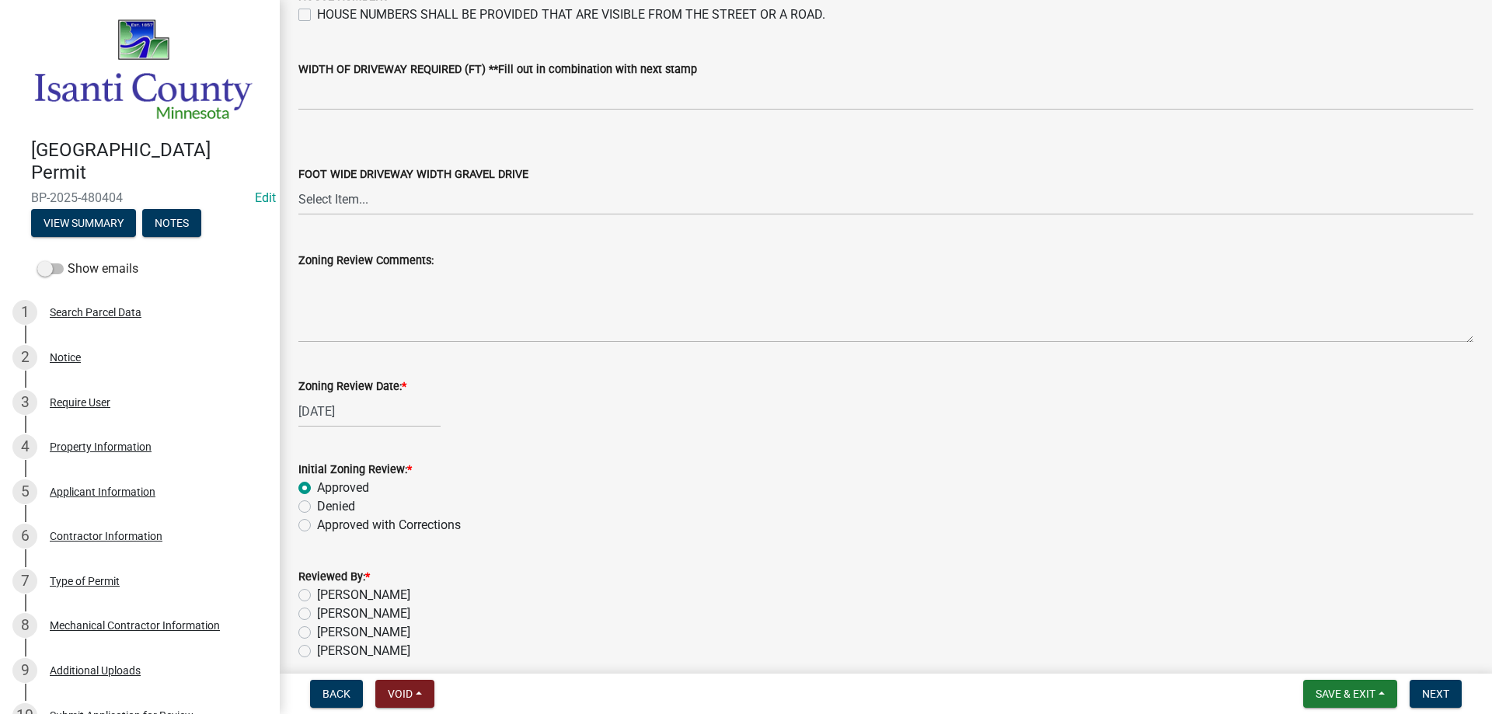
scroll to position [2638, 0]
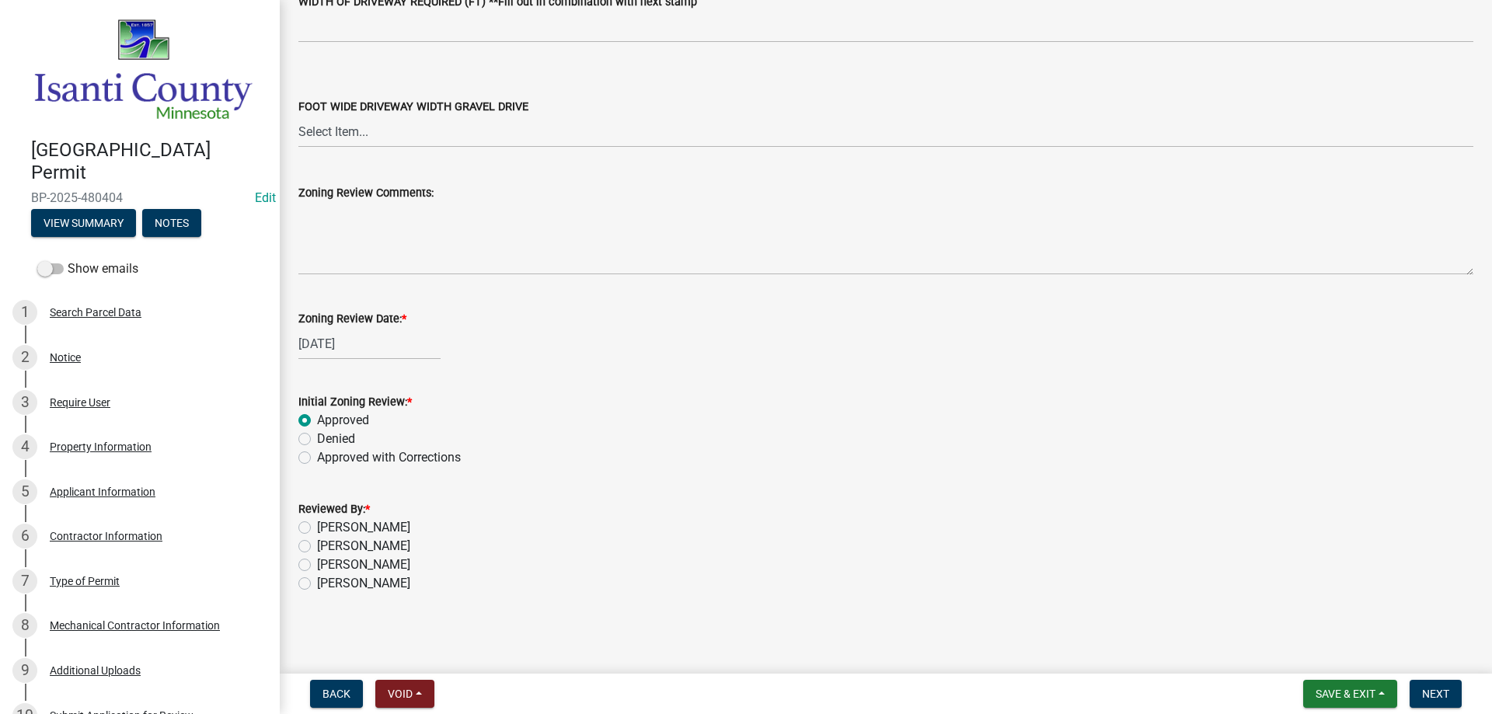
click at [317, 584] on label "[PERSON_NAME]" at bounding box center [363, 583] width 93 height 19
click at [317, 584] on input "[PERSON_NAME]" at bounding box center [322, 579] width 10 height 10
radio input "true"
click at [1424, 692] on span "Next" at bounding box center [1435, 694] width 27 height 12
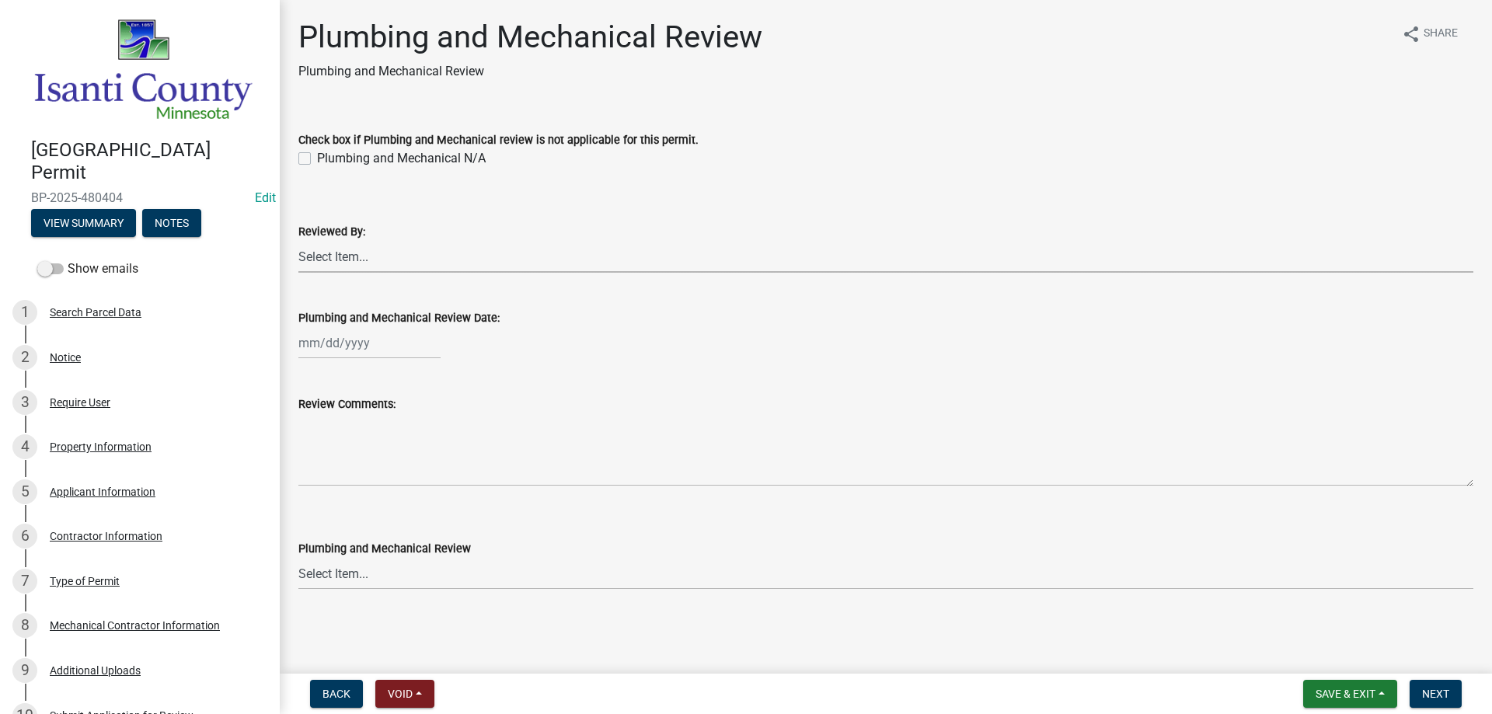
click at [320, 254] on select "Select Item... Terry Lakin Dennis Ginter Trina Bergloff Holly Nelson Erica Wils…" at bounding box center [885, 257] width 1175 height 32
click at [298, 241] on select "Select Item... Terry Lakin Dennis Ginter Trina Bergloff Holly Nelson Erica Wils…" at bounding box center [885, 257] width 1175 height 32
select select "81bc52f6-788d-4852-bfd8-0afa9d74c98d"
click at [334, 345] on div at bounding box center [369, 343] width 142 height 32
select select "9"
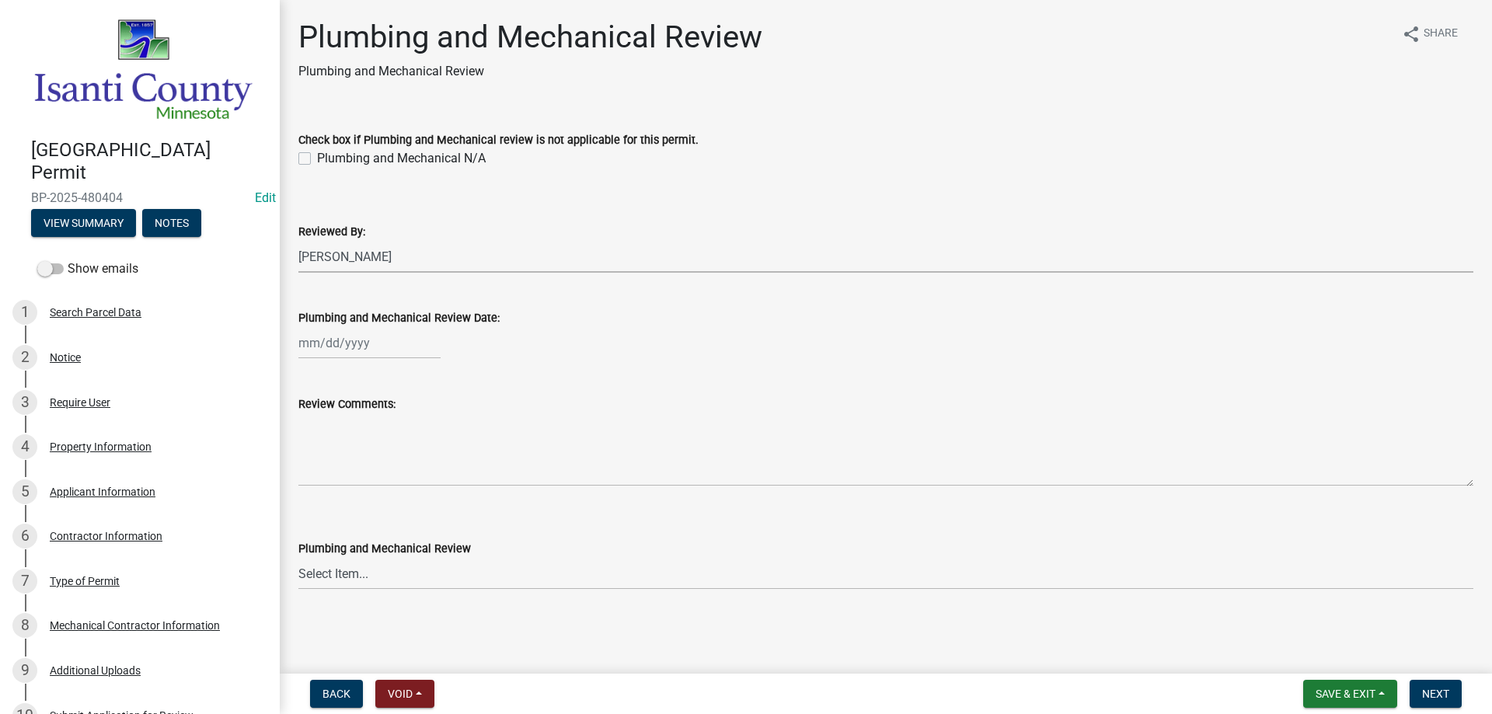
select select "2025"
click at [389, 471] on div "18" at bounding box center [388, 475] width 25 height 25
type input "[DATE]"
click at [331, 582] on select "Select Item... Approved Denied Approved with Corrections" at bounding box center [885, 574] width 1175 height 32
click at [298, 558] on select "Select Item... Approved Denied Approved with Corrections" at bounding box center [885, 574] width 1175 height 32
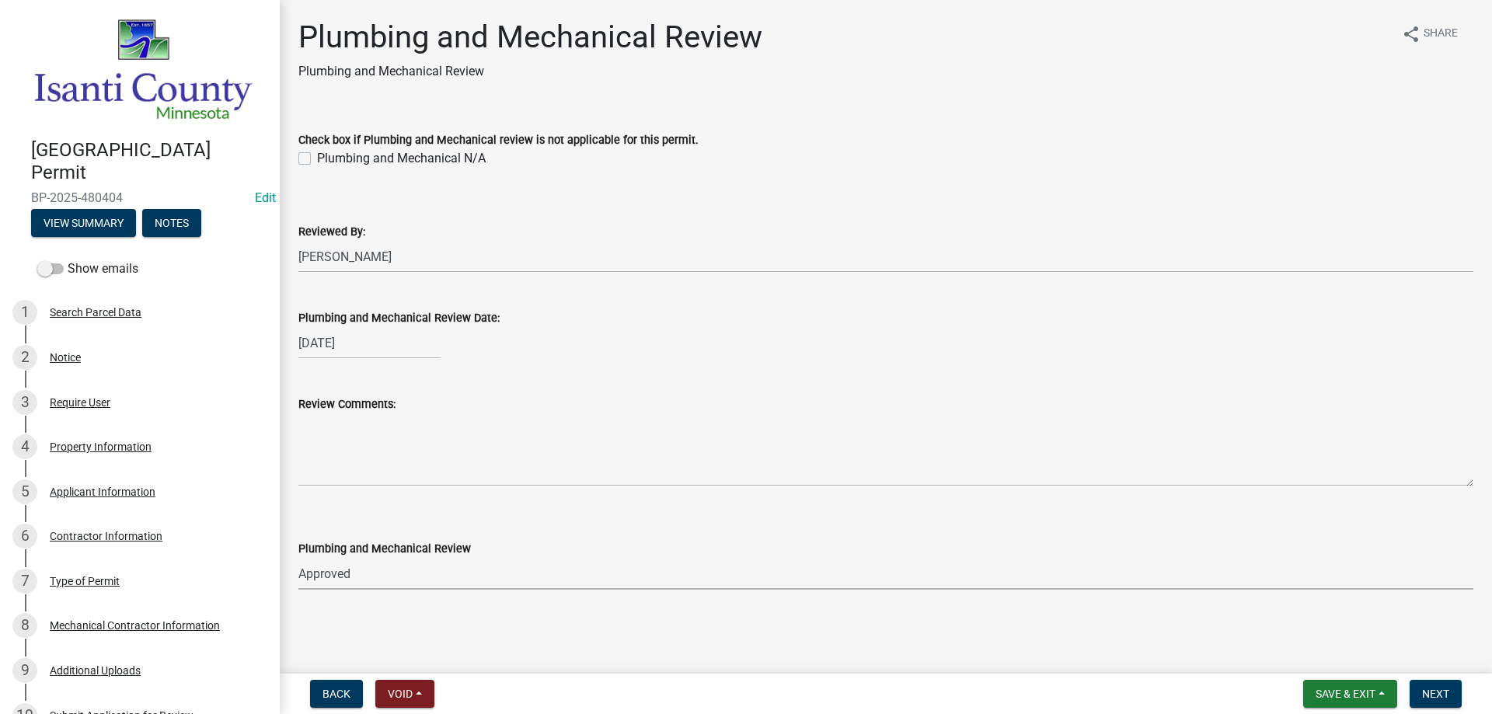
select select "060b00b2-ca65-431e-8b4a-bae5a2e790db"
click at [1437, 707] on button "Next" at bounding box center [1436, 694] width 52 height 28
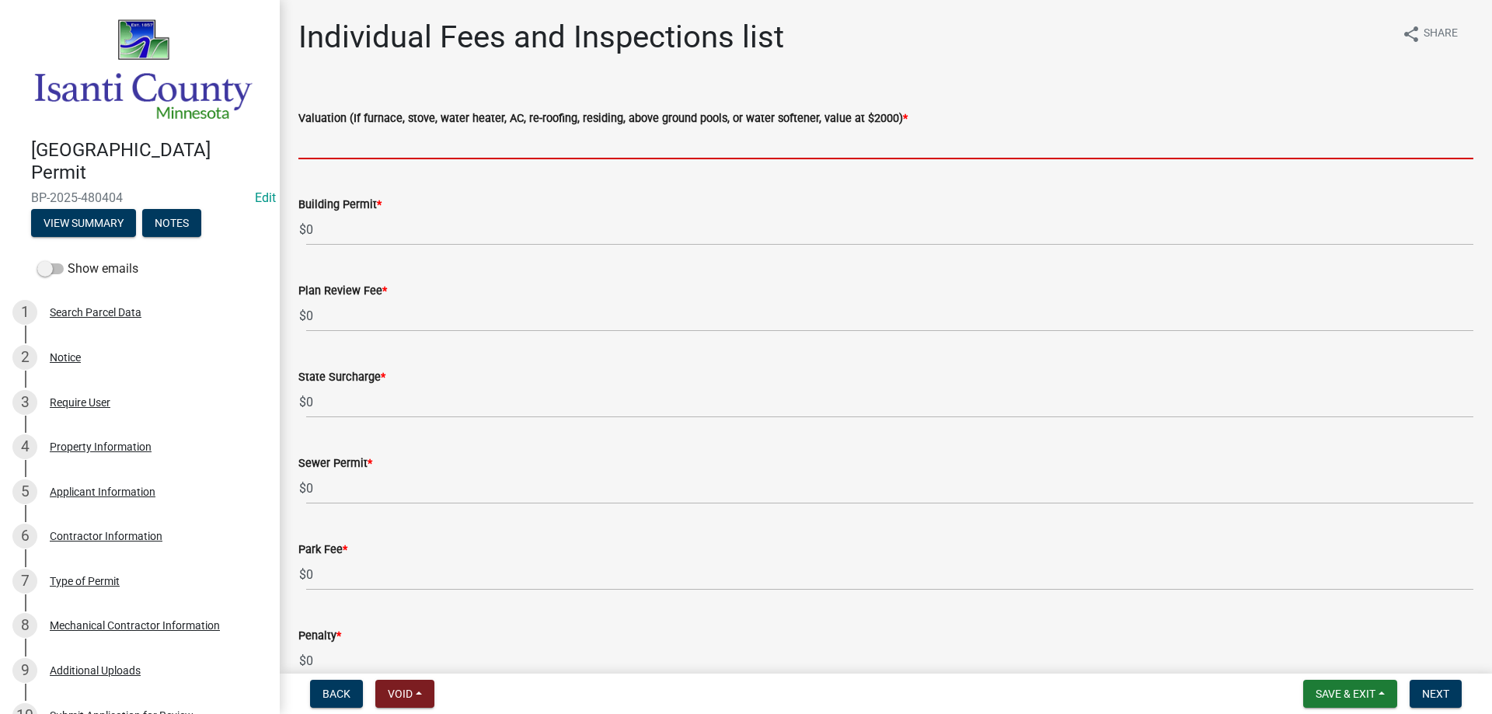
drag, startPoint x: 311, startPoint y: 148, endPoint x: 337, endPoint y: 152, distance: 26.6
click at [311, 148] on input "text" at bounding box center [885, 143] width 1175 height 32
type input "2000"
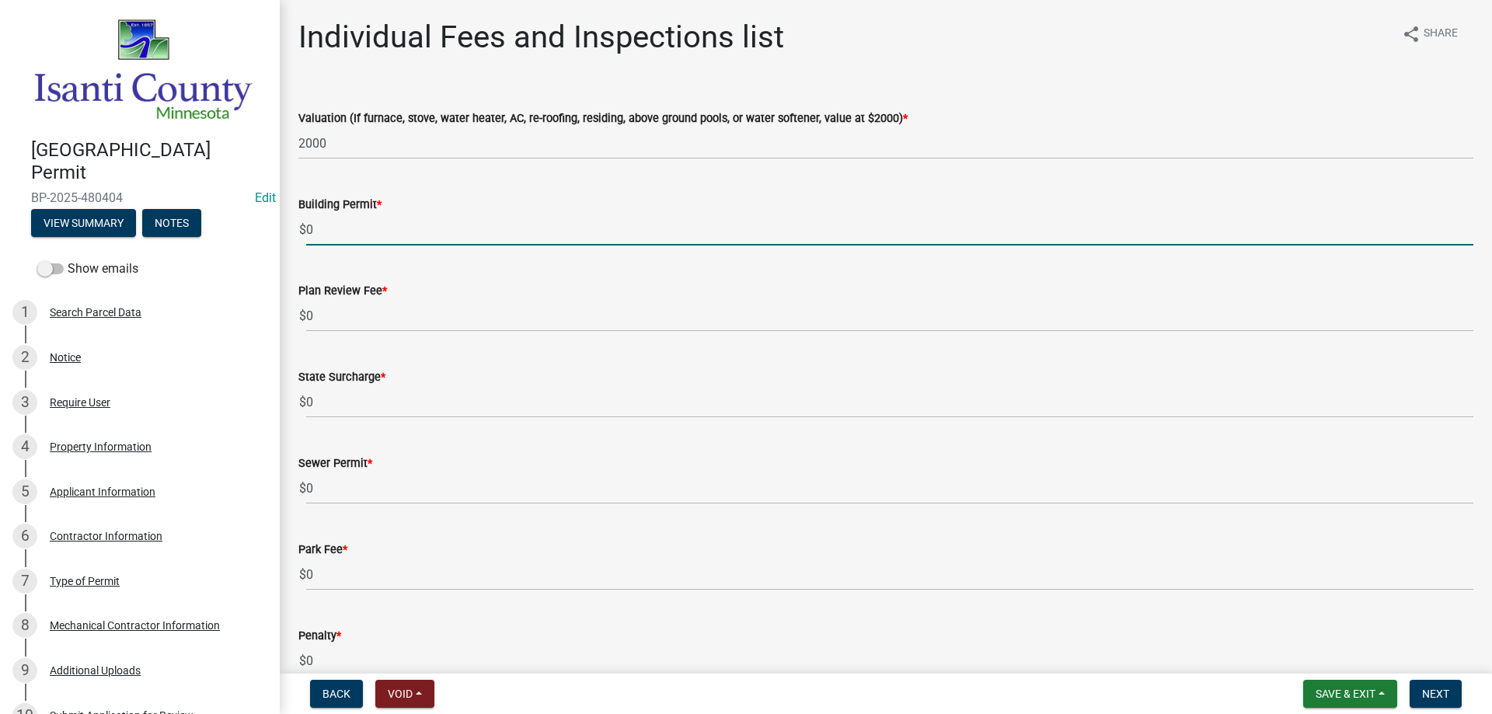
type input "70"
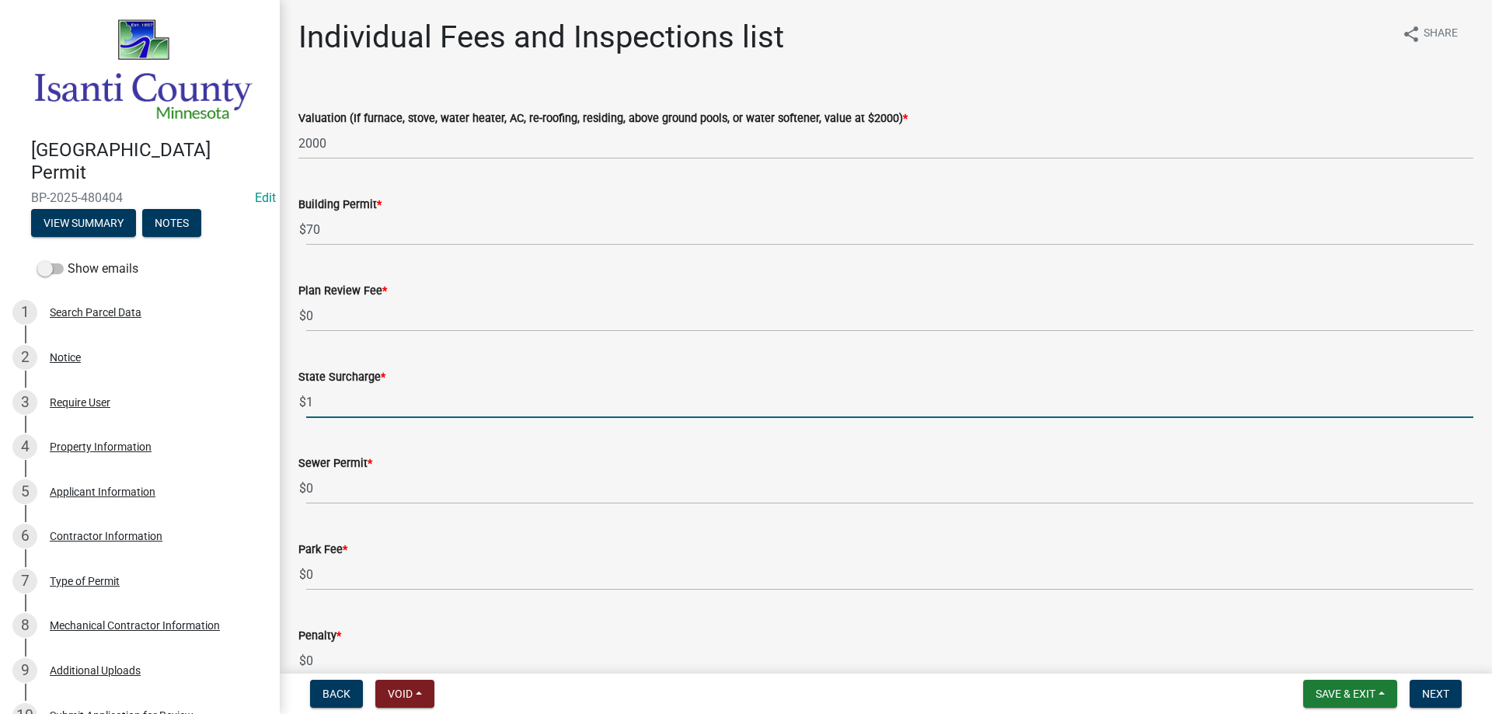
type input "1"
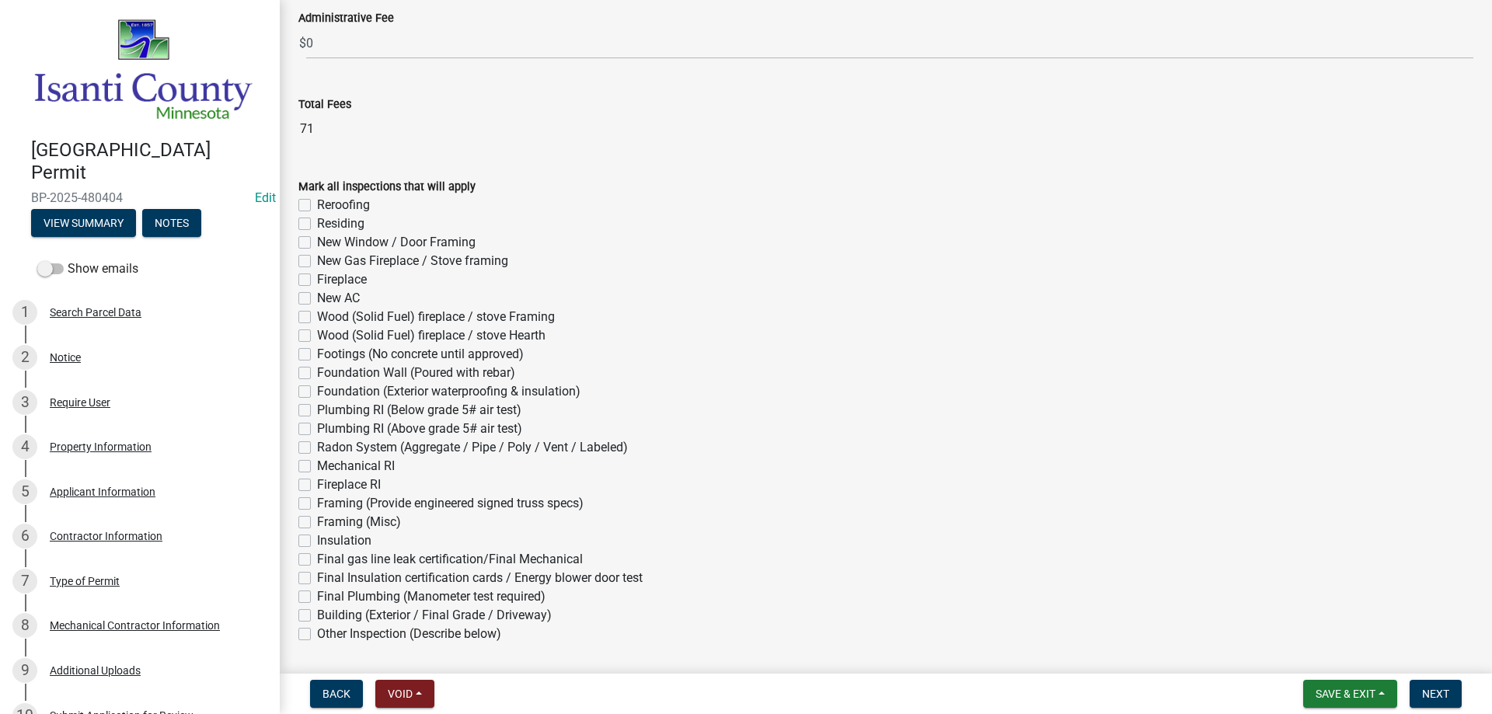
scroll to position [684, 0]
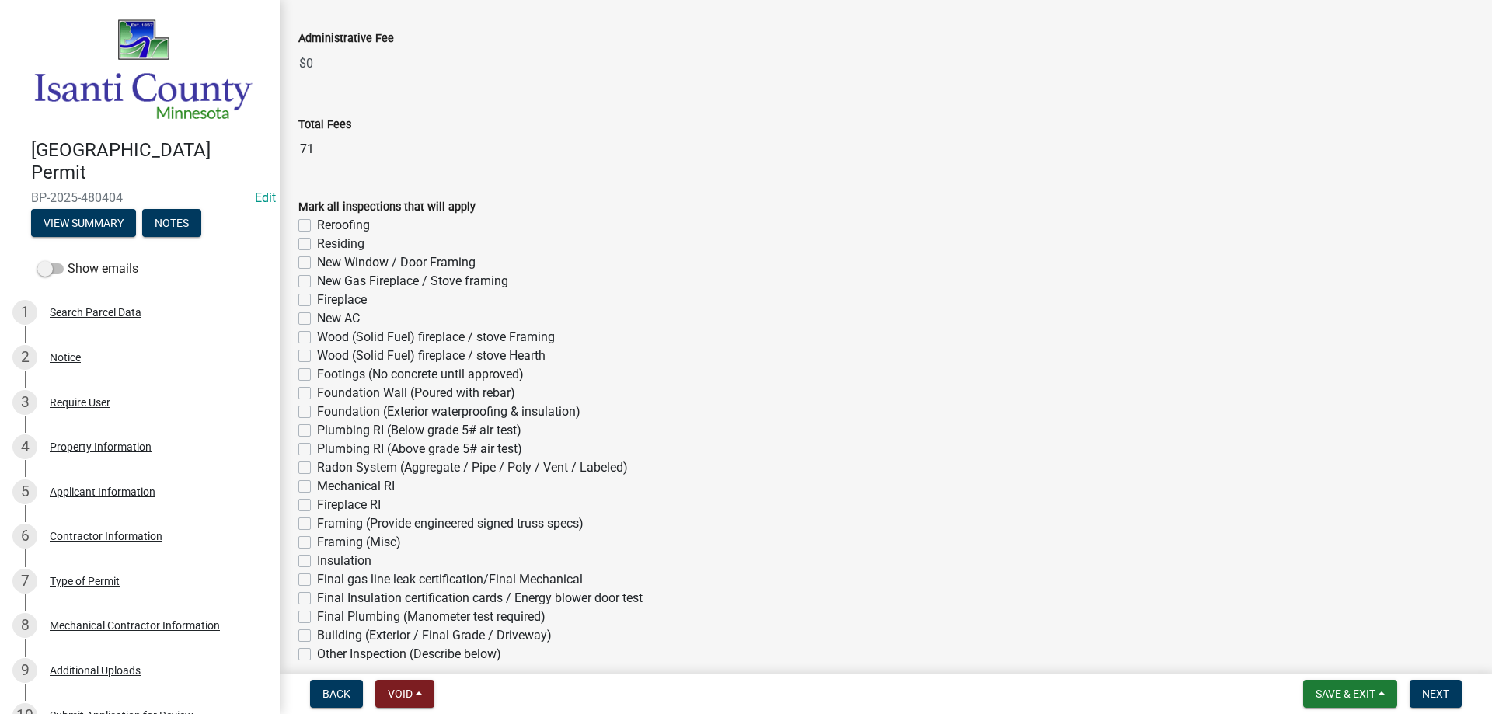
click at [317, 486] on label "Mechanical RI" at bounding box center [356, 486] width 78 height 19
click at [317, 486] on input "Mechanical RI" at bounding box center [322, 482] width 10 height 10
checkbox input "true"
checkbox input "false"
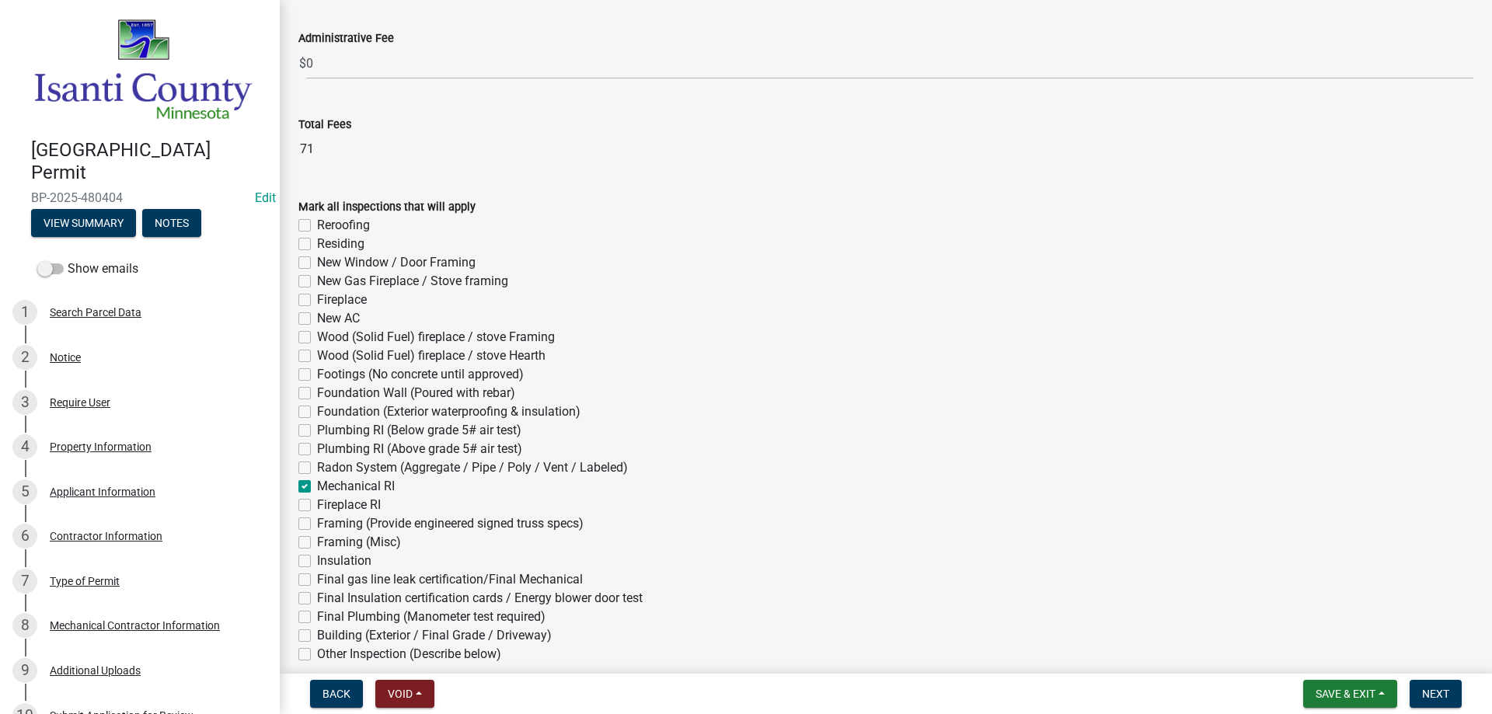
checkbox input "false"
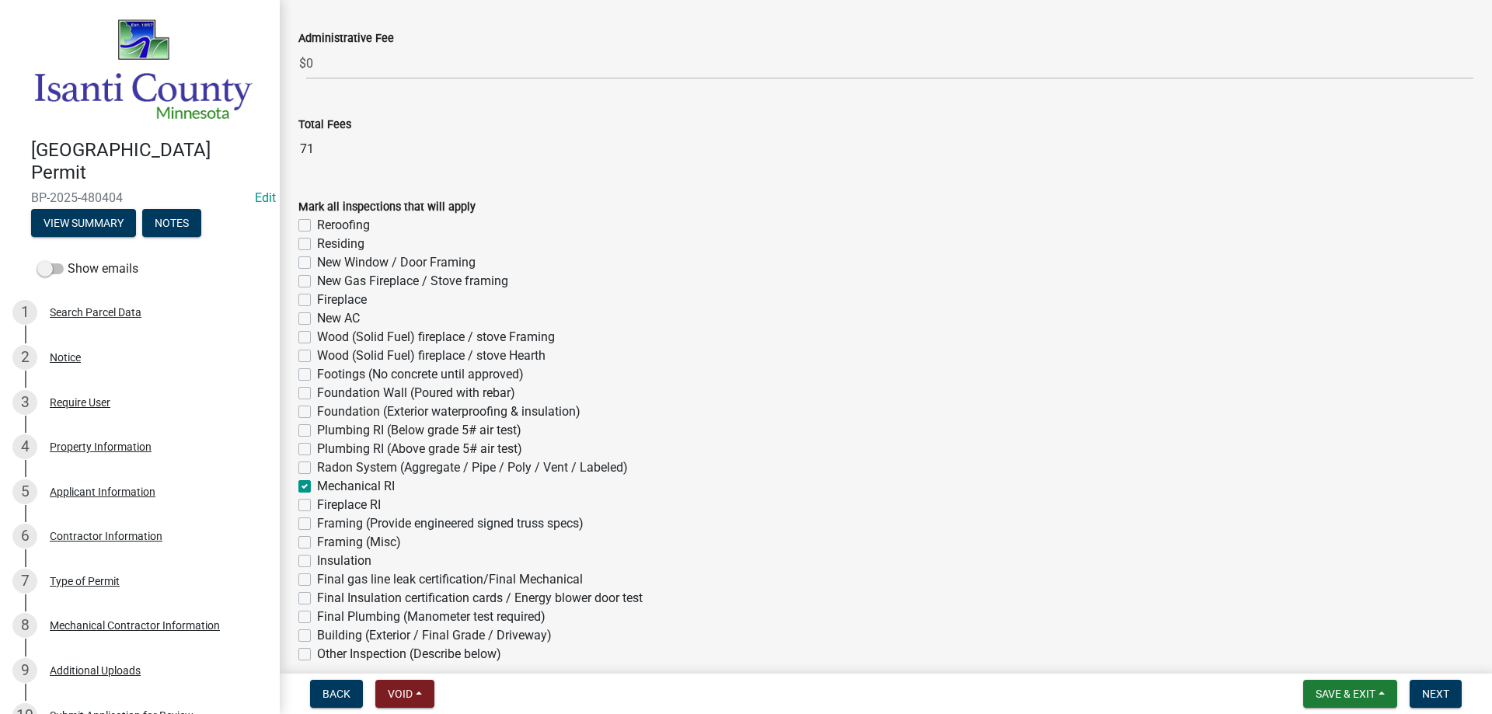
checkbox input "false"
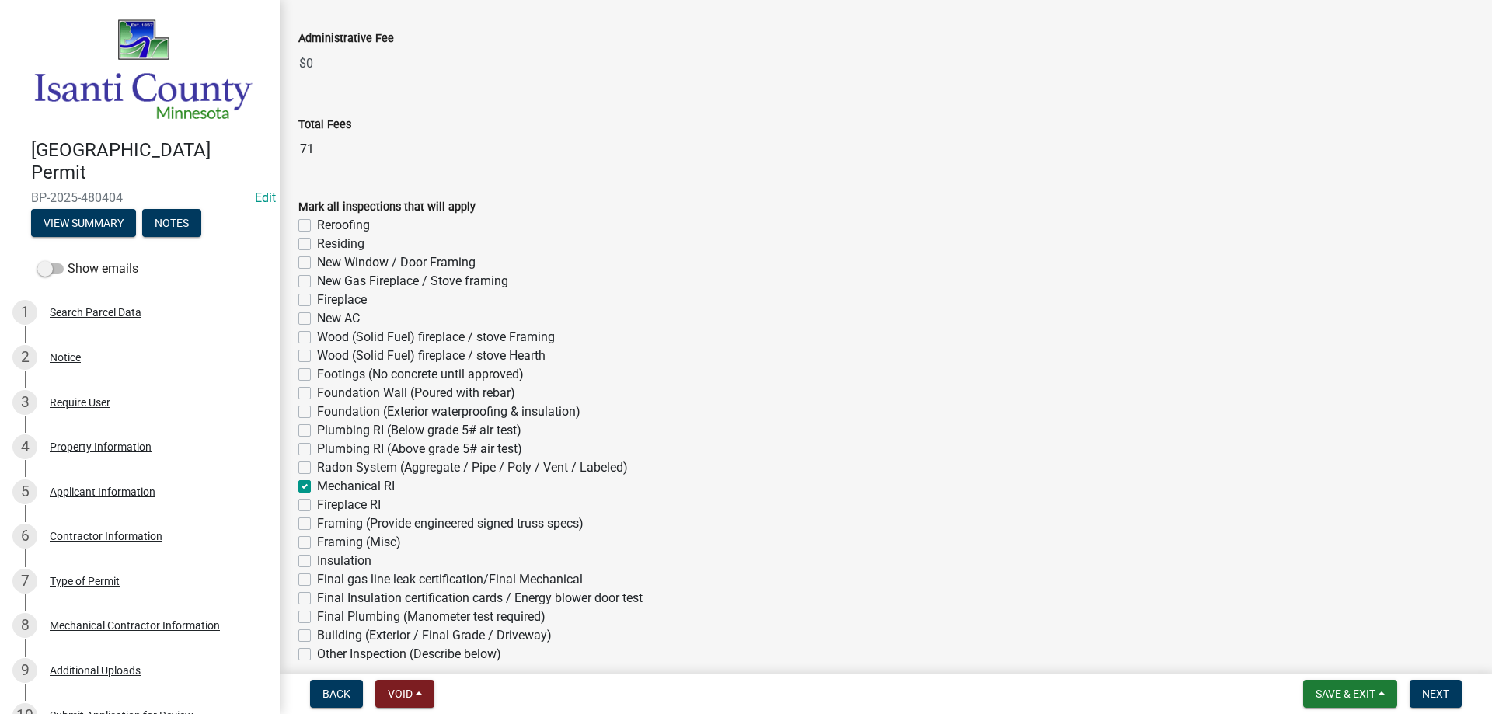
checkbox input "false"
checkbox input "true"
checkbox input "false"
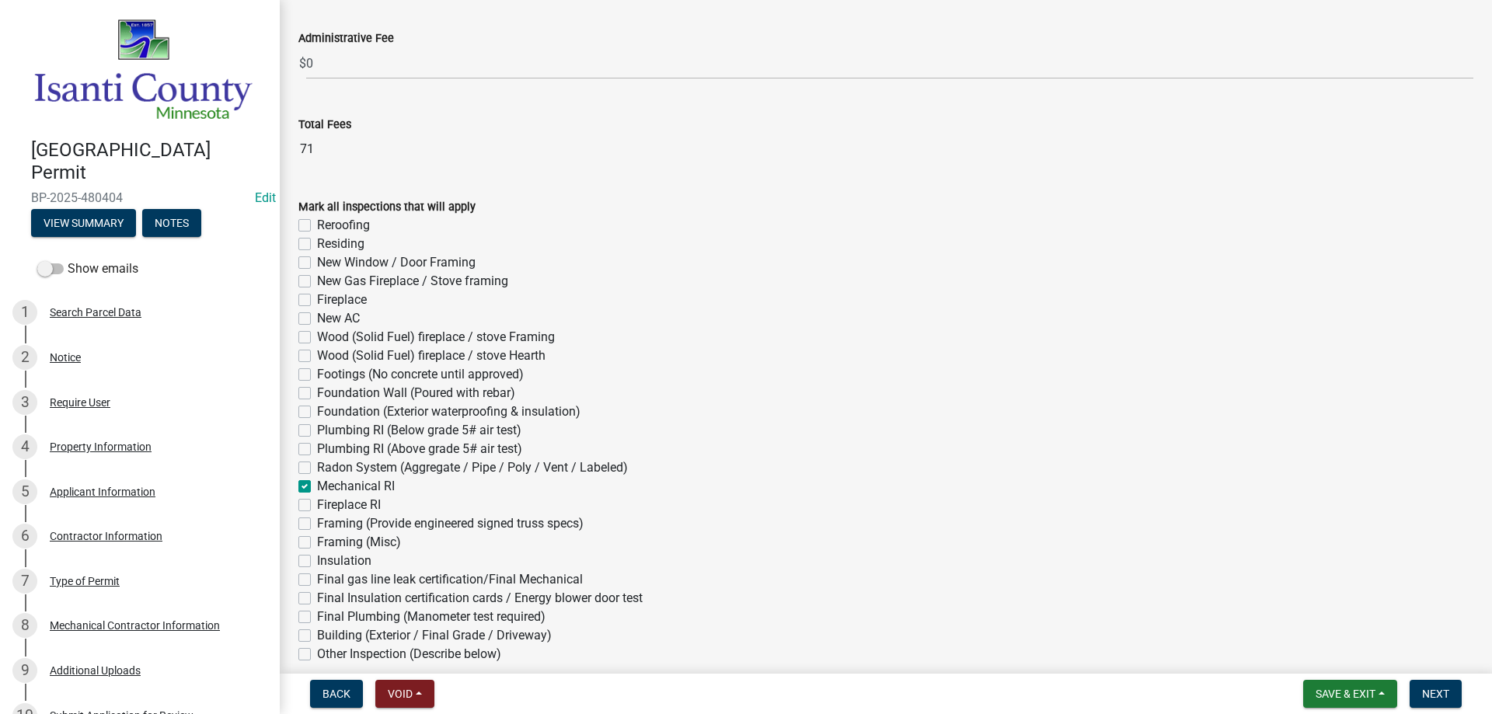
checkbox input "false"
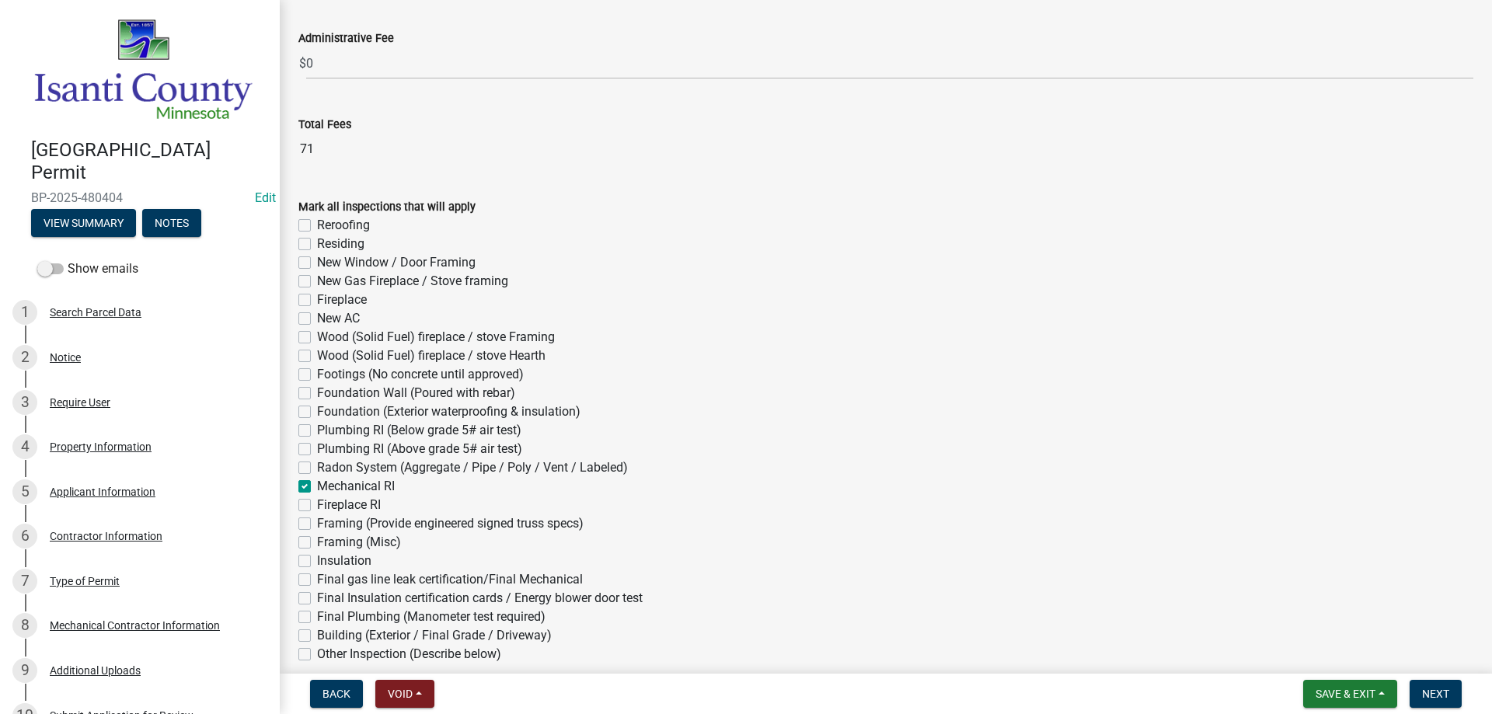
checkbox input "false"
click at [317, 578] on label "Final gas line leak certification/Final Mechanical" at bounding box center [450, 579] width 266 height 19
click at [317, 578] on input "Final gas line leak certification/Final Mechanical" at bounding box center [322, 575] width 10 height 10
checkbox input "true"
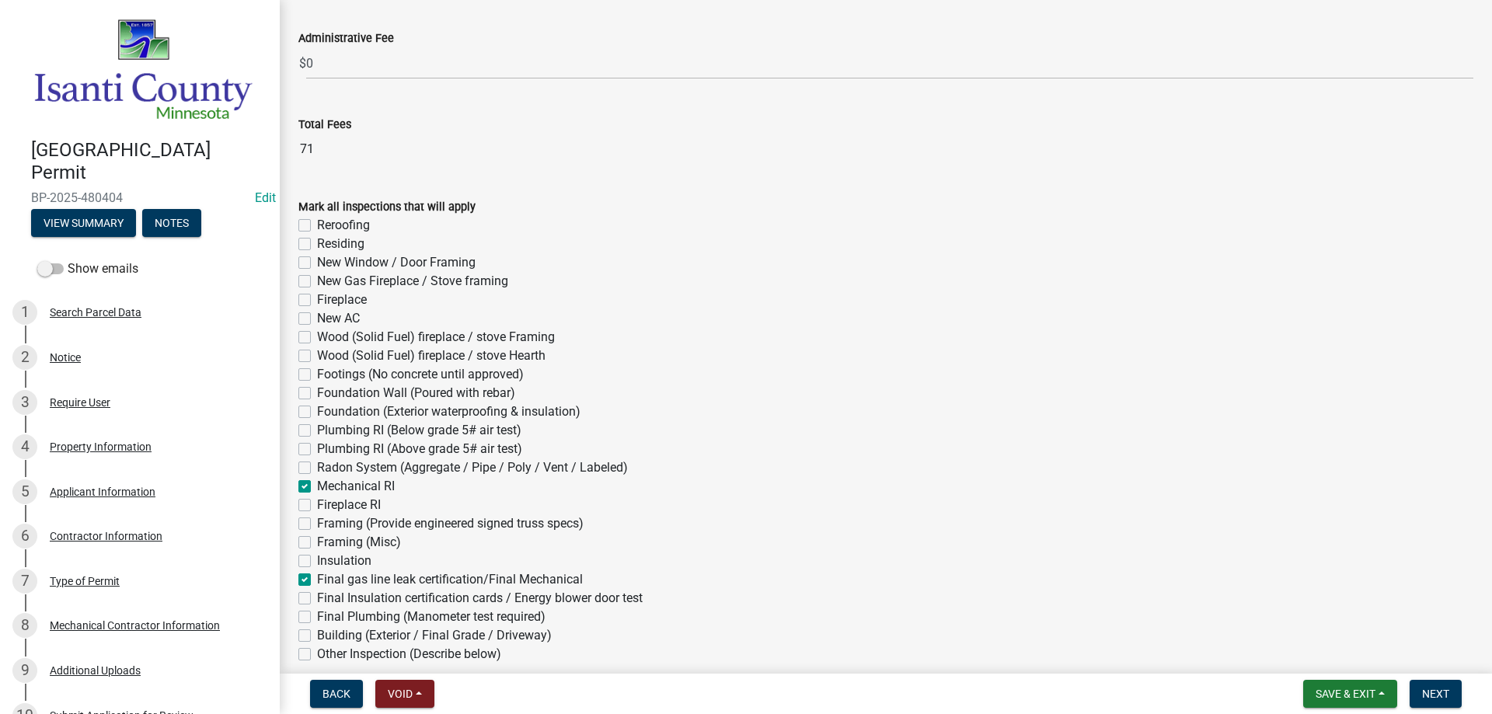
checkbox input "false"
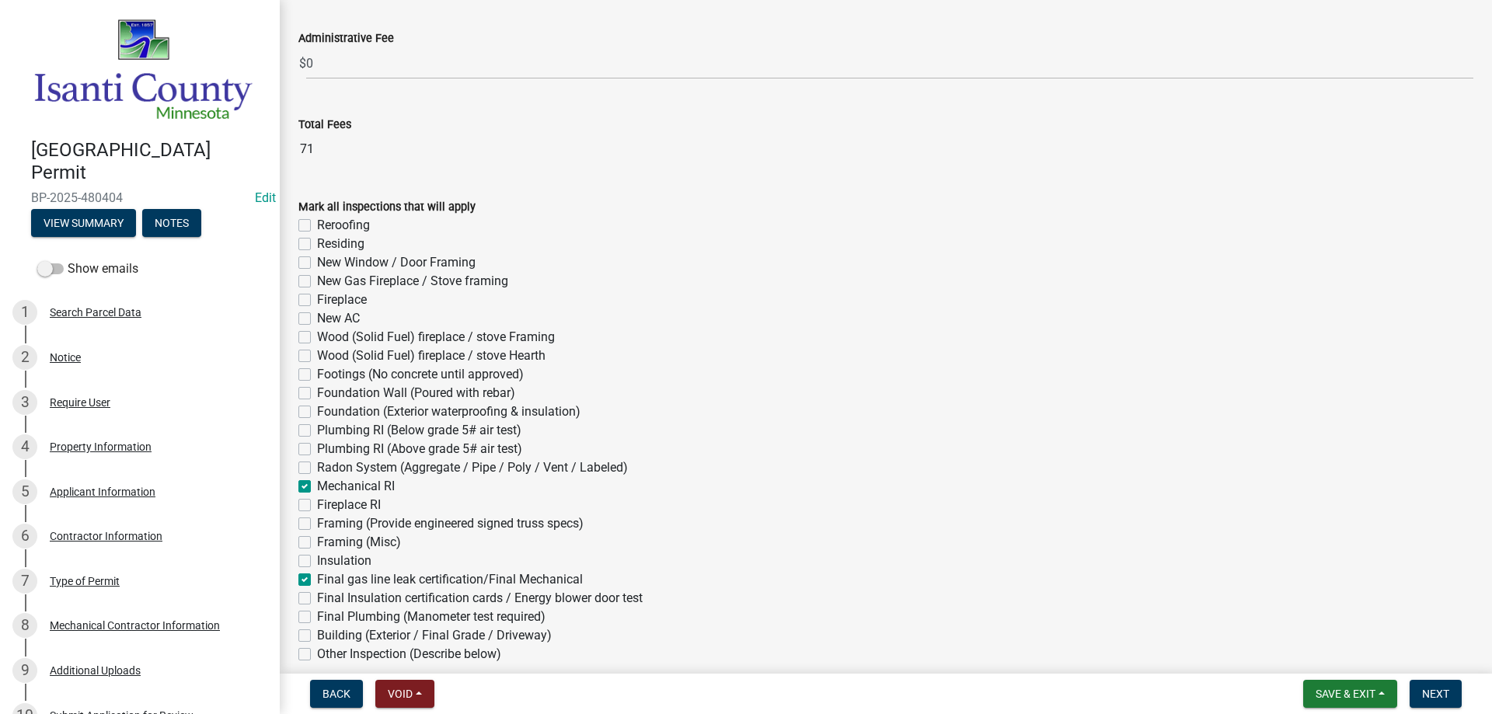
checkbox input "false"
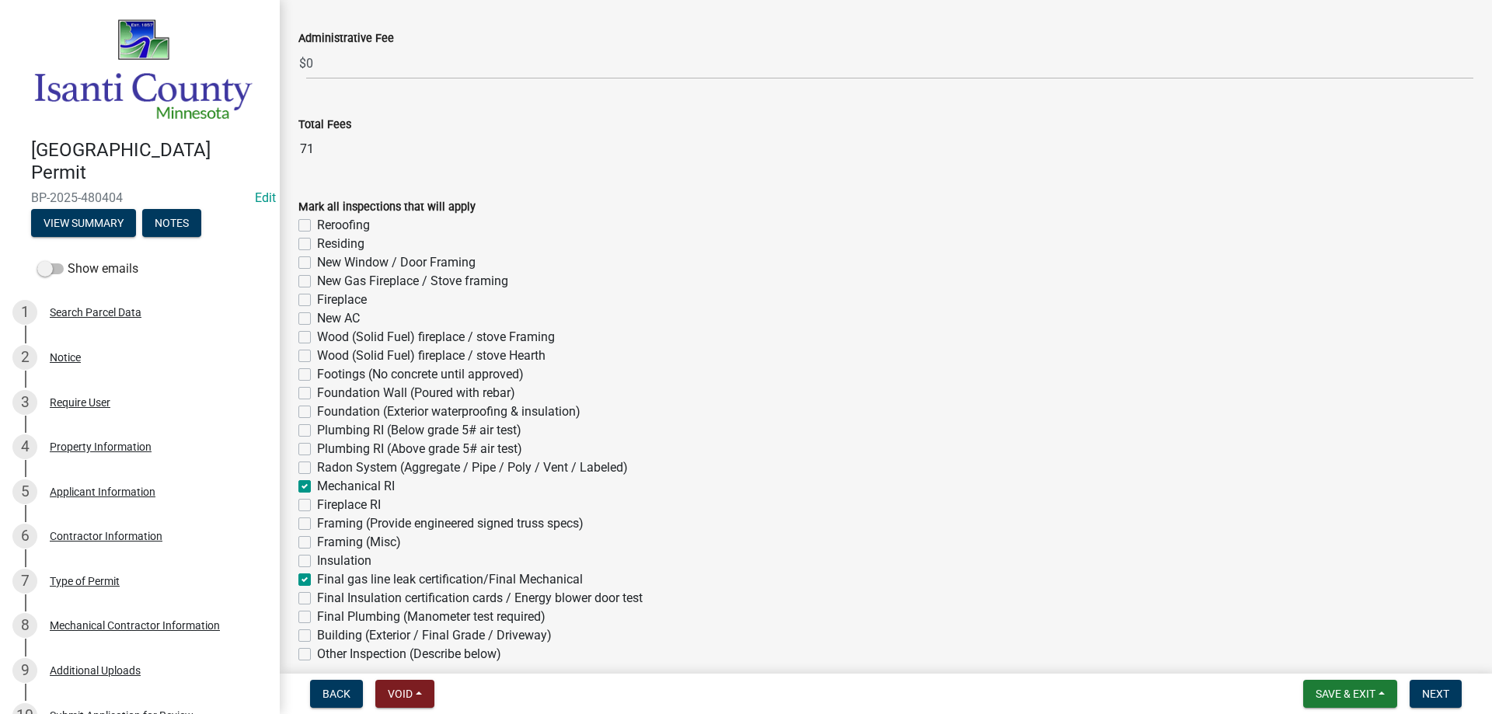
checkbox input "false"
checkbox input "true"
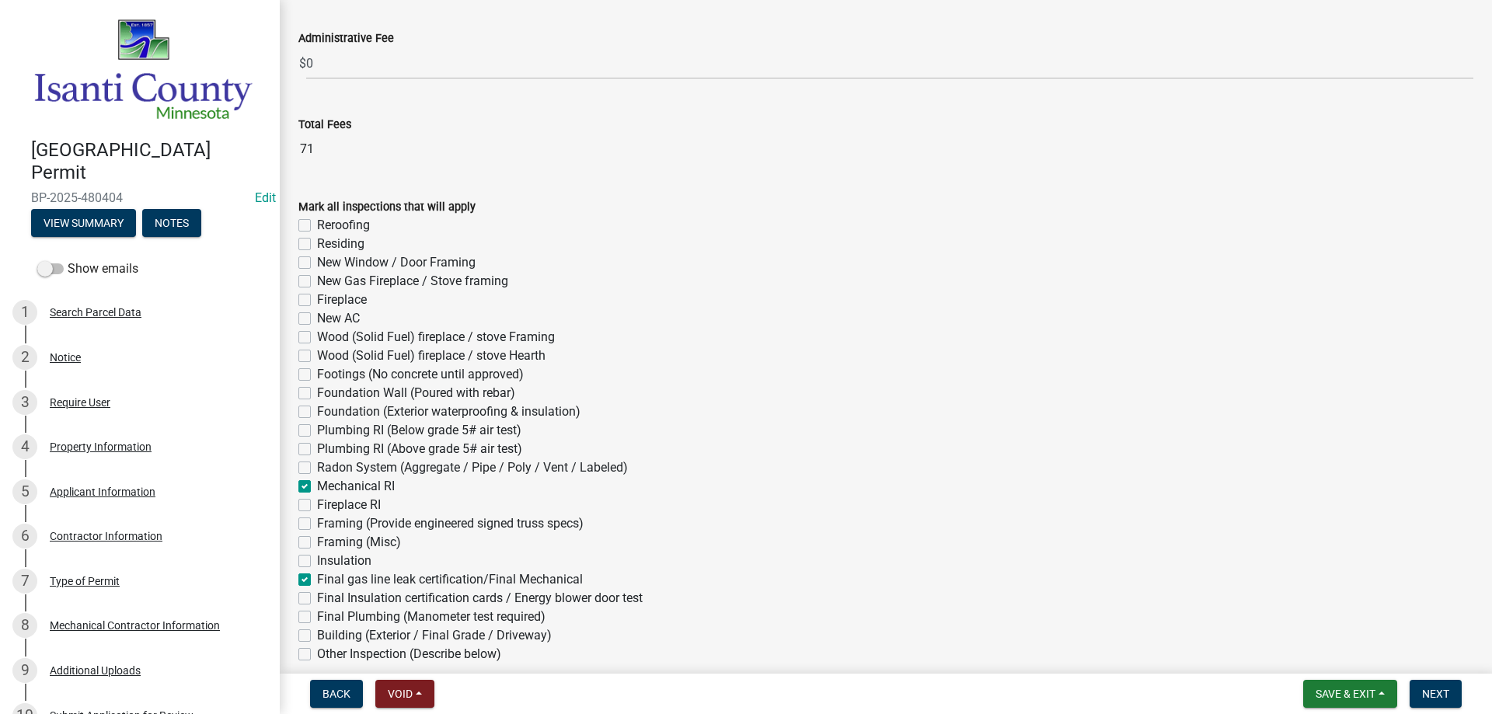
checkbox input "false"
checkbox input "true"
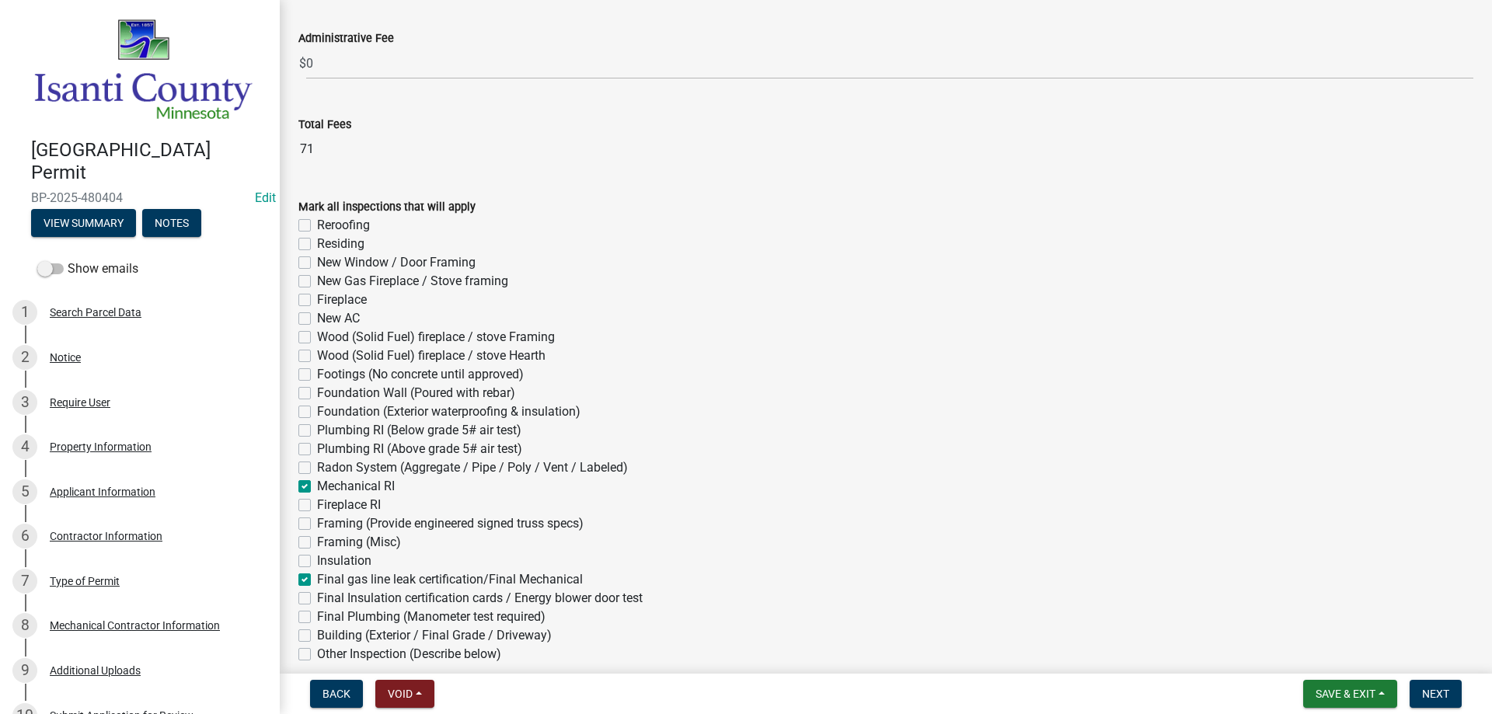
checkbox input "false"
click at [1430, 696] on span "Next" at bounding box center [1435, 694] width 27 height 12
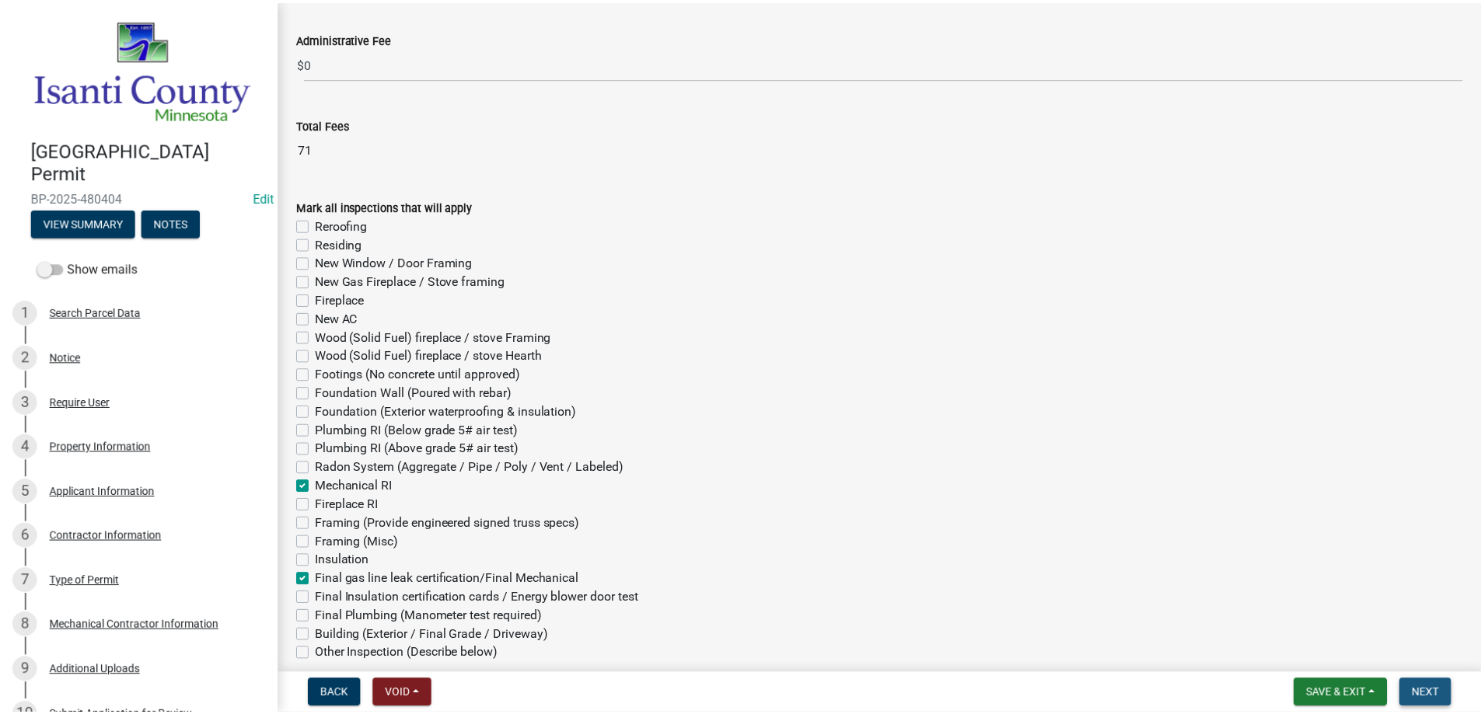
scroll to position [0, 0]
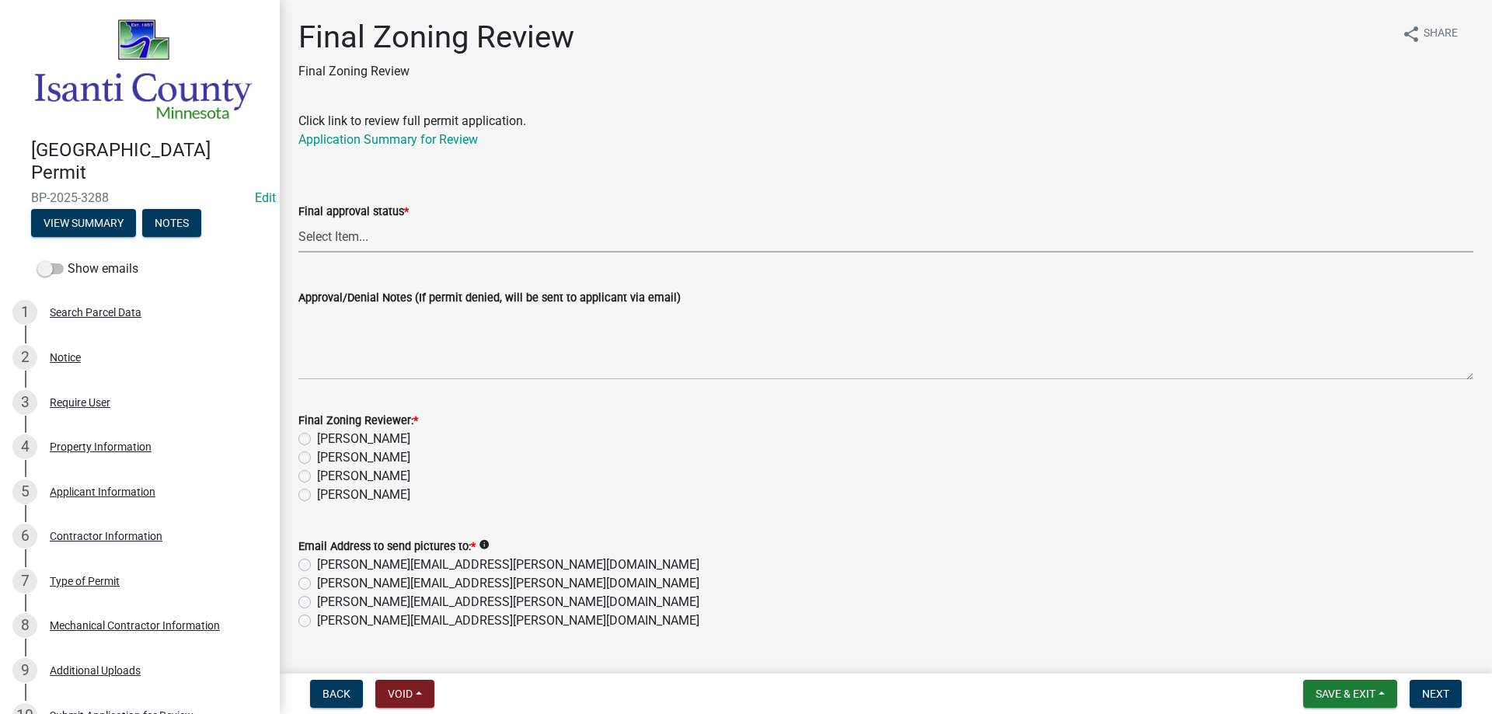
click at [310, 232] on select "Select Item... Approved Denied" at bounding box center [885, 237] width 1175 height 32
click at [298, 221] on select "Select Item... Approved Denied" at bounding box center [885, 237] width 1175 height 32
select select "ea18257a-8a04-42cc-b171-77fc38c97f37"
click at [317, 497] on label "[PERSON_NAME]" at bounding box center [363, 495] width 93 height 19
click at [317, 496] on input "[PERSON_NAME]" at bounding box center [322, 491] width 10 height 10
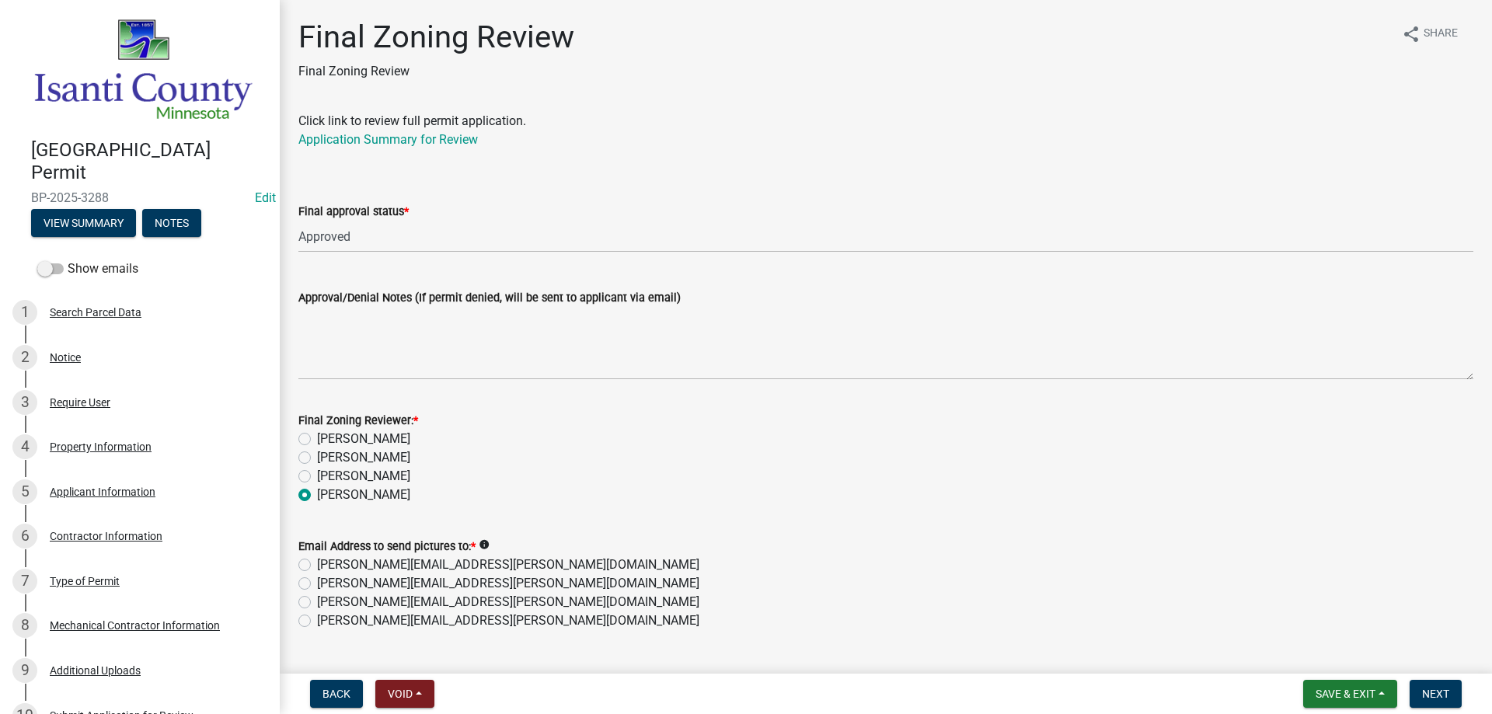
radio input "true"
click at [317, 623] on label "kerry.birch@co.isanti.mn.us" at bounding box center [508, 621] width 382 height 19
click at [317, 622] on input "kerry.birch@co.isanti.mn.us" at bounding box center [322, 617] width 10 height 10
radio input "true"
click at [1433, 693] on span "Next" at bounding box center [1435, 694] width 27 height 12
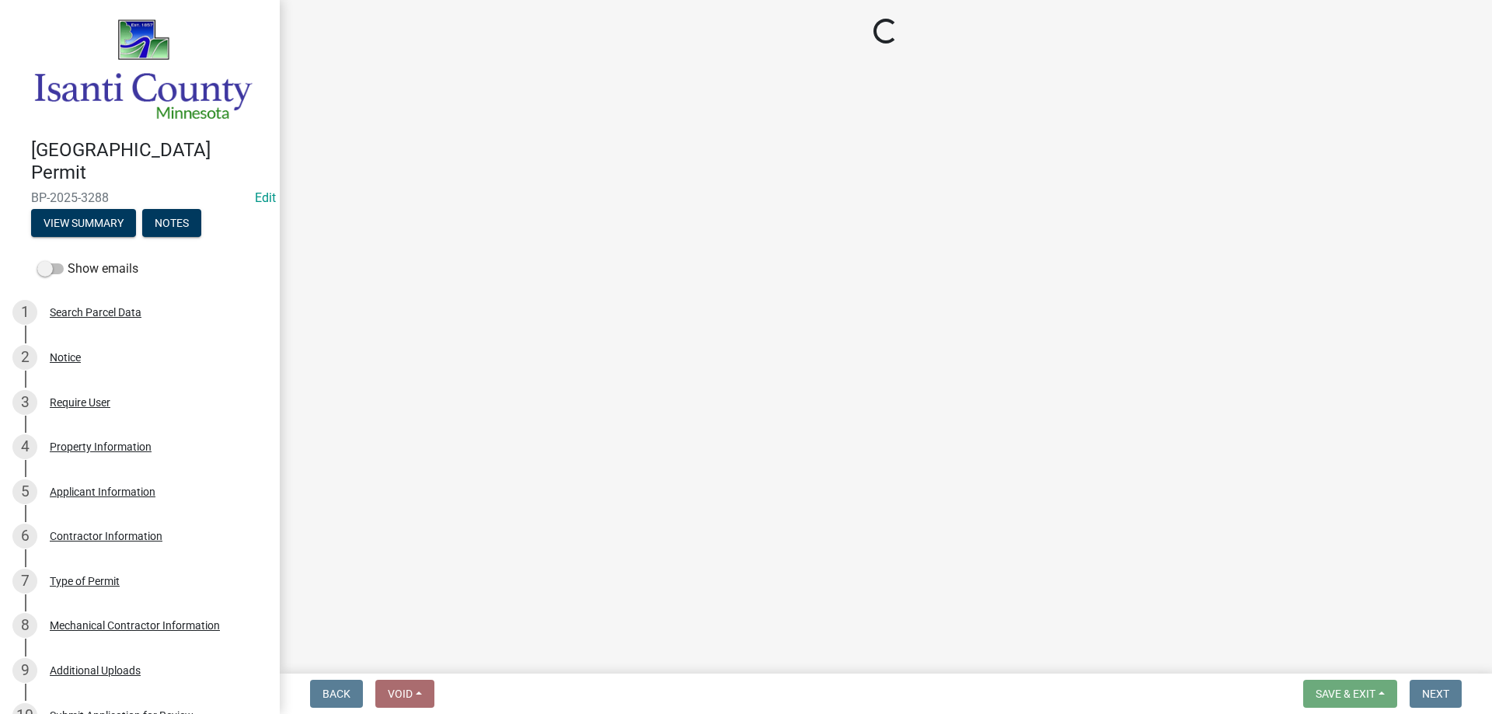
select select "3: 3"
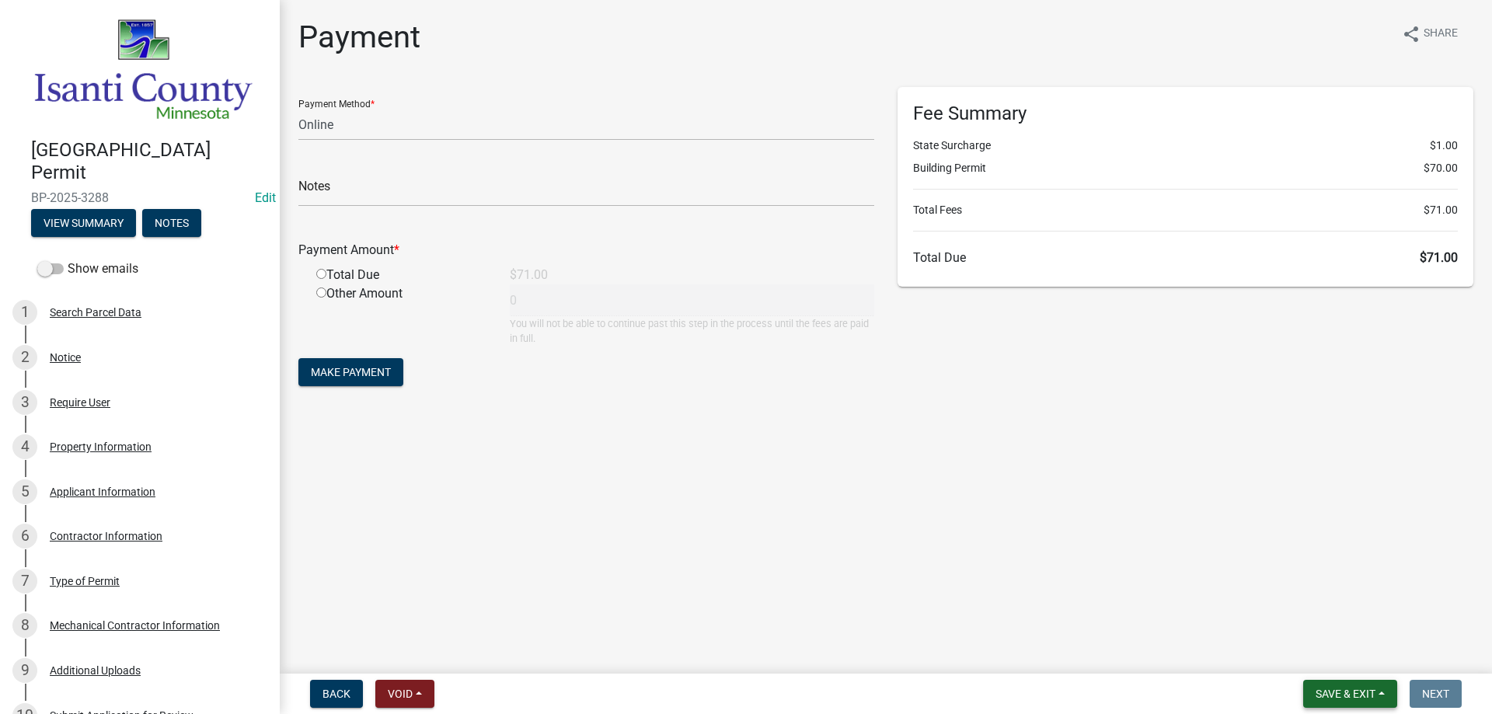
click at [1348, 690] on span "Save & Exit" at bounding box center [1346, 694] width 60 height 12
click at [1300, 653] on button "Save & Exit" at bounding box center [1335, 653] width 124 height 37
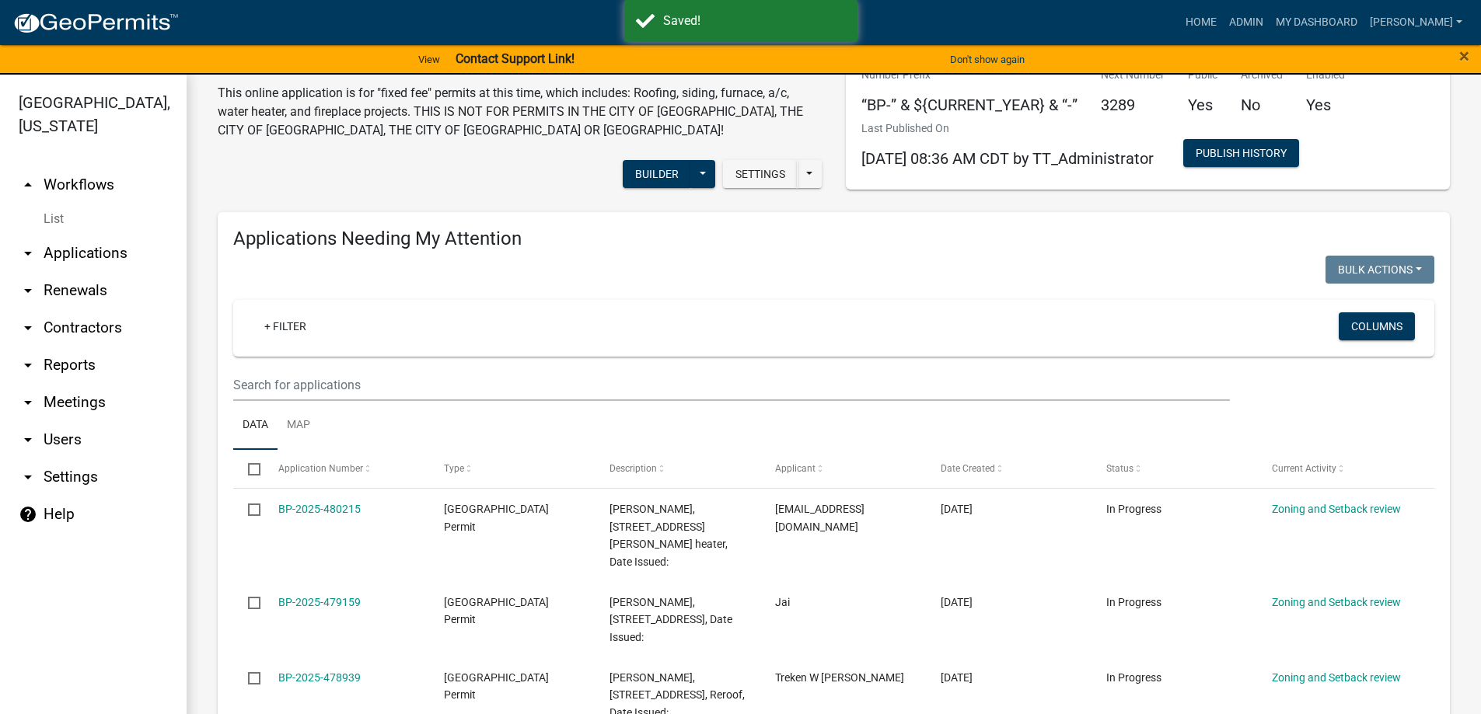
scroll to position [78, 0]
